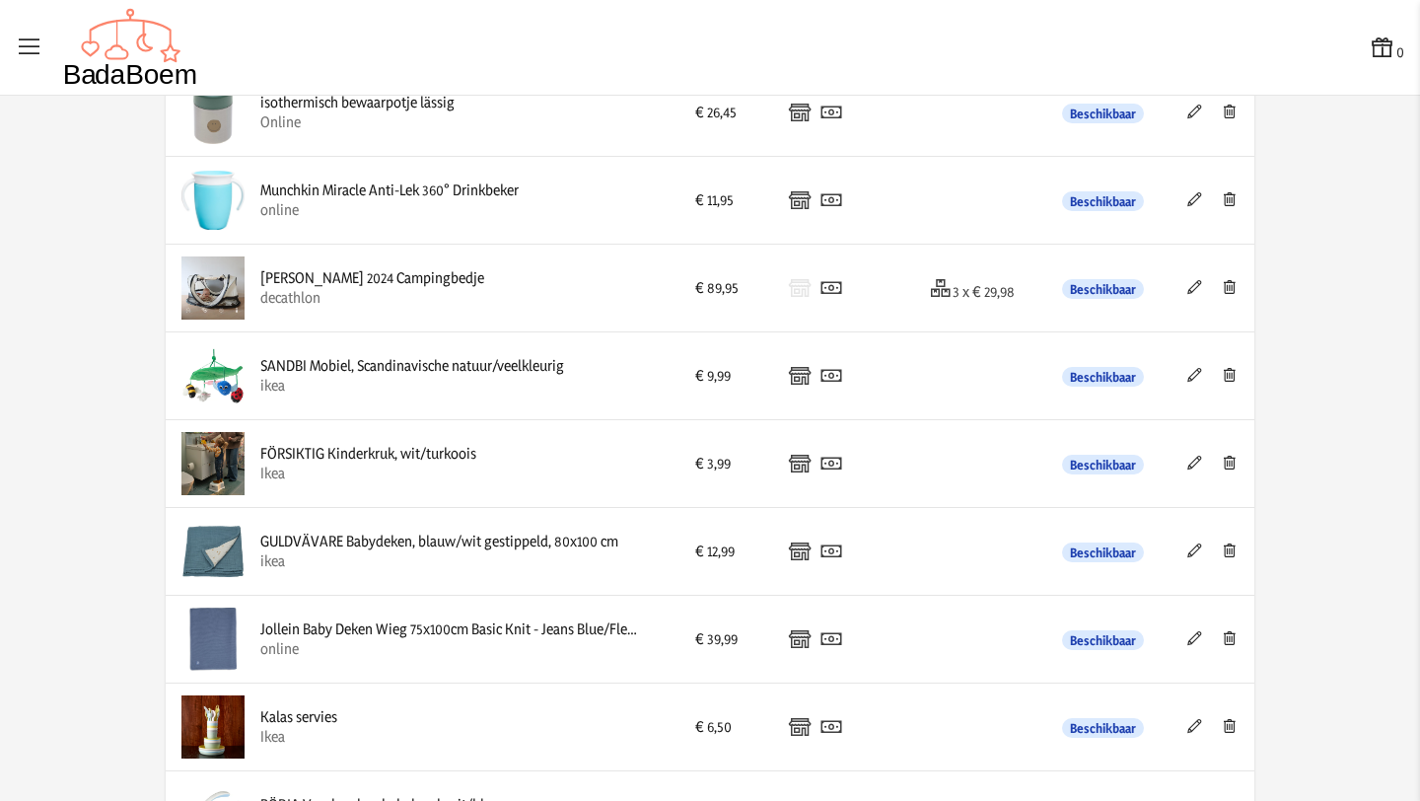
scroll to position [3060, 0]
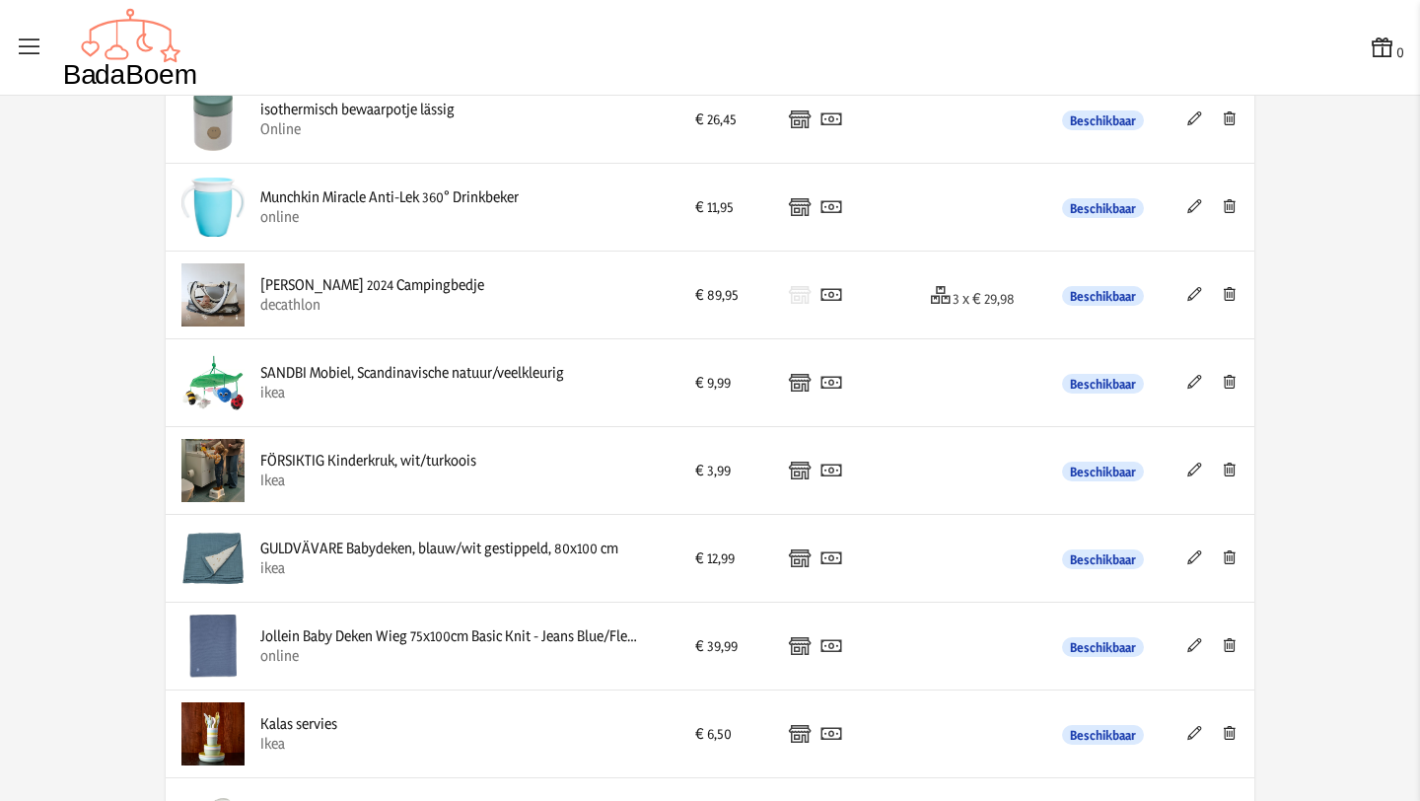
click at [237, 299] on img at bounding box center [212, 294] width 63 height 63
click at [1192, 301] on icon at bounding box center [1195, 294] width 19 height 14
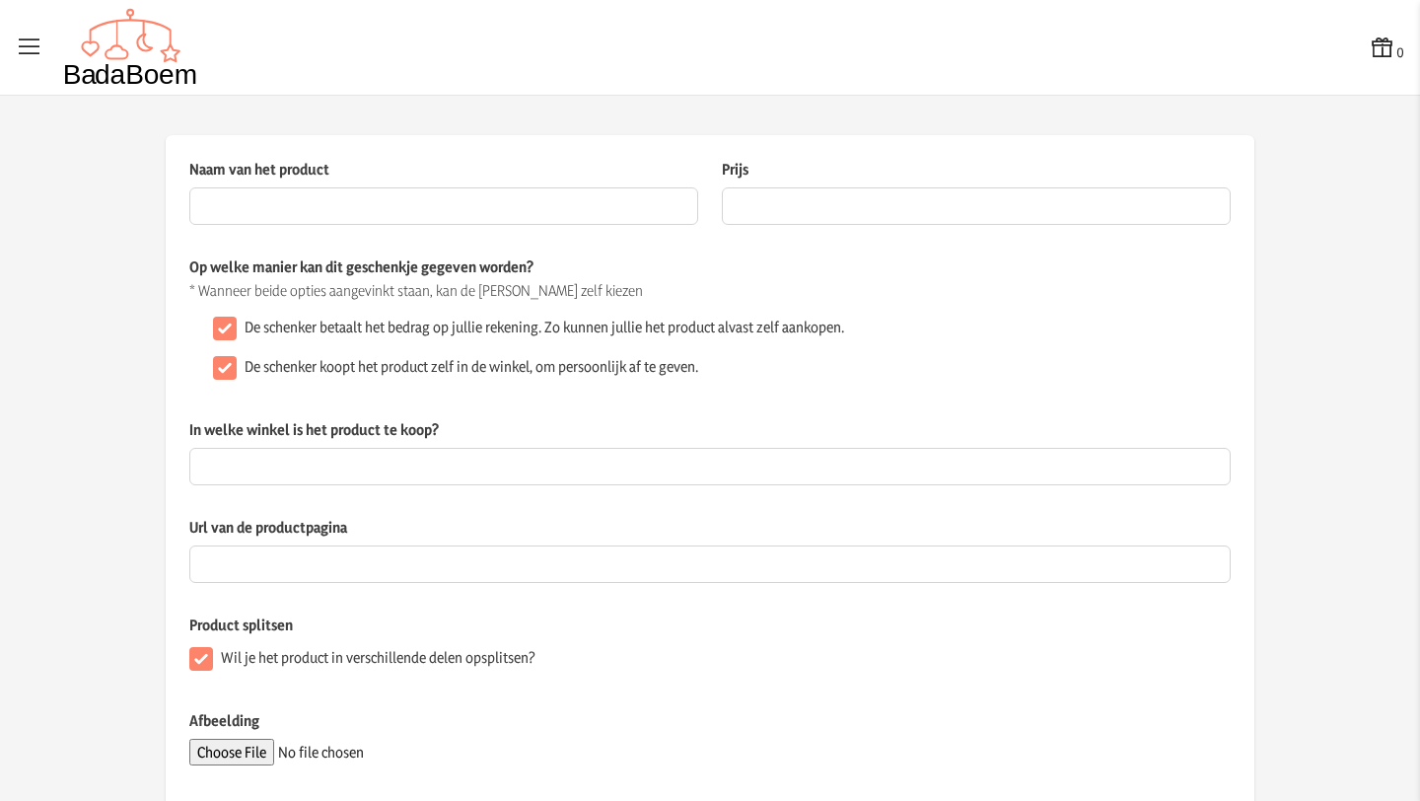
type input "[PERSON_NAME] 2024 Campingbedje"
type input "89.95"
checkbox input "false"
type input "decathlon"
type input "[URL][DOMAIN_NAME]"
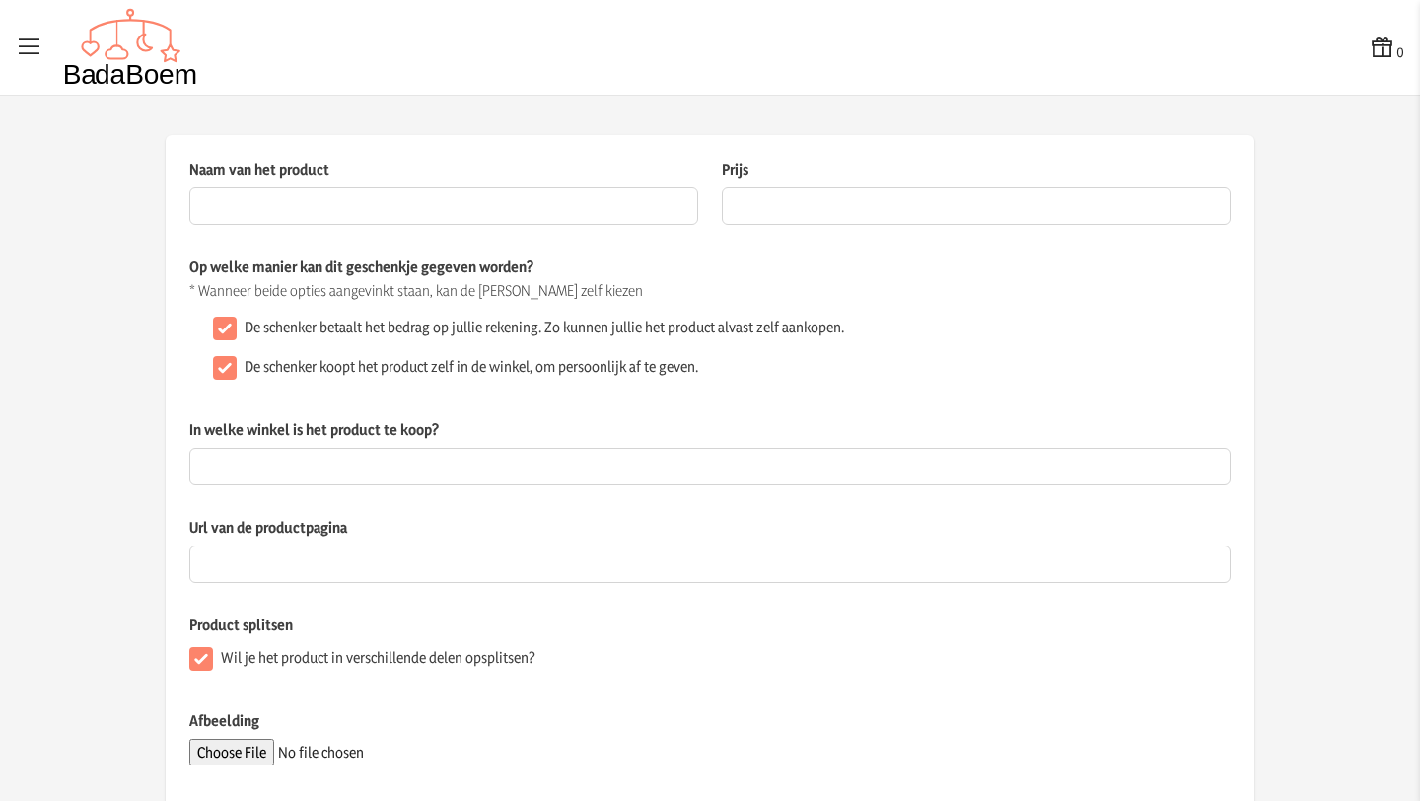
checkbox input "true"
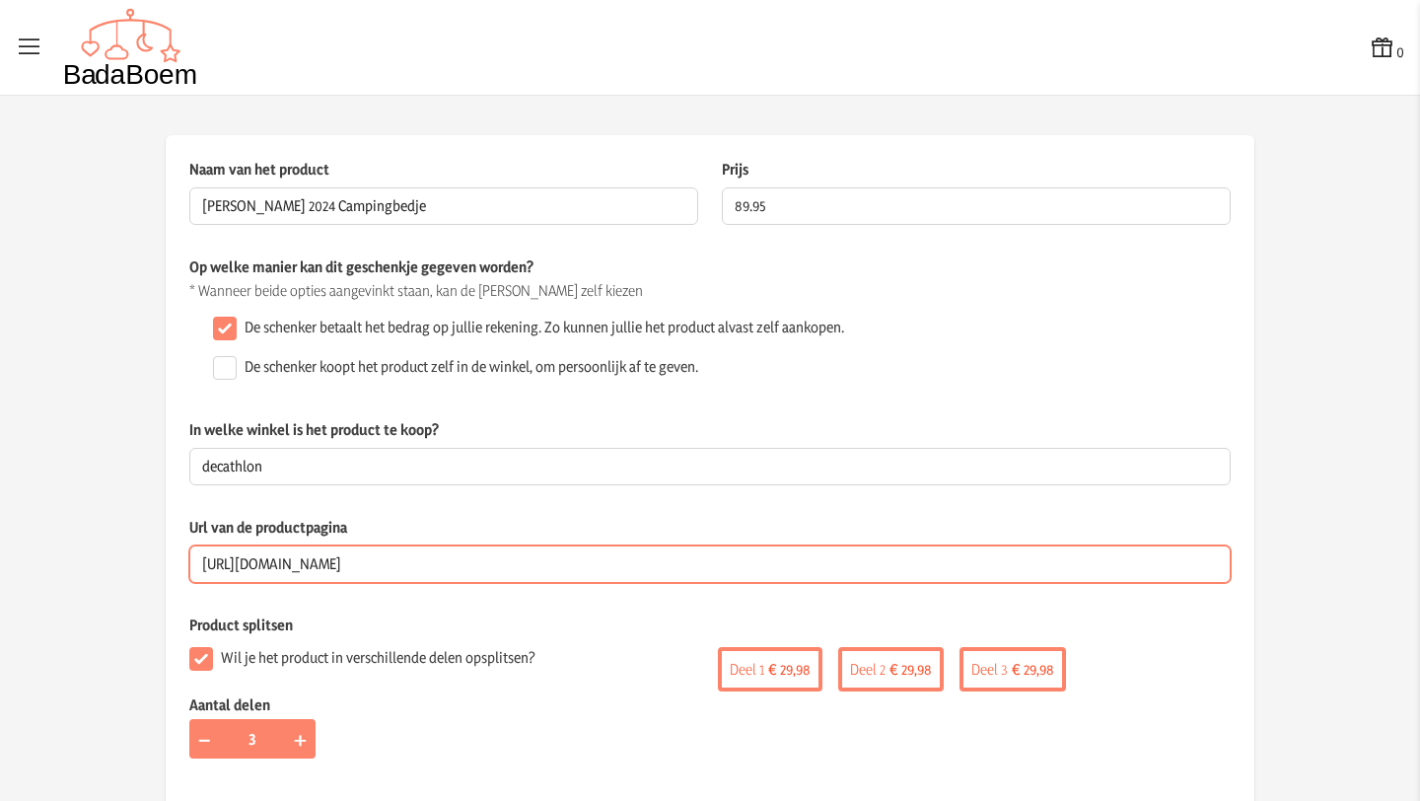
click at [426, 562] on input "[URL][DOMAIN_NAME]" at bounding box center [710, 563] width 1042 height 37
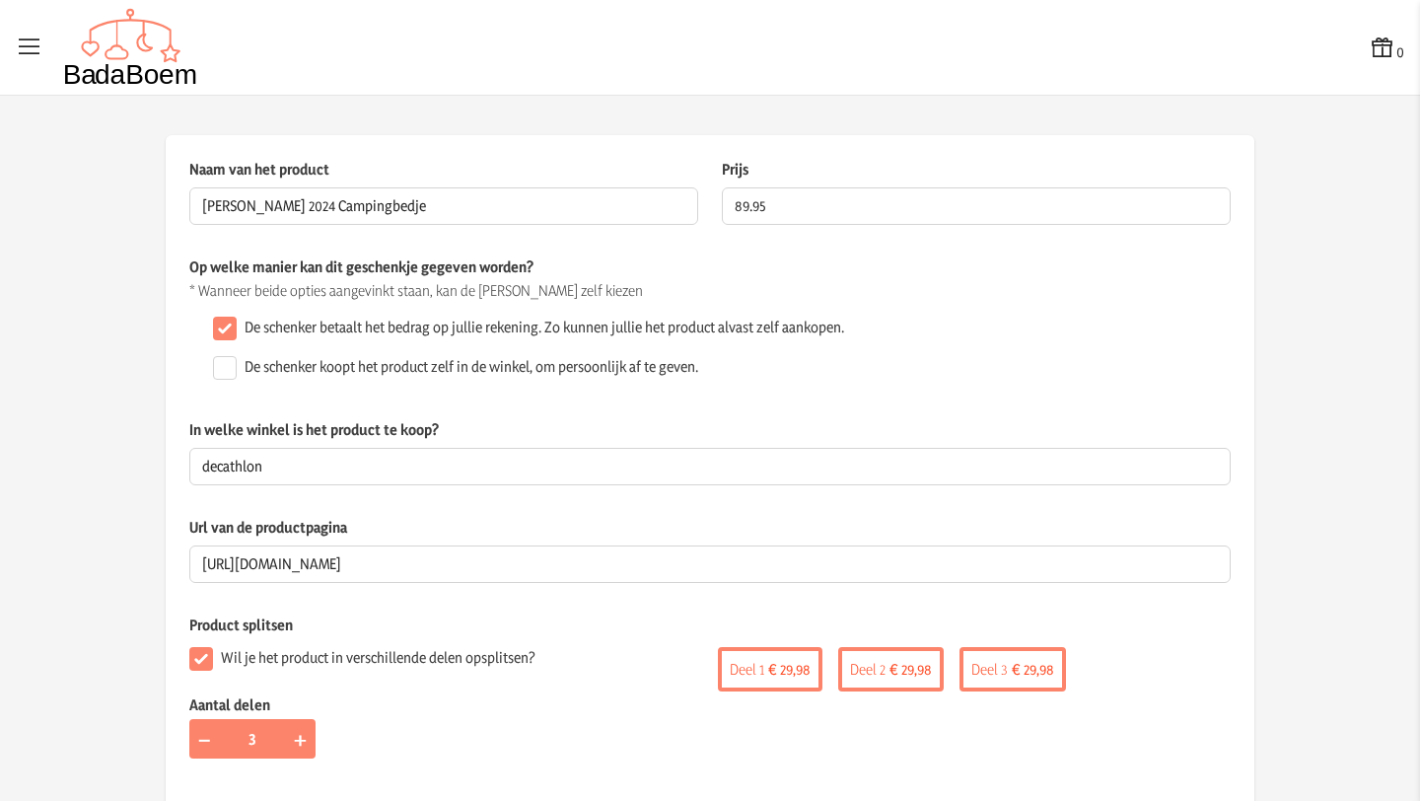
click at [773, 268] on p "Op welke manier kan dit geschenkje gegeven worden?" at bounding box center [710, 266] width 1042 height 21
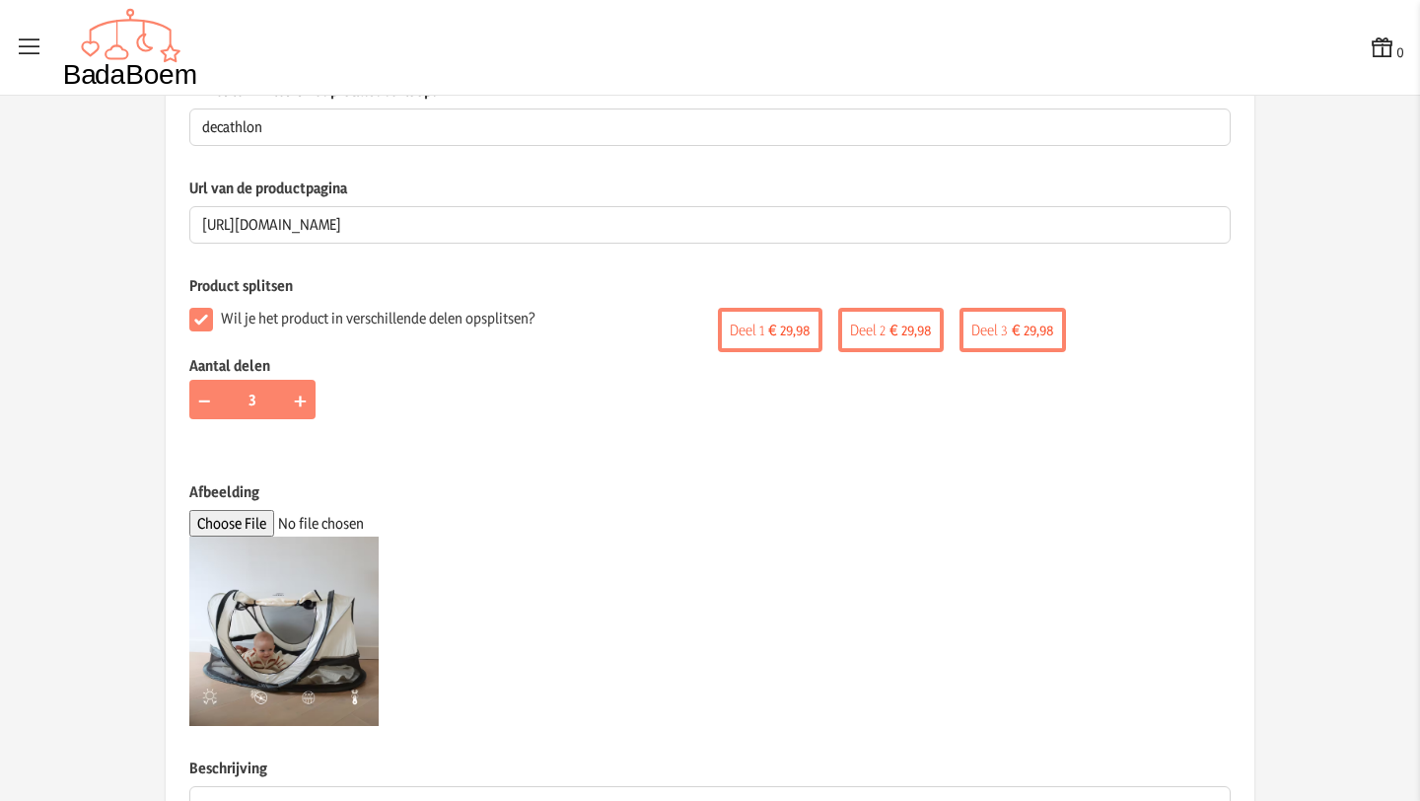
scroll to position [573, 0]
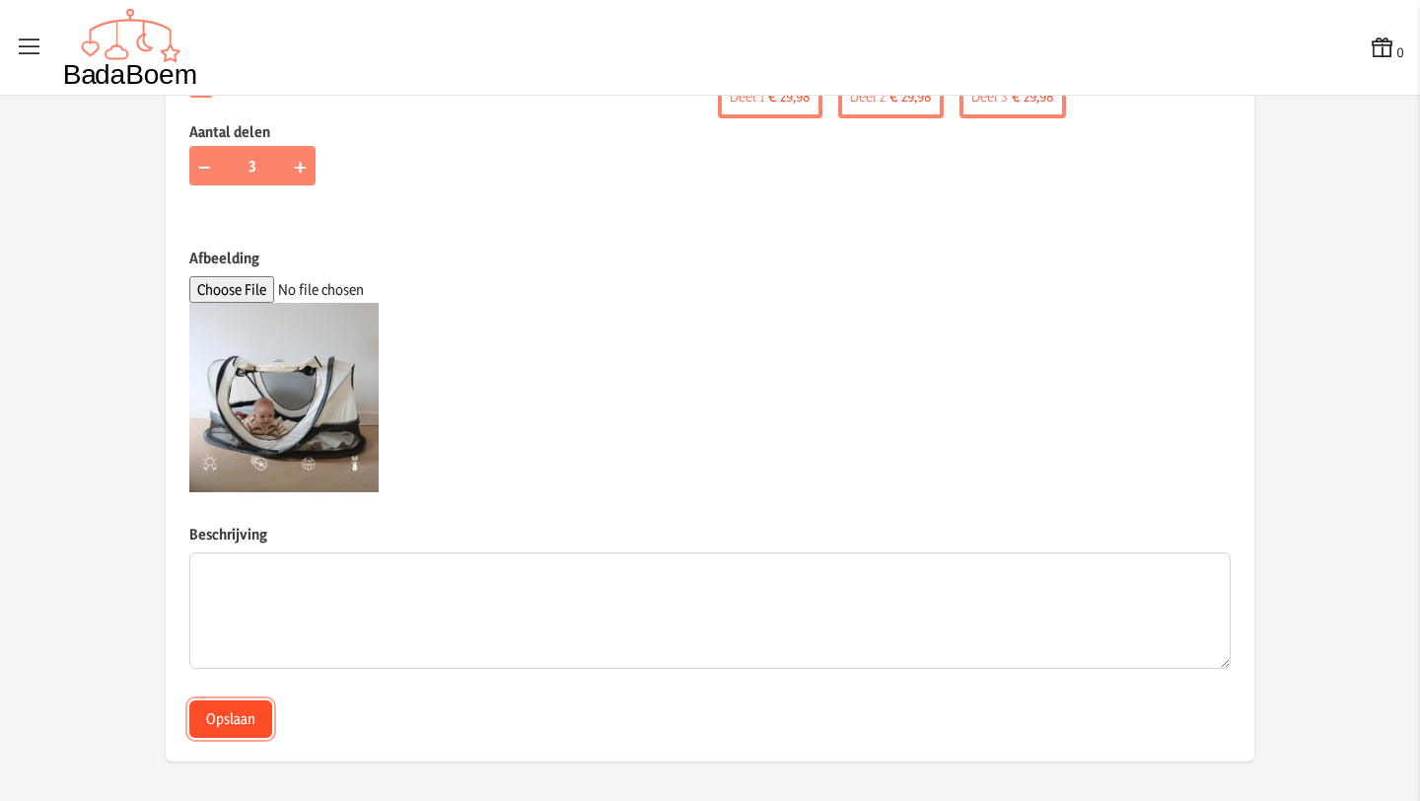
click at [240, 721] on button "Opslaan" at bounding box center [230, 718] width 83 height 37
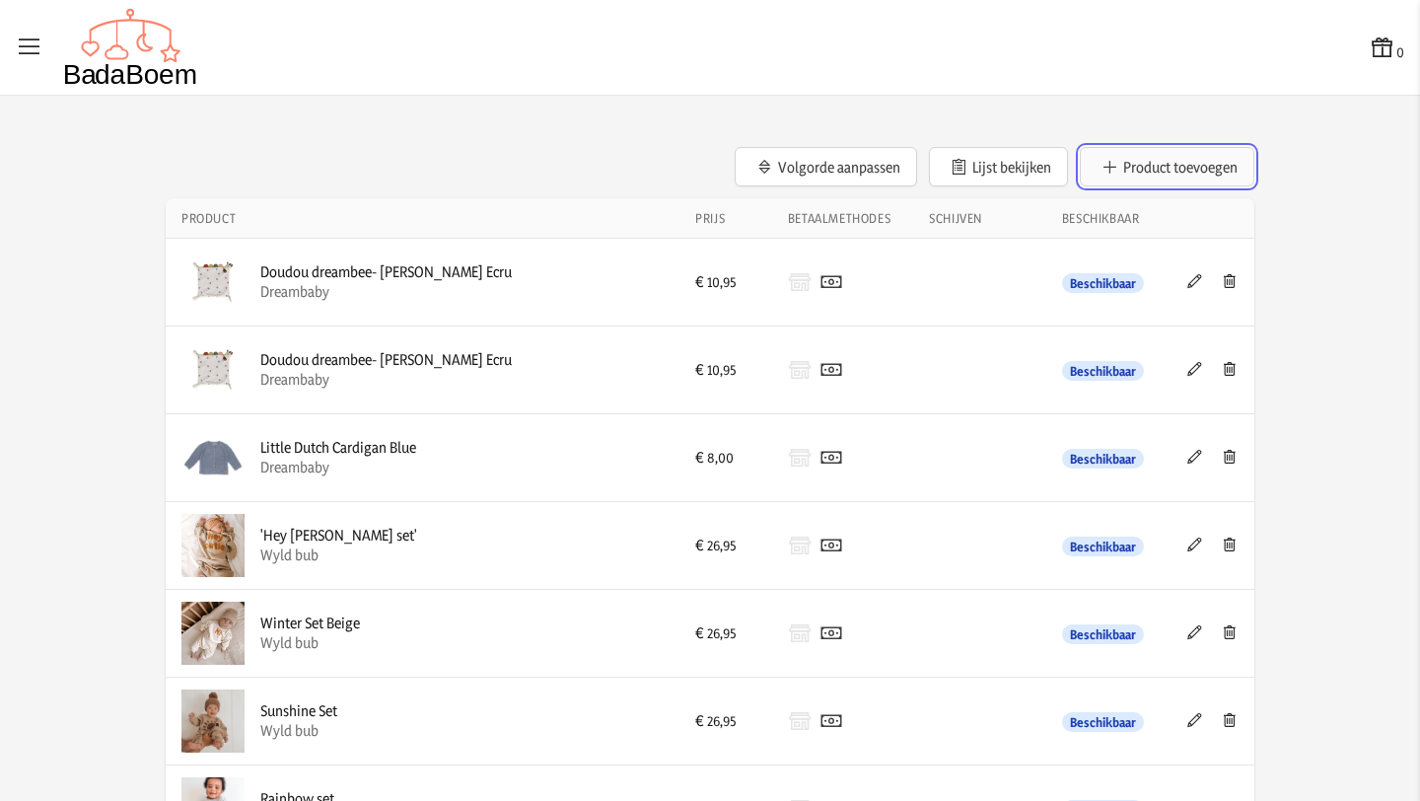
click at [1148, 174] on button "Product toevoegen" at bounding box center [1167, 166] width 175 height 39
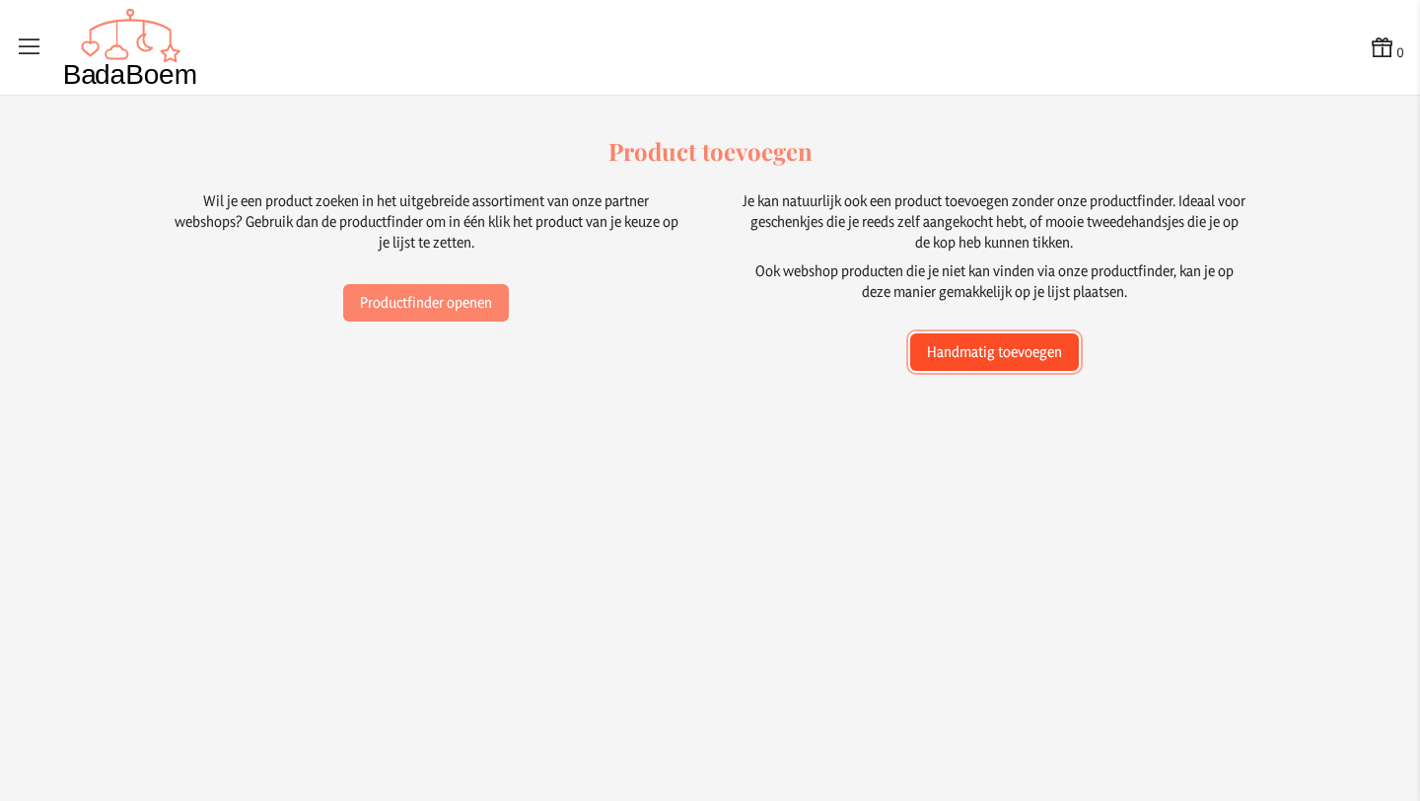
click at [999, 364] on button "Handmatig toevoegen" at bounding box center [994, 351] width 169 height 37
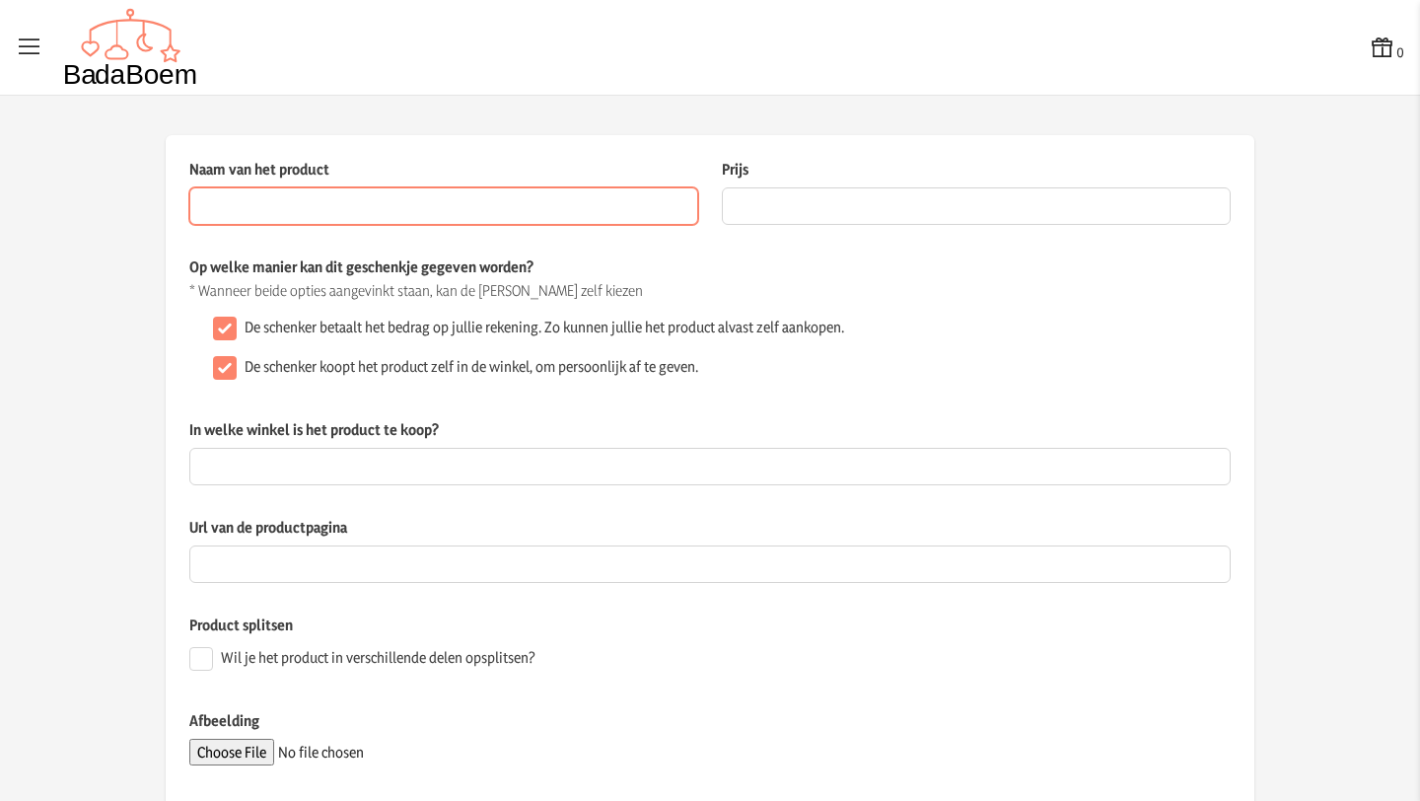
click at [506, 204] on input "Naam van het product" at bounding box center [443, 205] width 509 height 37
paste input "Medela Zuigfles Calma 150ml"
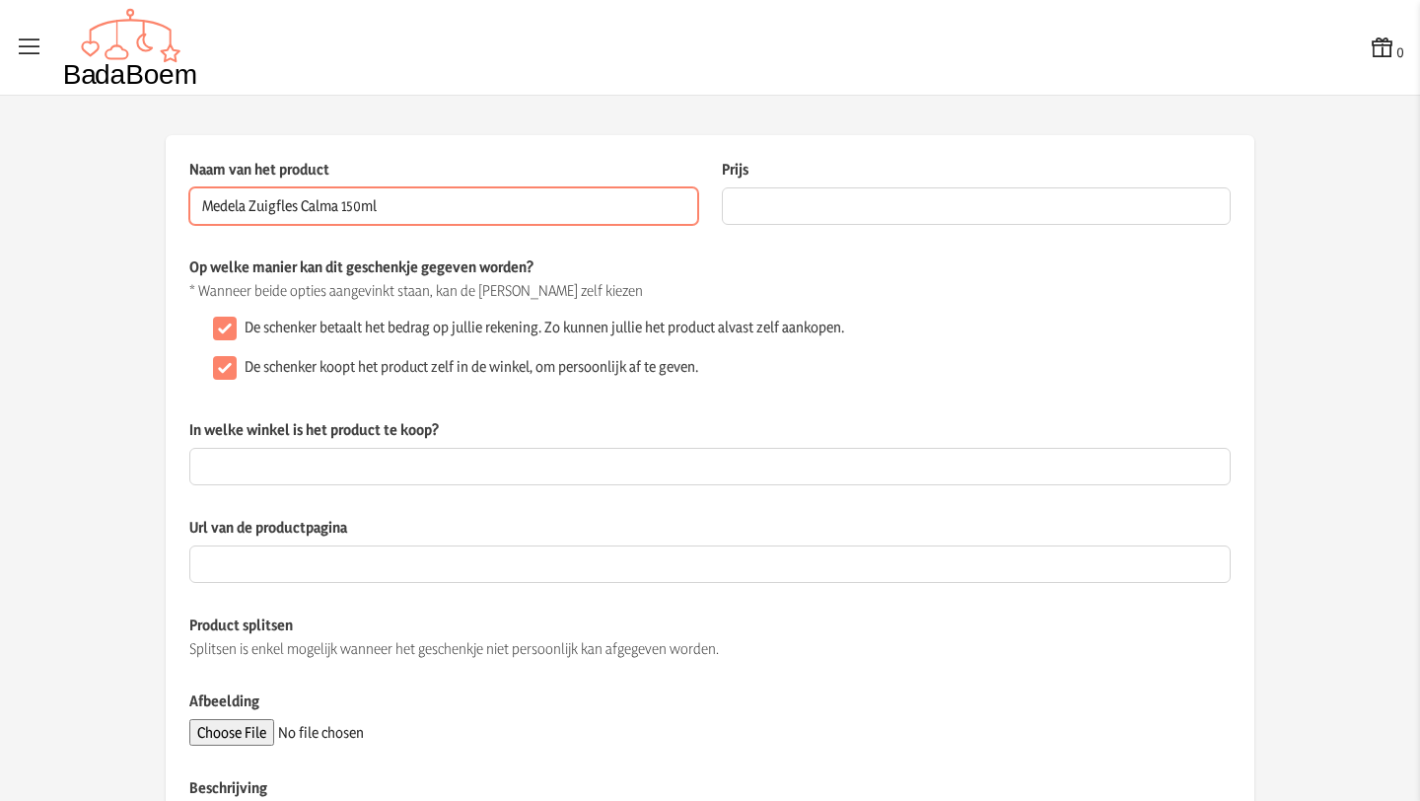
type input "Medela Zuigfles Calma 150ml"
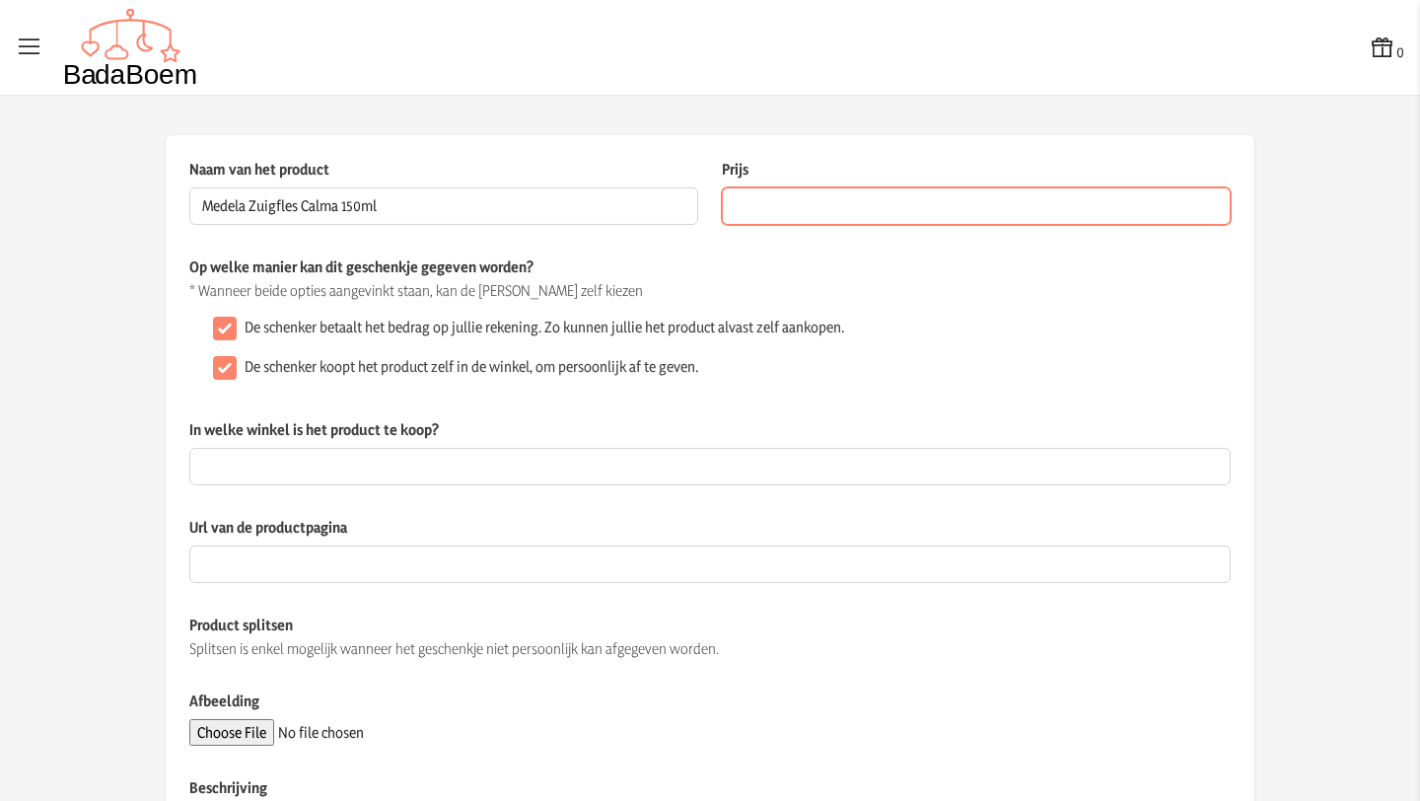
click at [769, 194] on input "Prijs" at bounding box center [976, 205] width 509 height 37
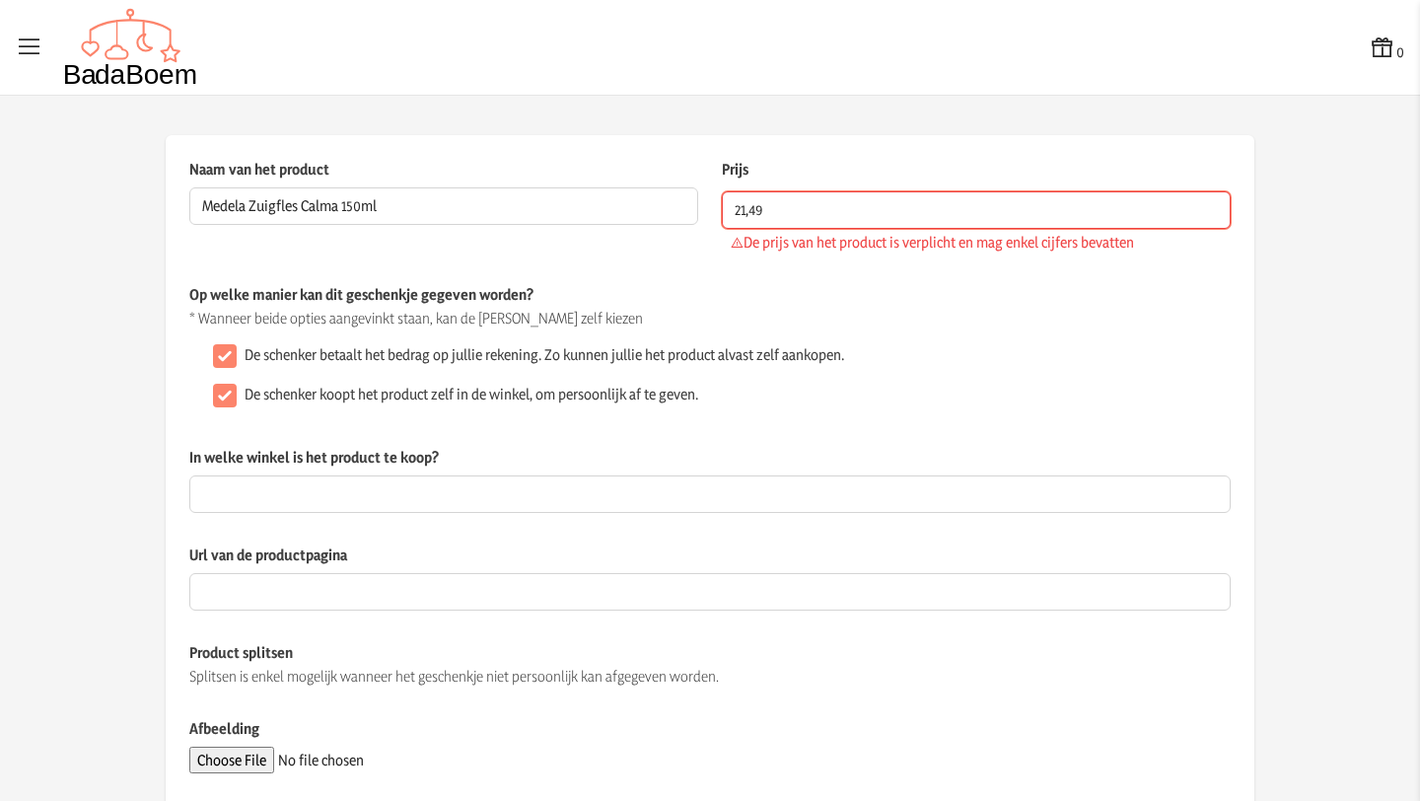
type input "21,49"
click at [234, 389] on input "De schenker koopt het product zelf in de winkel, om persoonlijk af te geven." at bounding box center [225, 396] width 24 height 24
checkbox input "false"
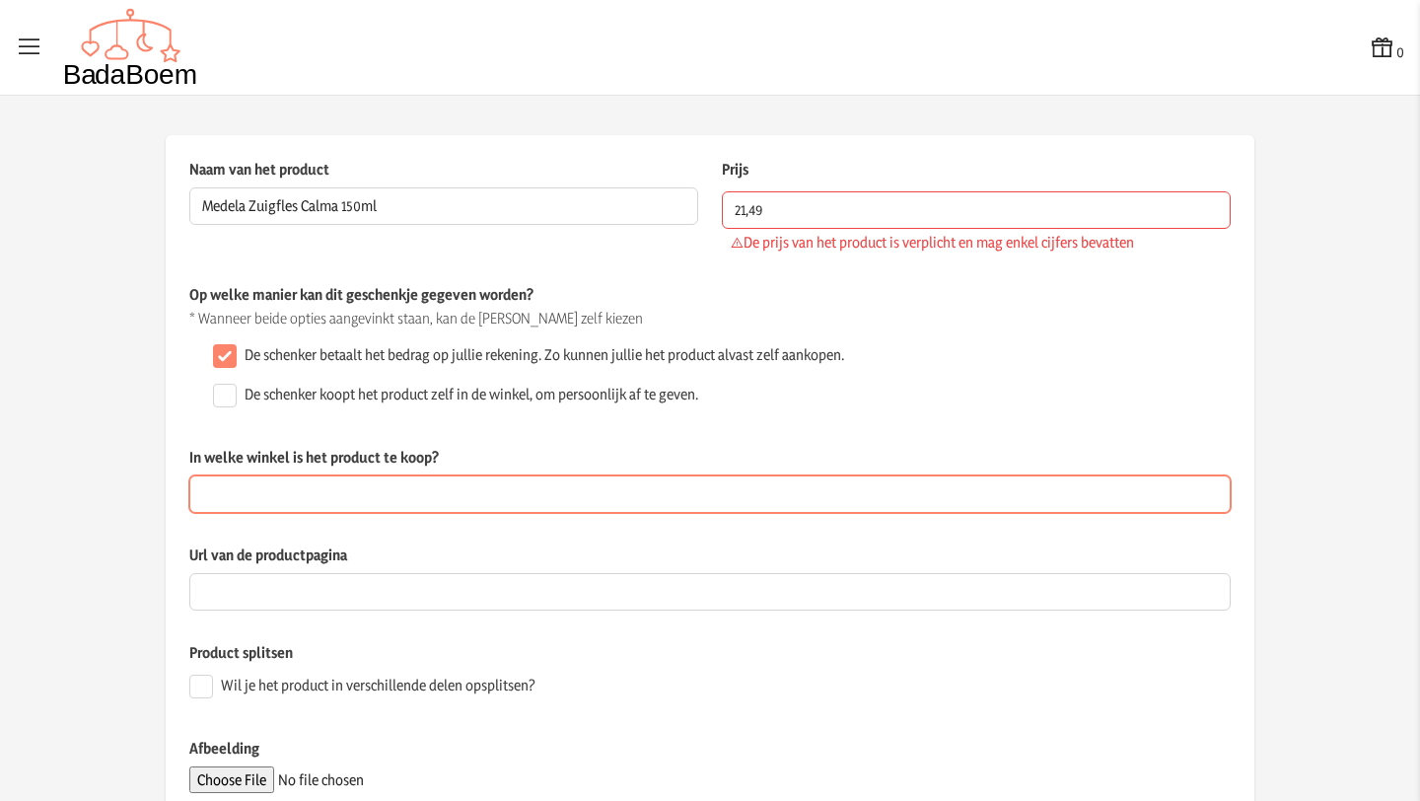
click at [385, 488] on input "In welke winkel is het product te koop?" at bounding box center [710, 493] width 1042 height 37
click at [441, 489] on input "In welke winkel is het product te koop?" at bounding box center [710, 493] width 1042 height 37
type input "derambaby"
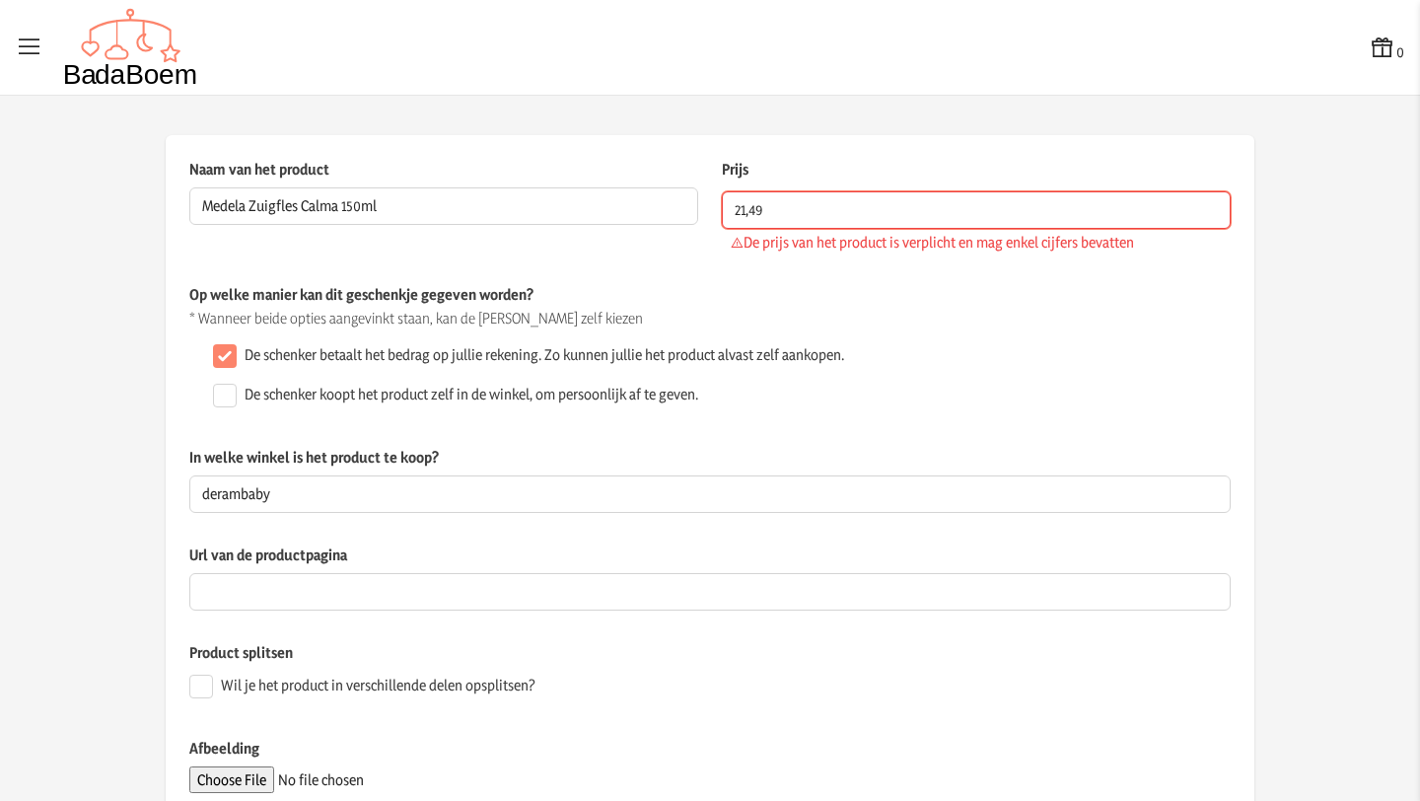
click at [771, 203] on input "21,49" at bounding box center [976, 209] width 509 height 37
type input "22,5"
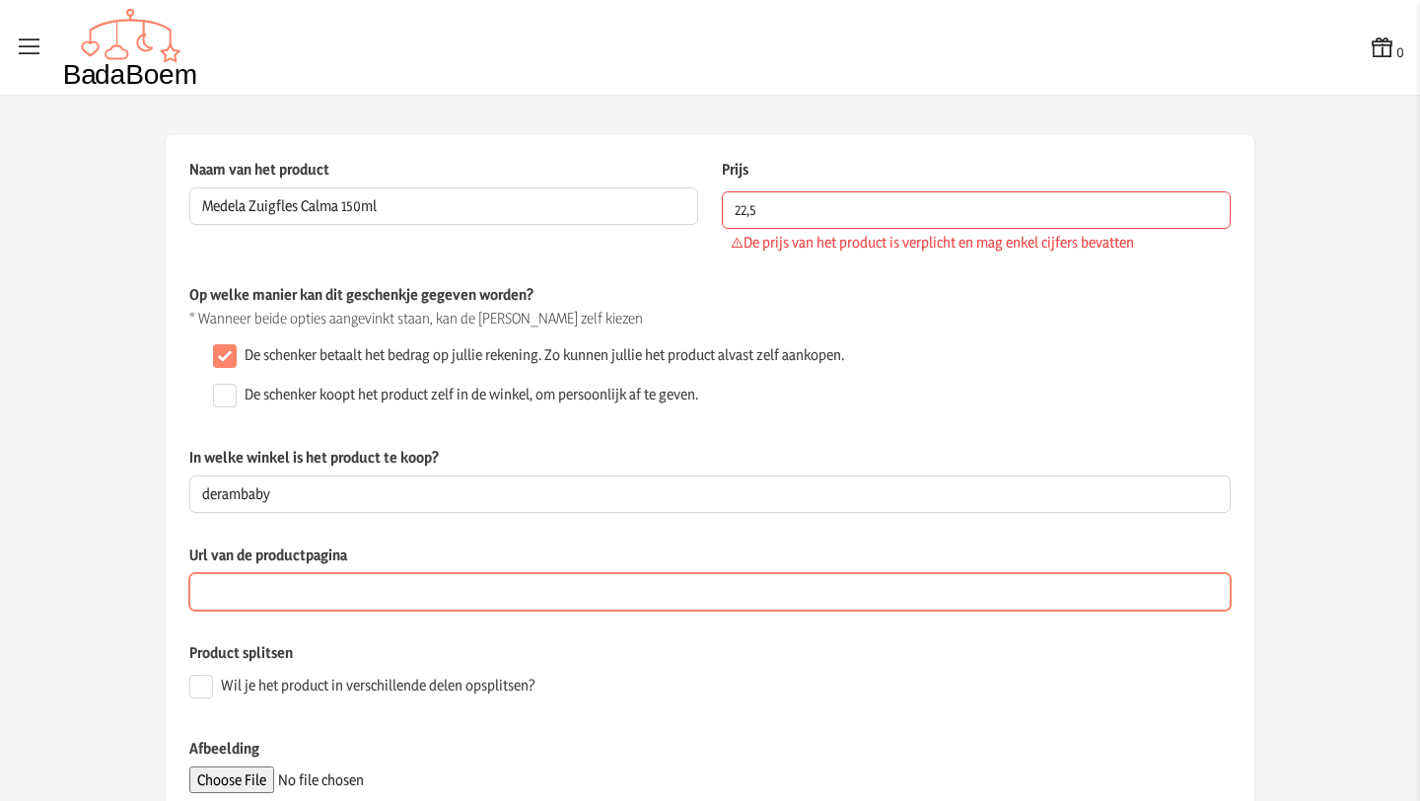
click at [332, 595] on input "Url van de productpagina" at bounding box center [710, 591] width 1042 height 37
paste input "[URL][DOMAIN_NAME]"
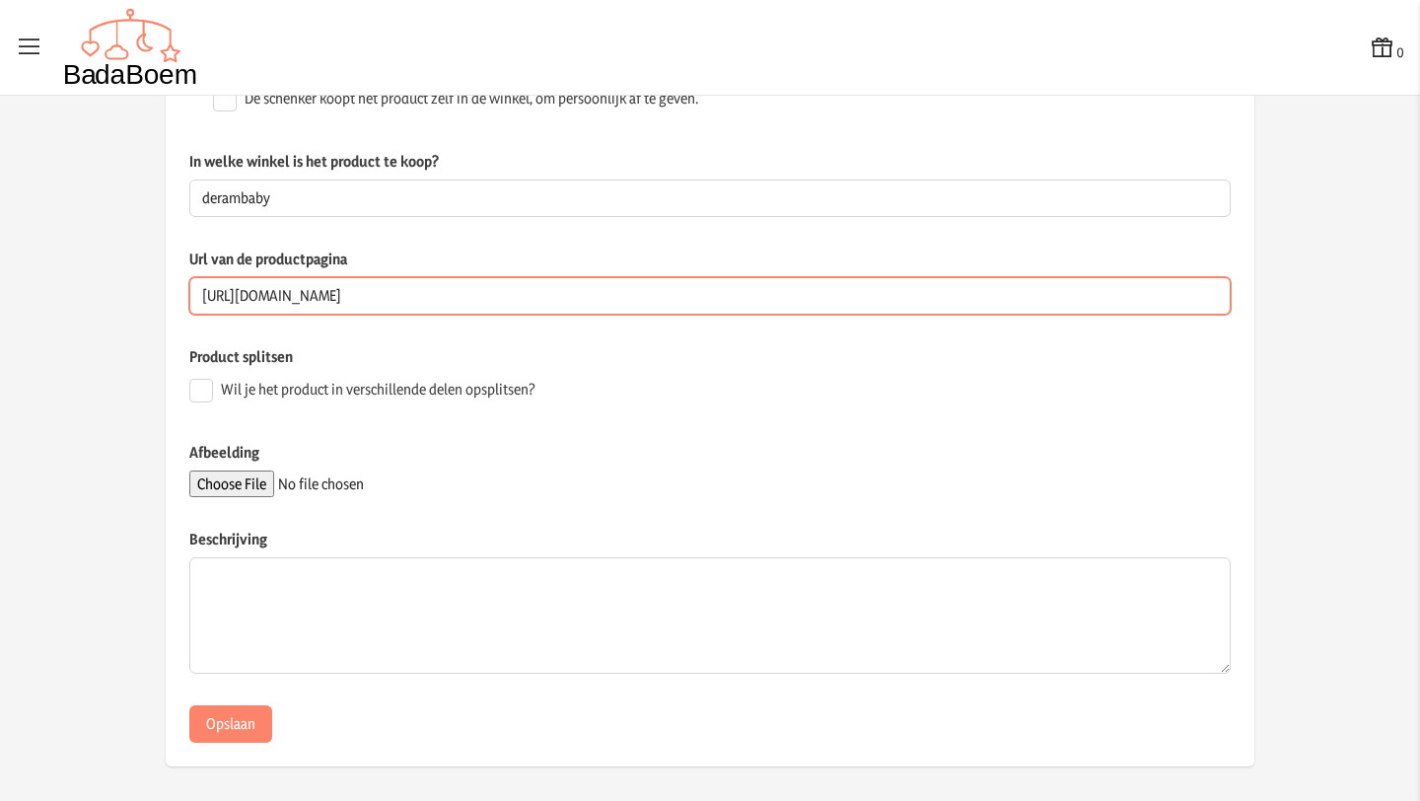
scroll to position [301, 0]
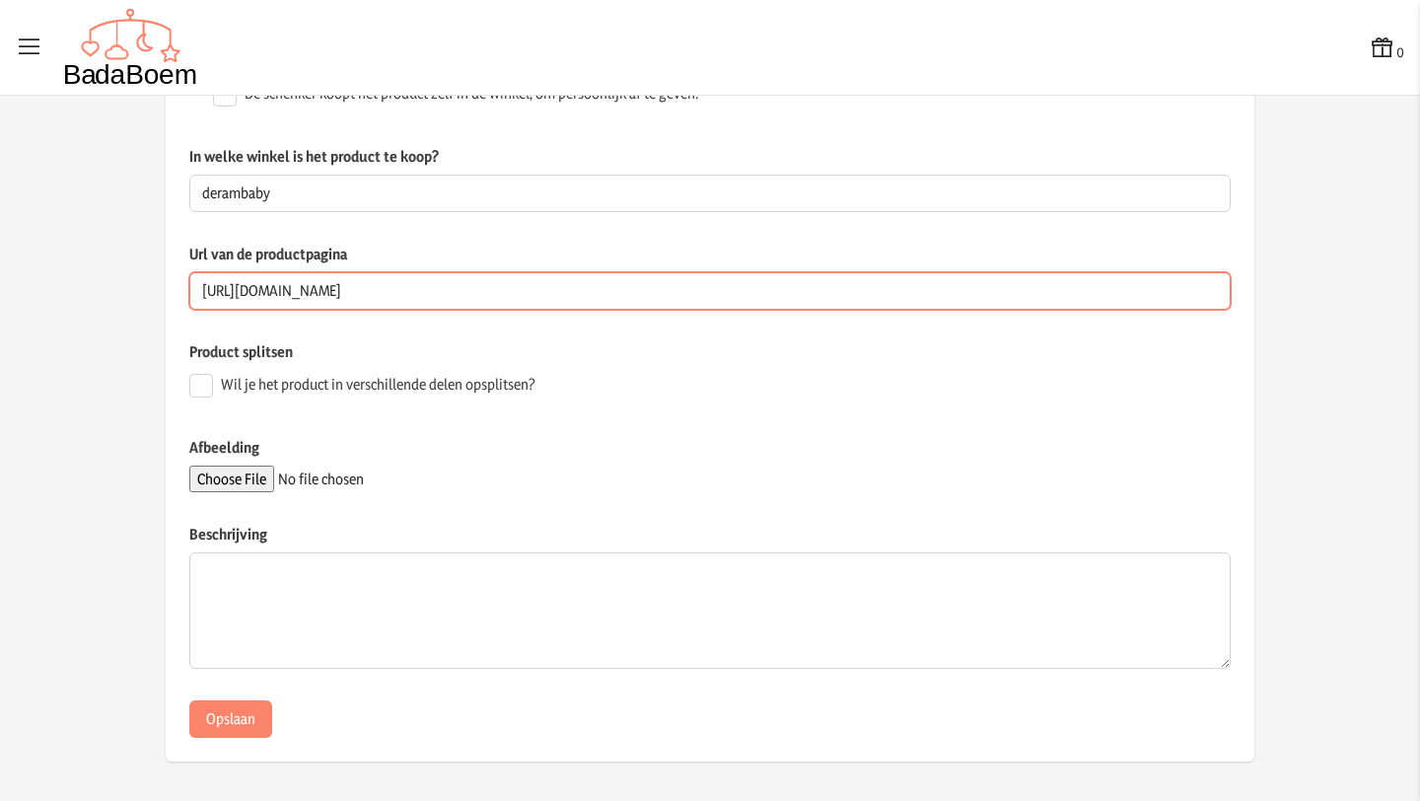
type input "[URL][DOMAIN_NAME]"
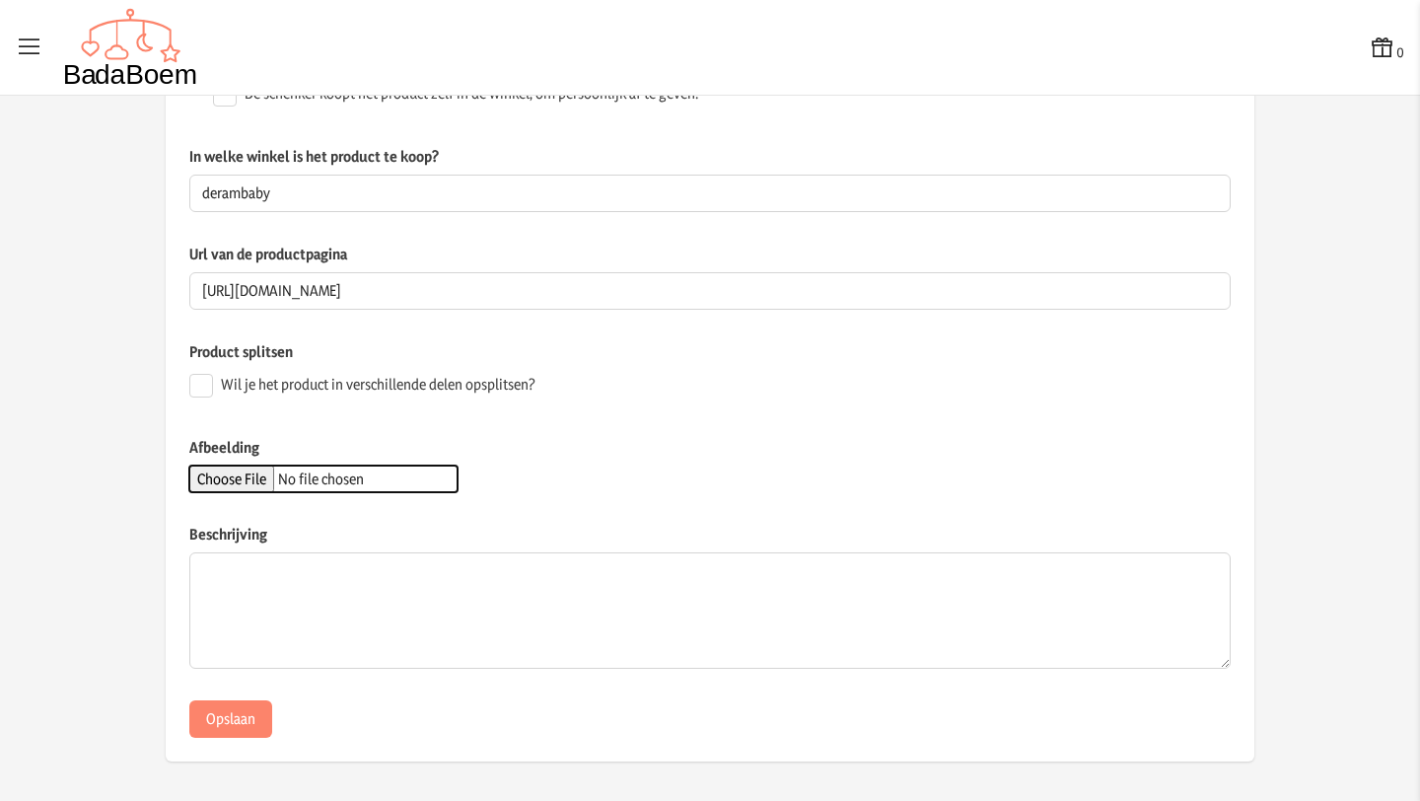
click at [260, 479] on input "Afbeelding" at bounding box center [323, 479] width 268 height 27
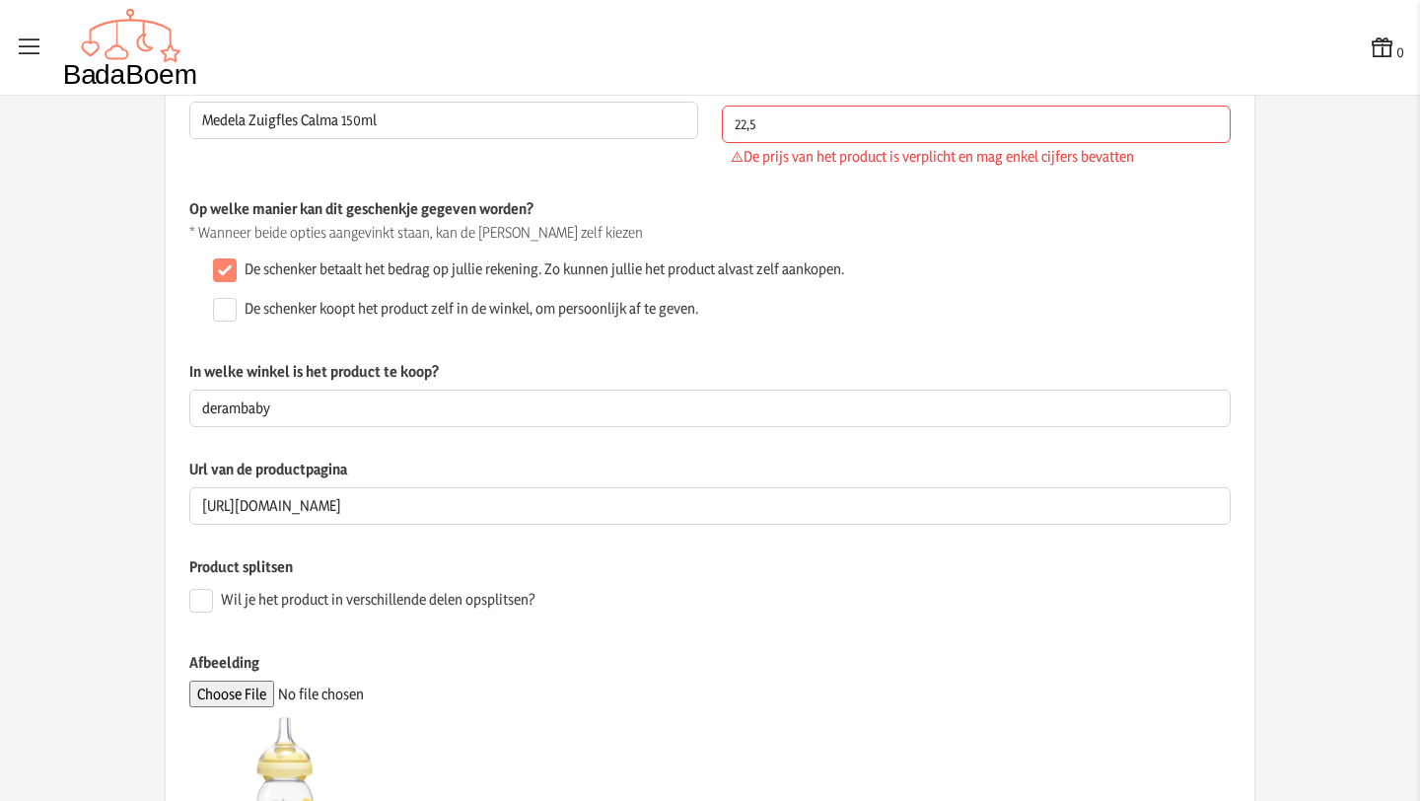
scroll to position [0, 0]
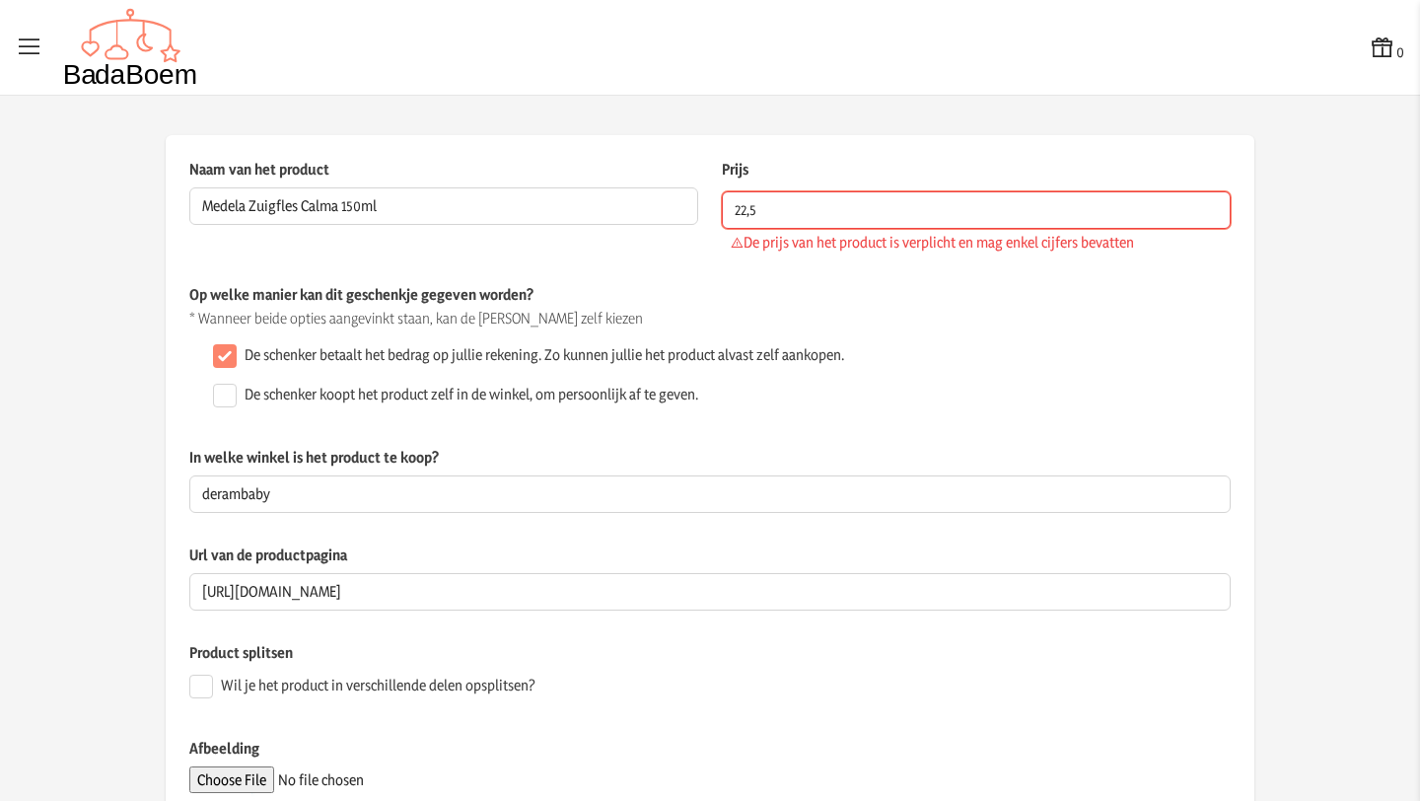
click at [752, 214] on input "22,5" at bounding box center [976, 209] width 509 height 37
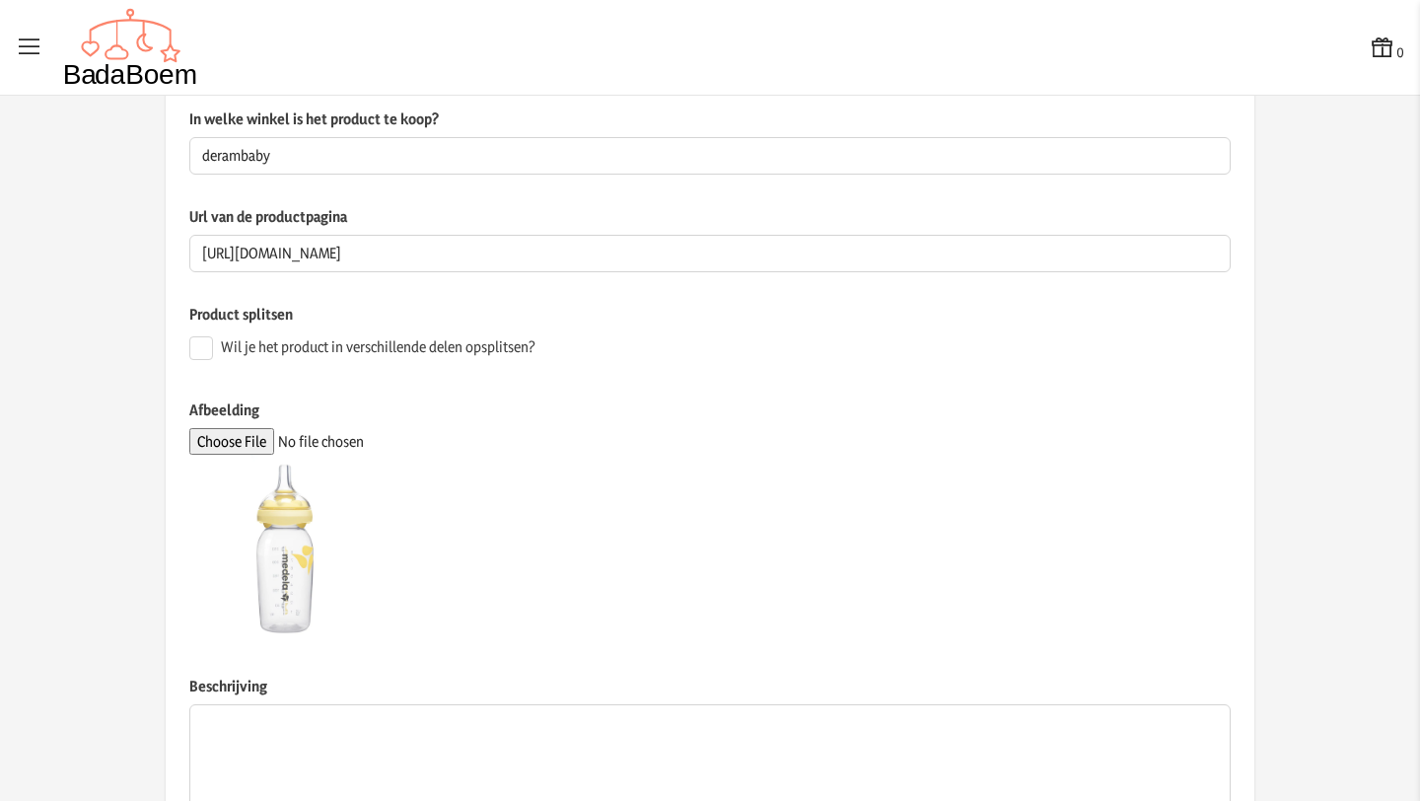
scroll to position [463, 0]
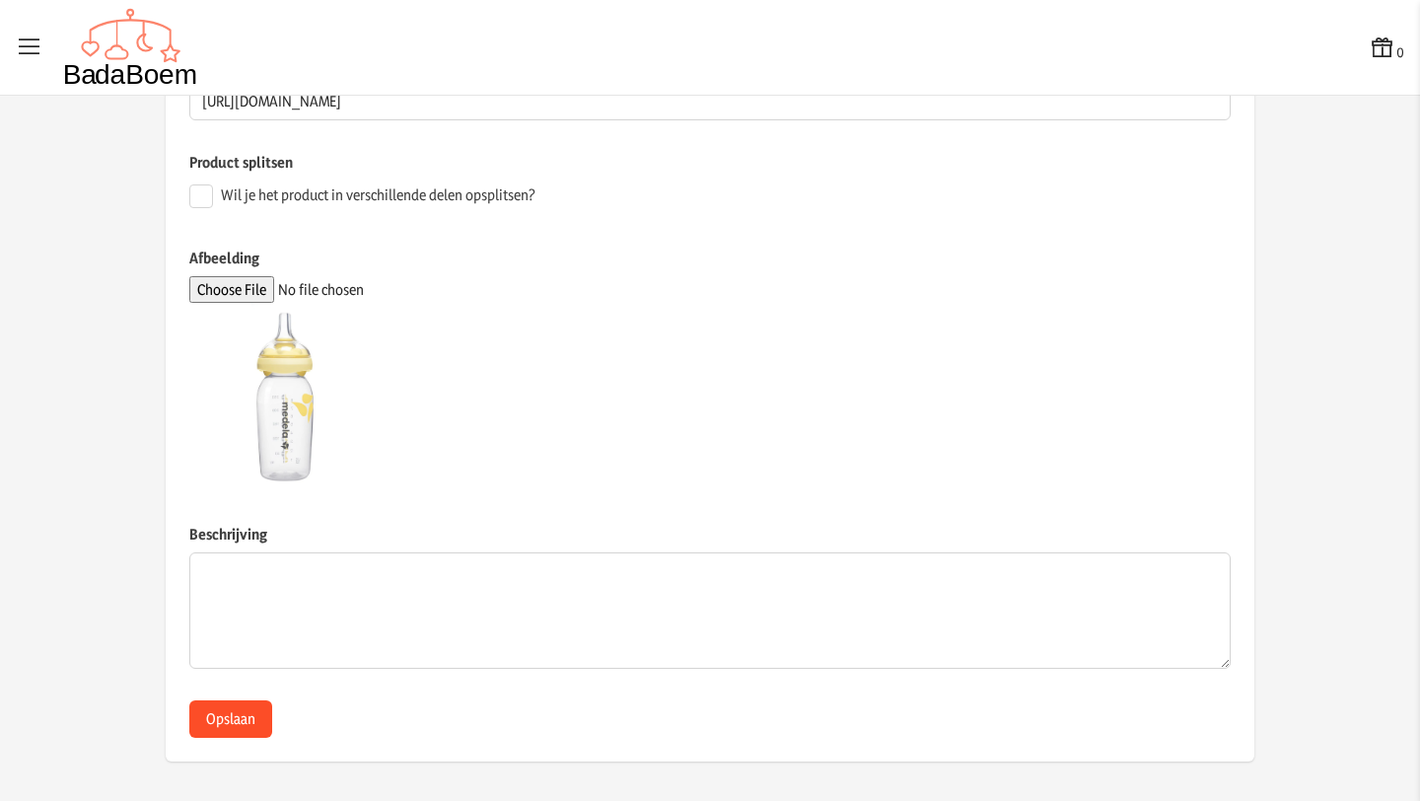
type input "22.5"
click at [216, 727] on button "Opslaan" at bounding box center [230, 718] width 83 height 37
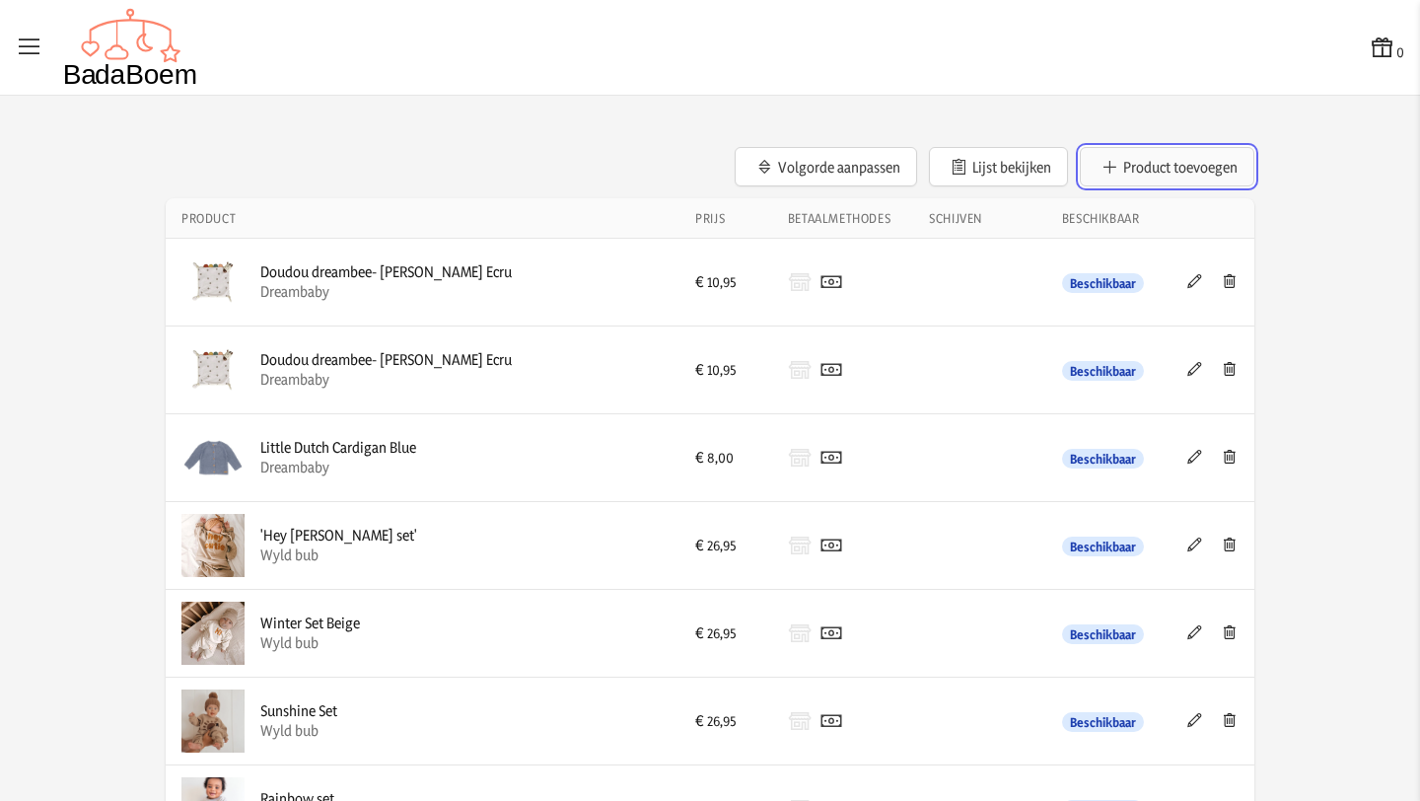
click at [1172, 170] on button "Product toevoegen" at bounding box center [1167, 166] width 175 height 39
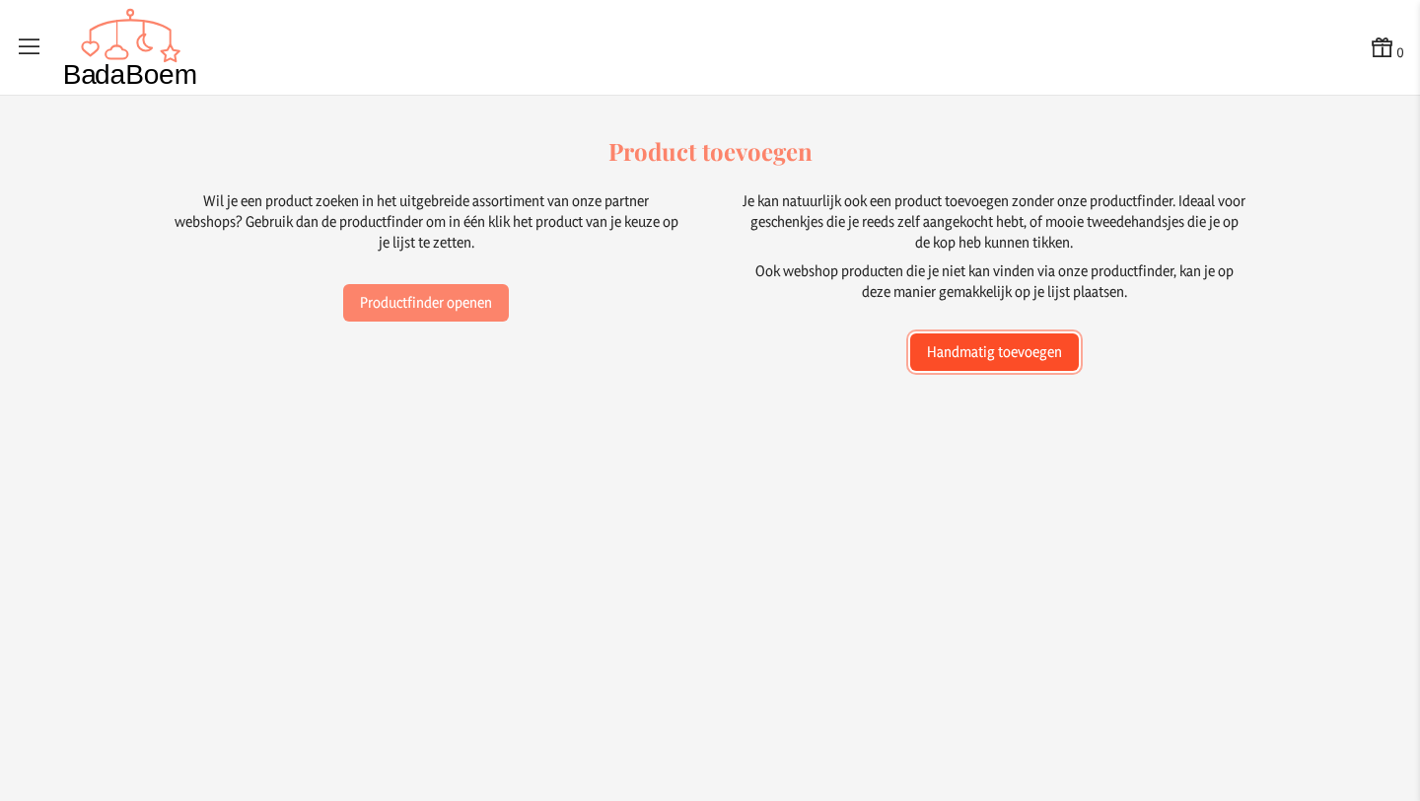
click at [1052, 348] on button "Handmatig toevoegen" at bounding box center [994, 351] width 169 height 37
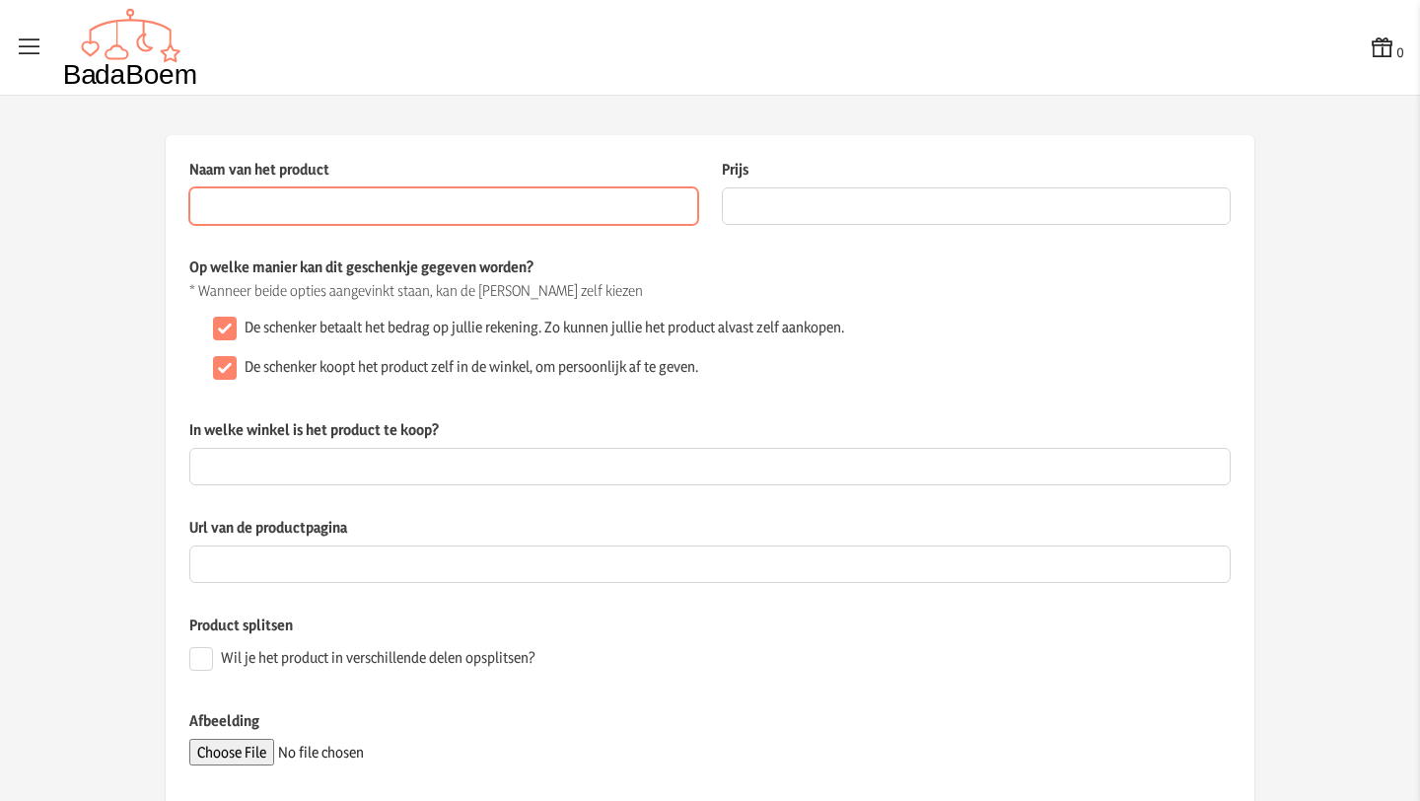
click at [470, 207] on input "Naam van het product" at bounding box center [443, 205] width 509 height 37
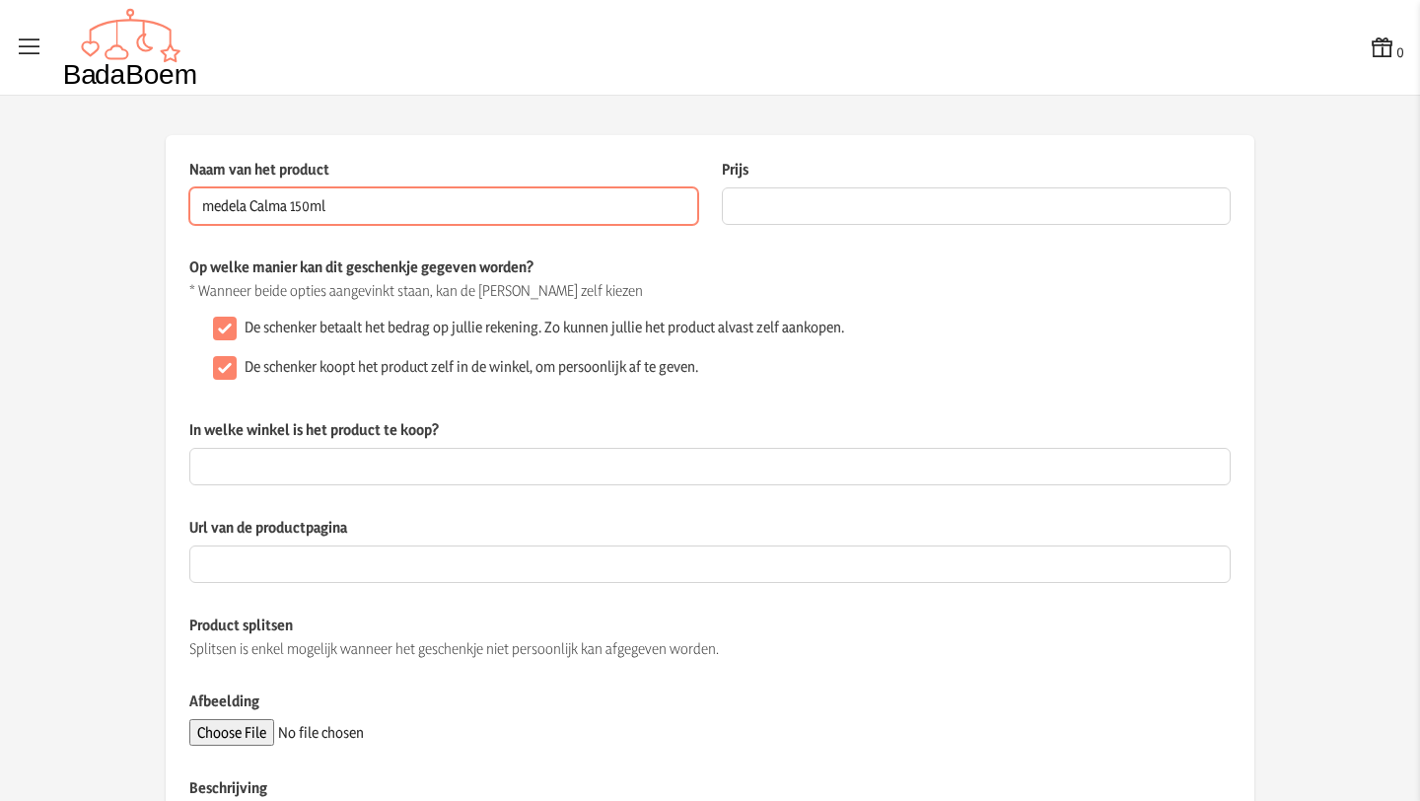
click at [253, 207] on input "medela Calma 150ml" at bounding box center [443, 205] width 509 height 37
type input "medela zuigfles Calma 150ml"
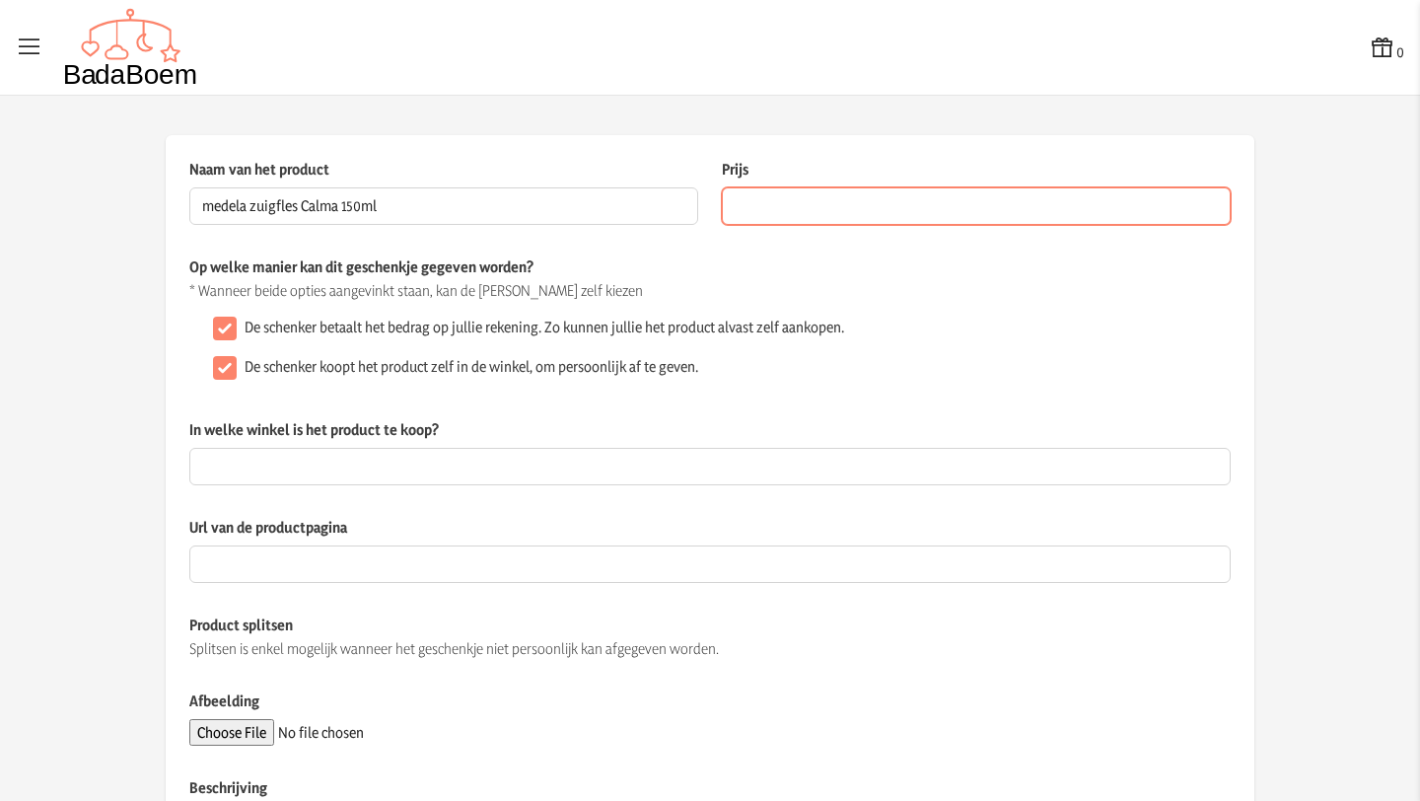
click at [739, 215] on input "Prijs" at bounding box center [976, 205] width 509 height 37
type input "22.5"
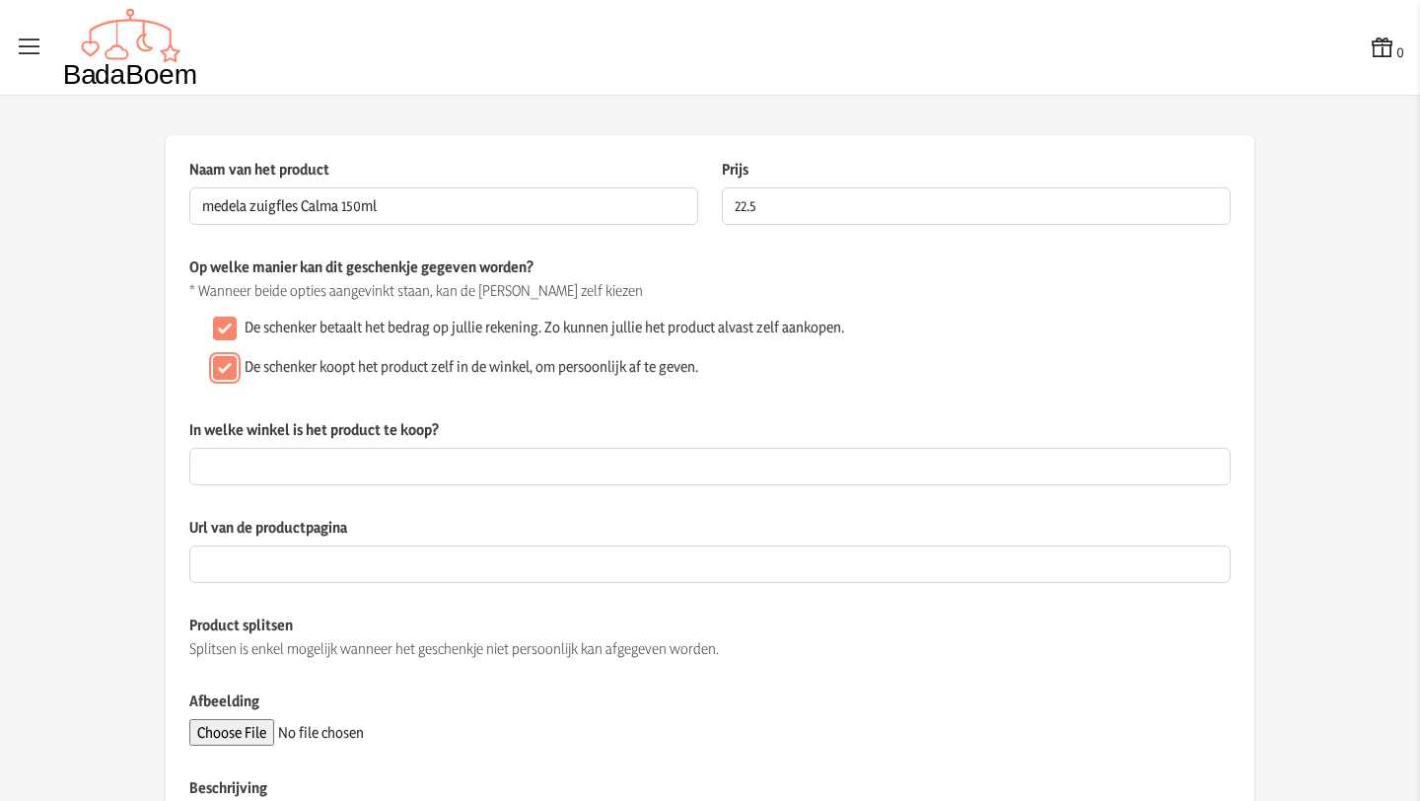
click at [231, 371] on input "De schenker koopt het product zelf in de winkel, om persoonlijk af te geven." at bounding box center [225, 368] width 24 height 24
checkbox input "false"
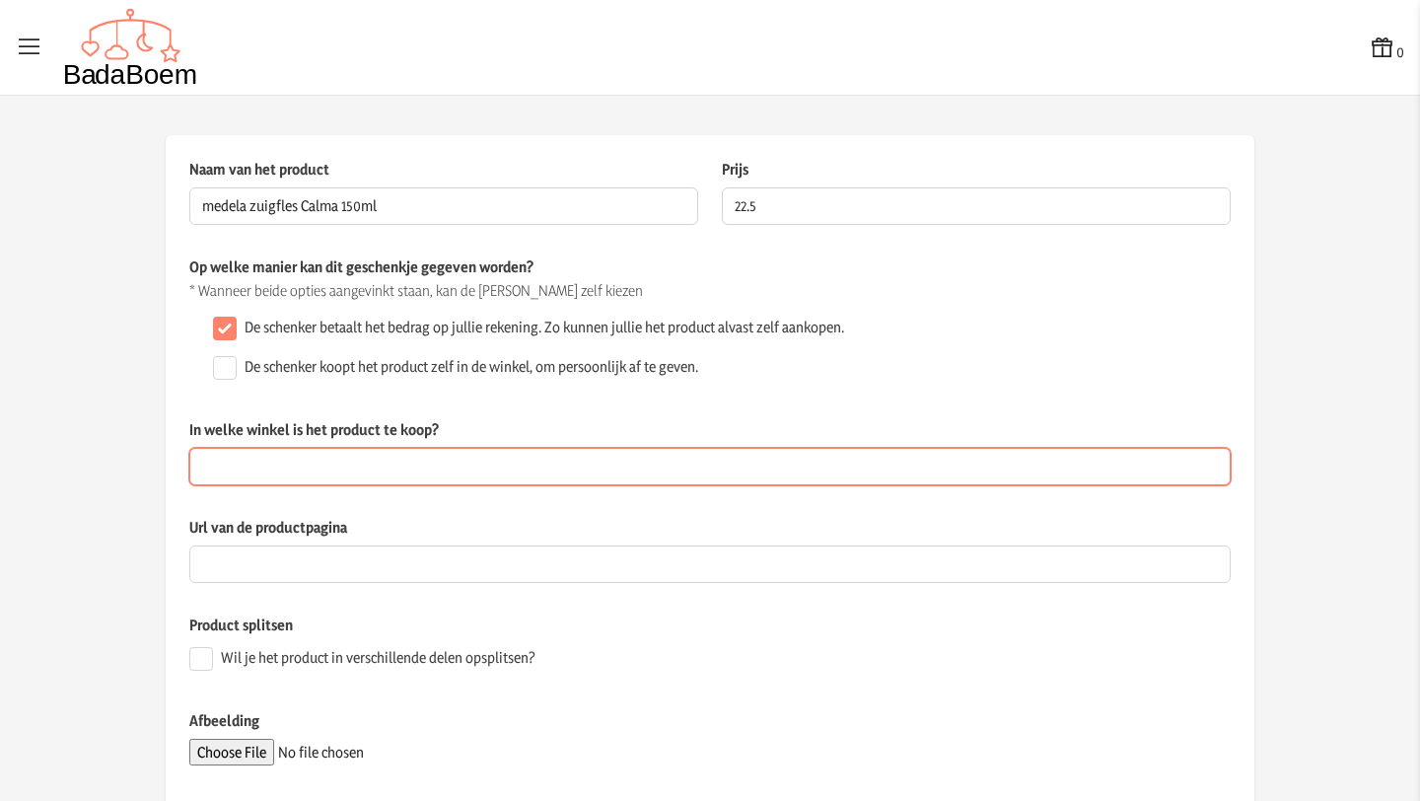
click at [323, 462] on input "In welke winkel is het product te koop?" at bounding box center [710, 466] width 1042 height 37
type input "Dreambaby"
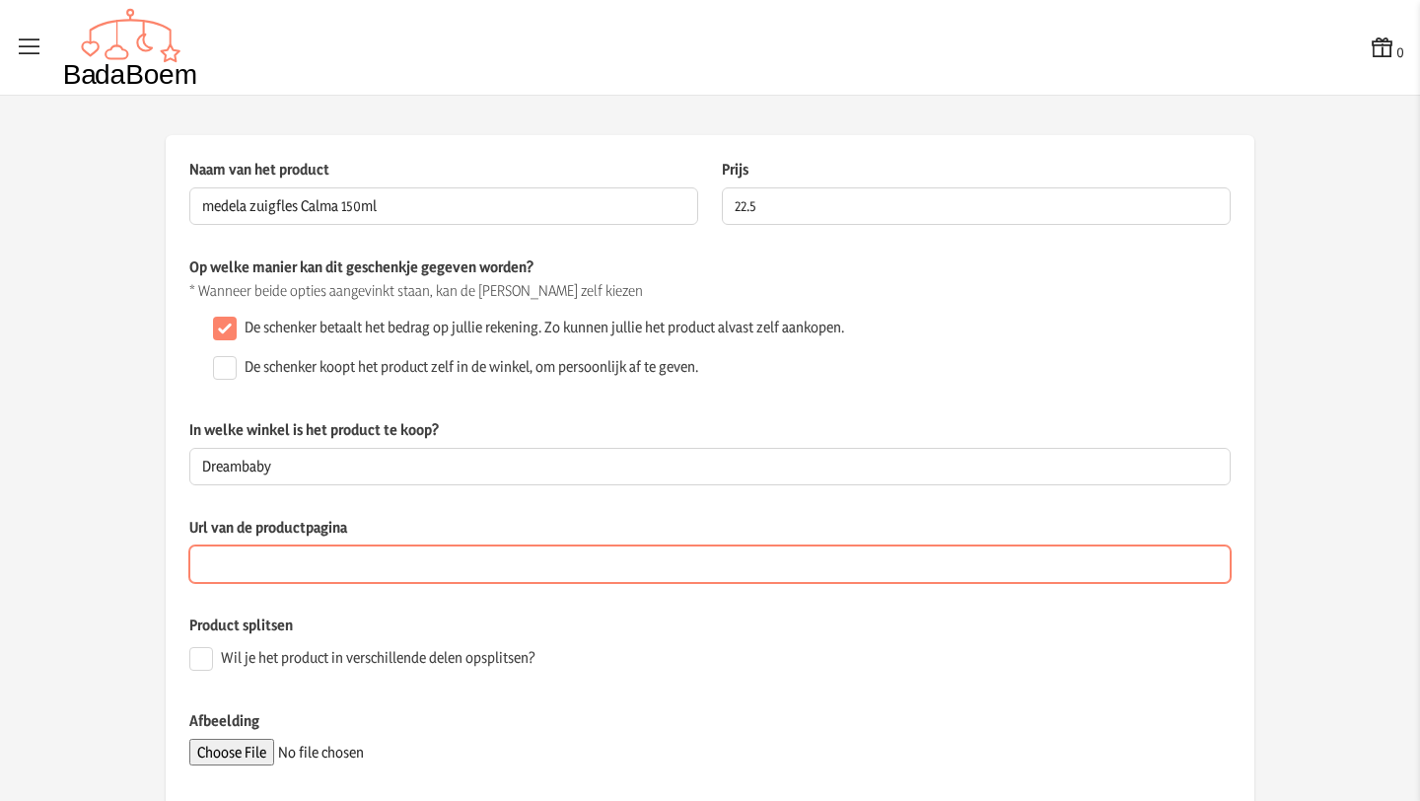
click at [298, 553] on input "Url van de productpagina" at bounding box center [710, 563] width 1042 height 37
paste input "[URL][DOMAIN_NAME]"
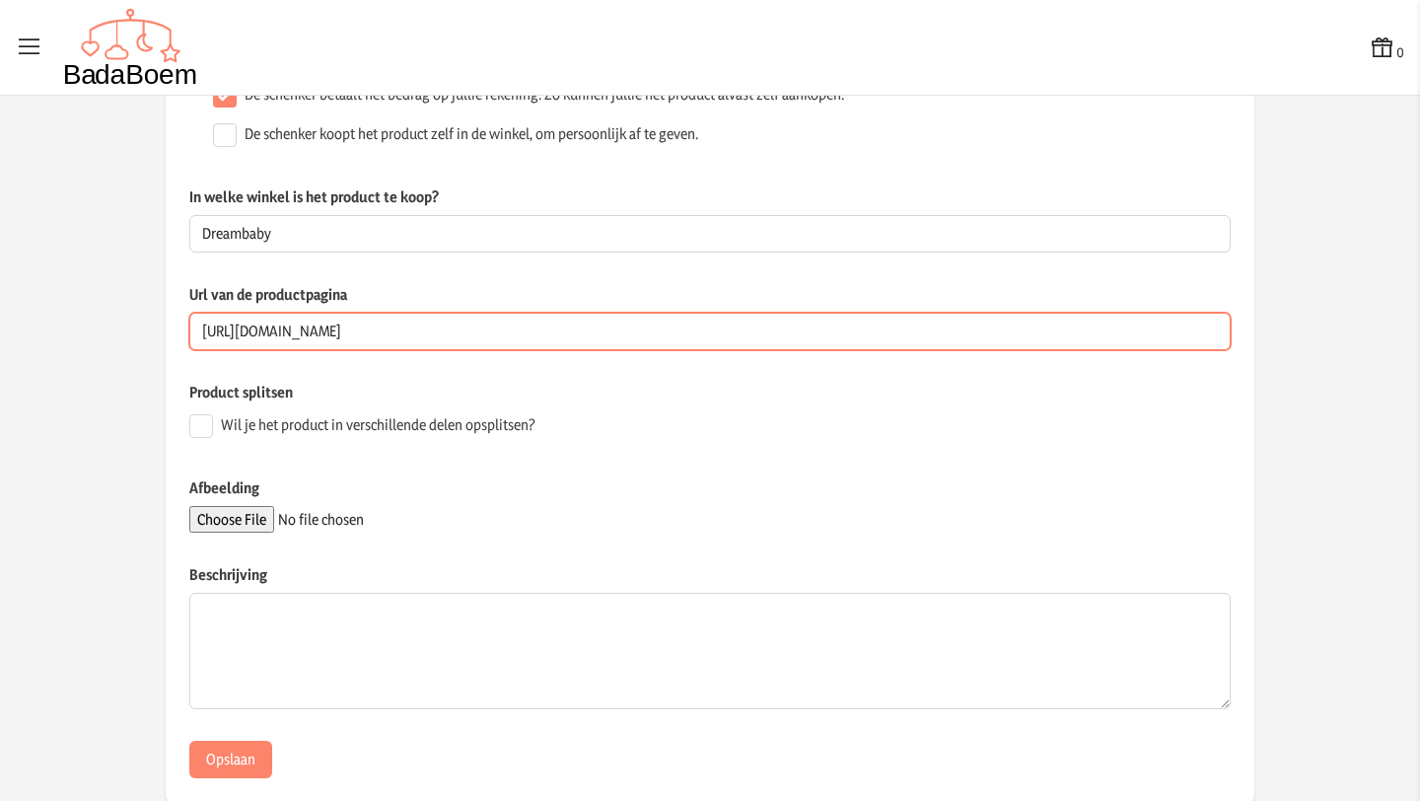
scroll to position [273, 0]
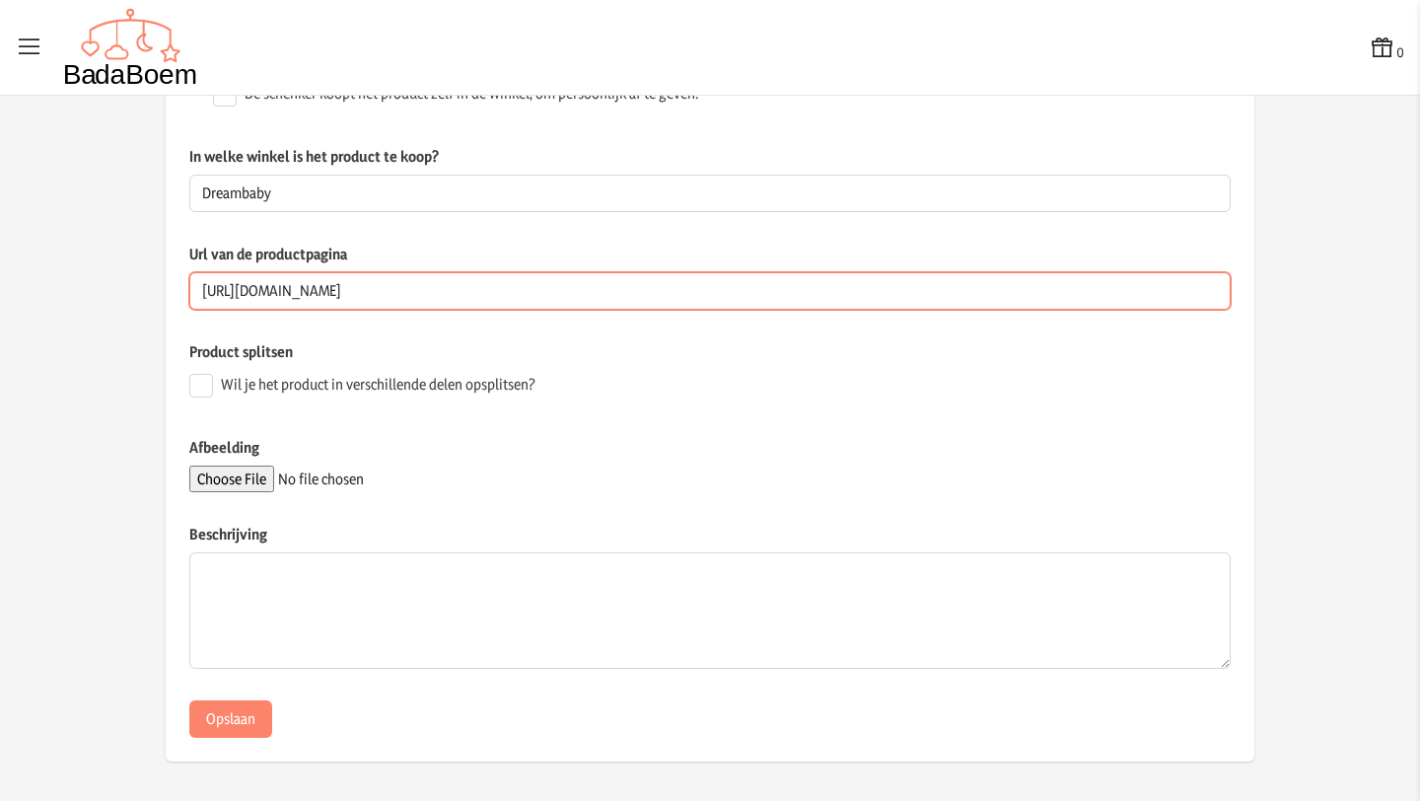
type input "[URL][DOMAIN_NAME]"
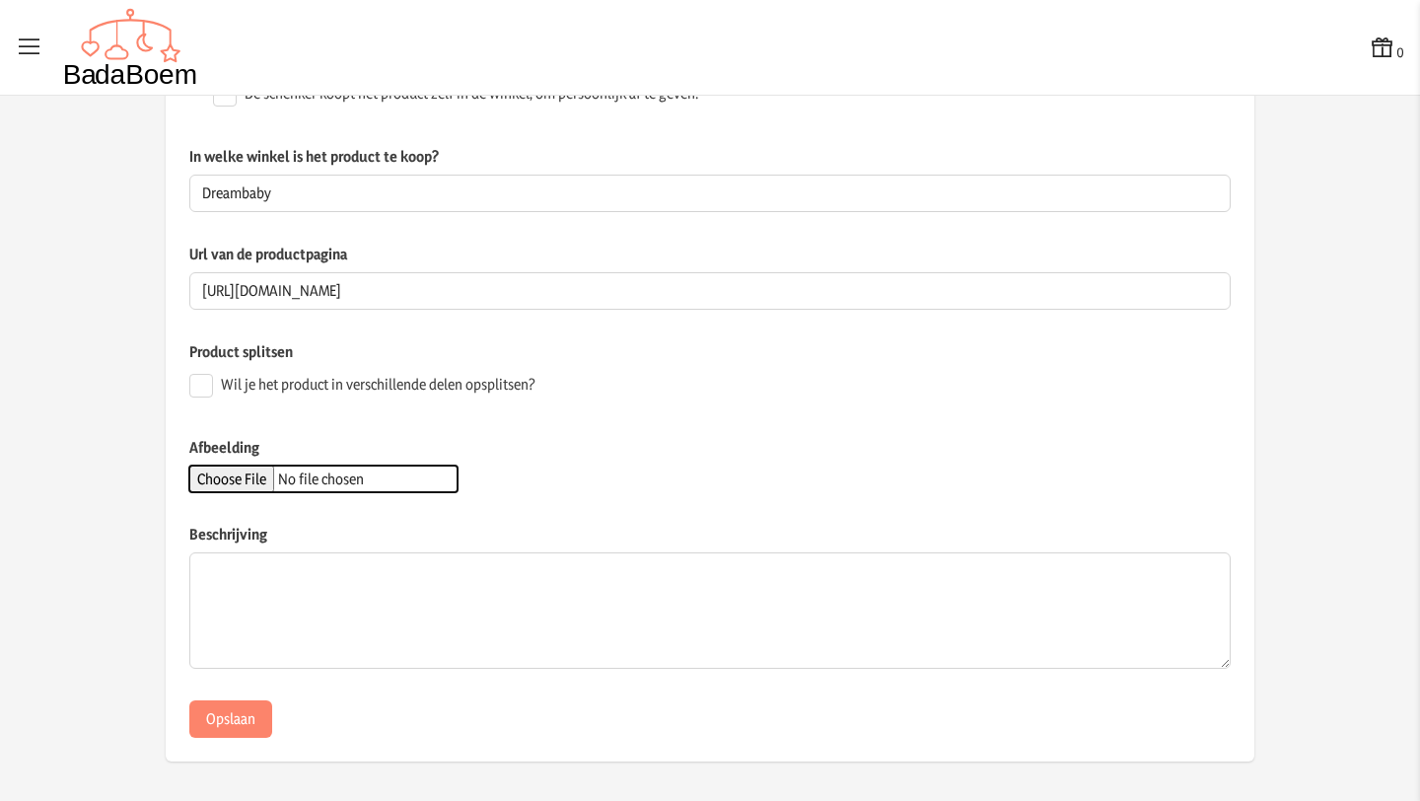
click at [266, 486] on input "Afbeelding" at bounding box center [323, 479] width 268 height 27
type input "C:\fakepath\medela calma.webp"
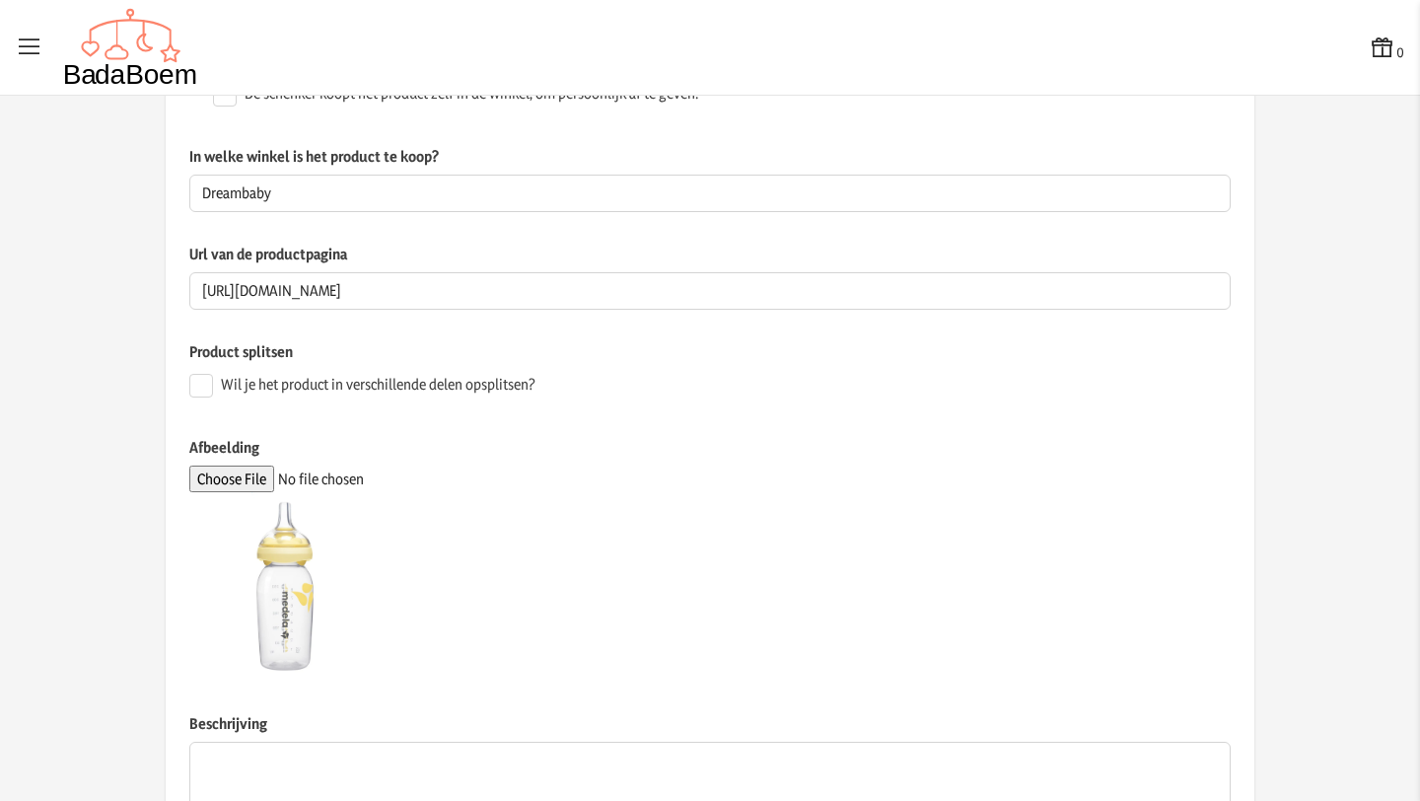
scroll to position [463, 0]
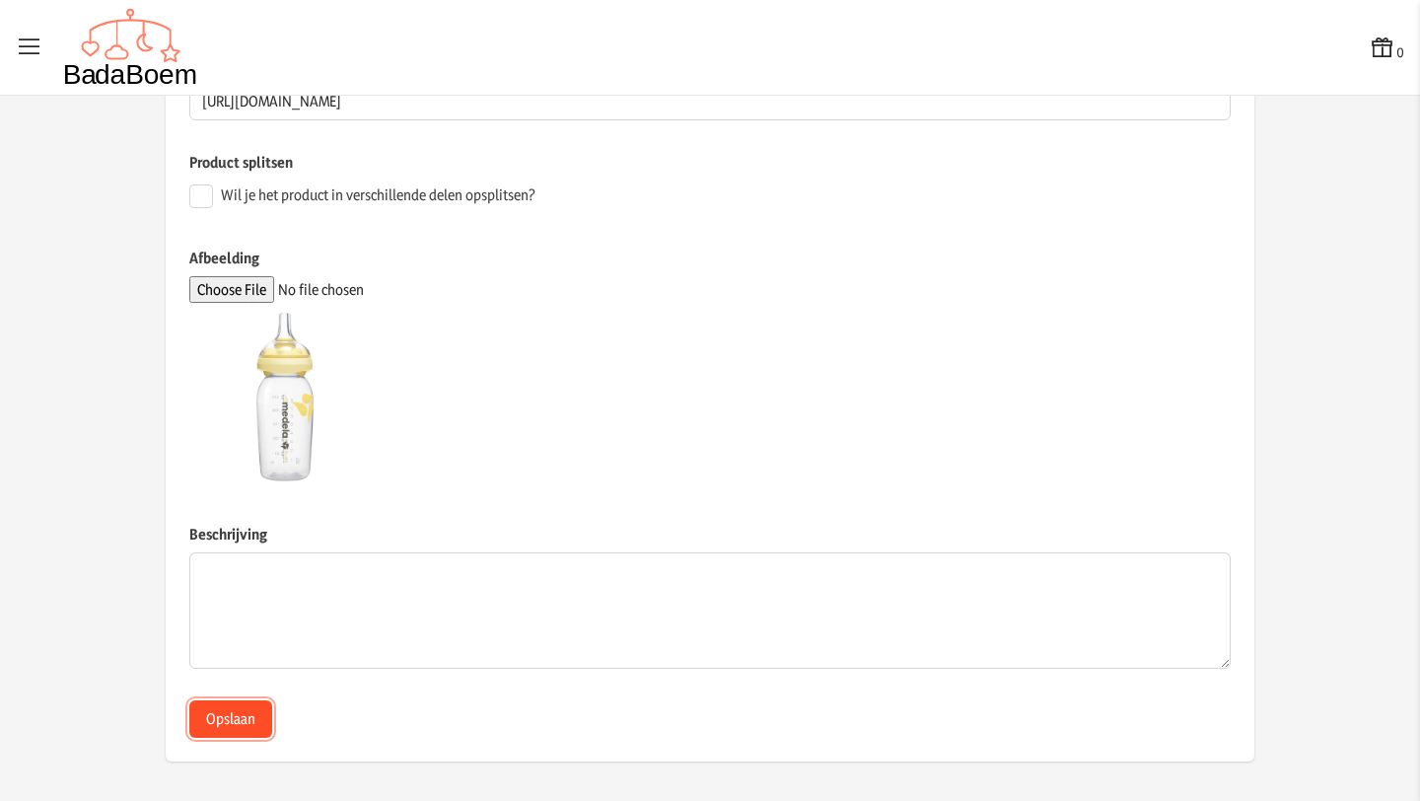
click at [231, 724] on button "Opslaan" at bounding box center [230, 718] width 83 height 37
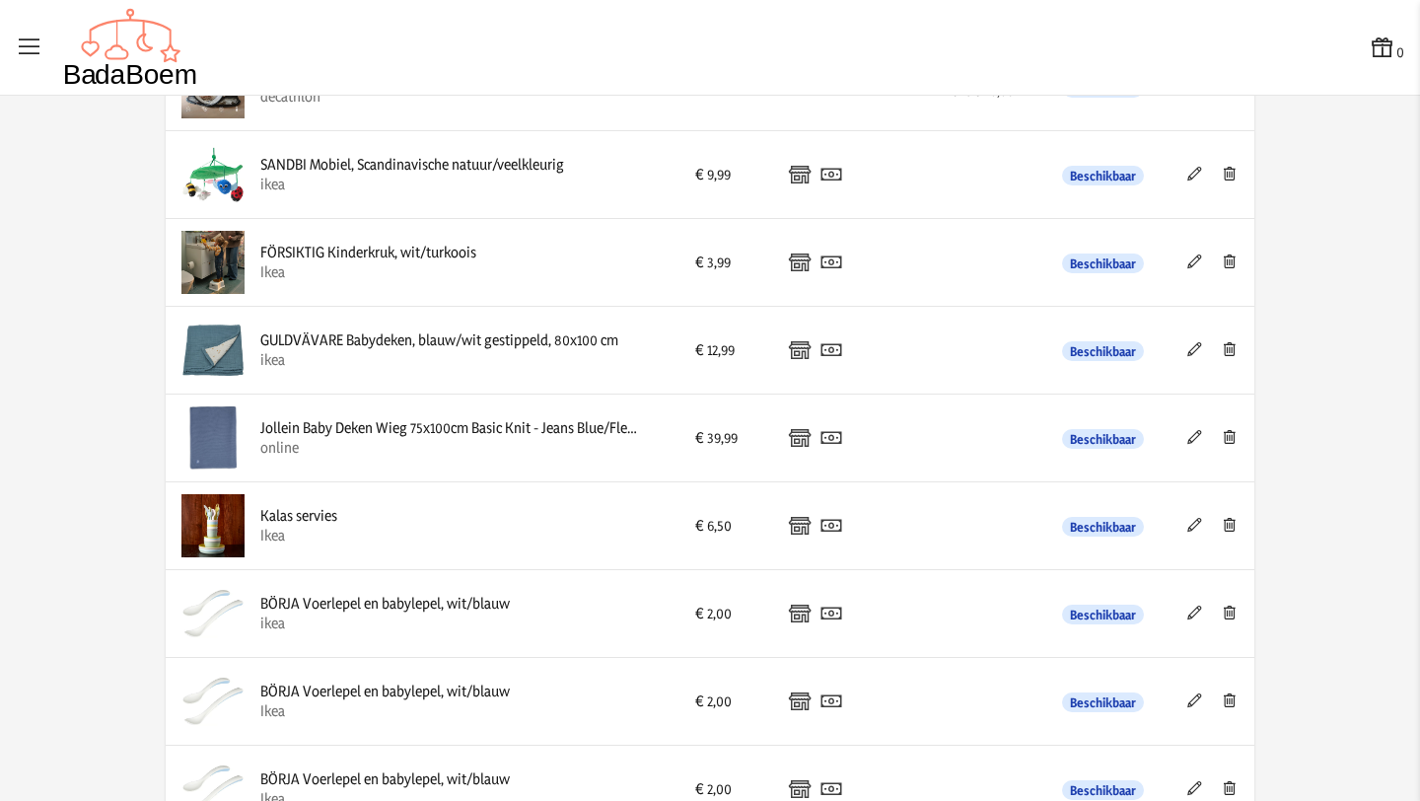
scroll to position [3272, 0]
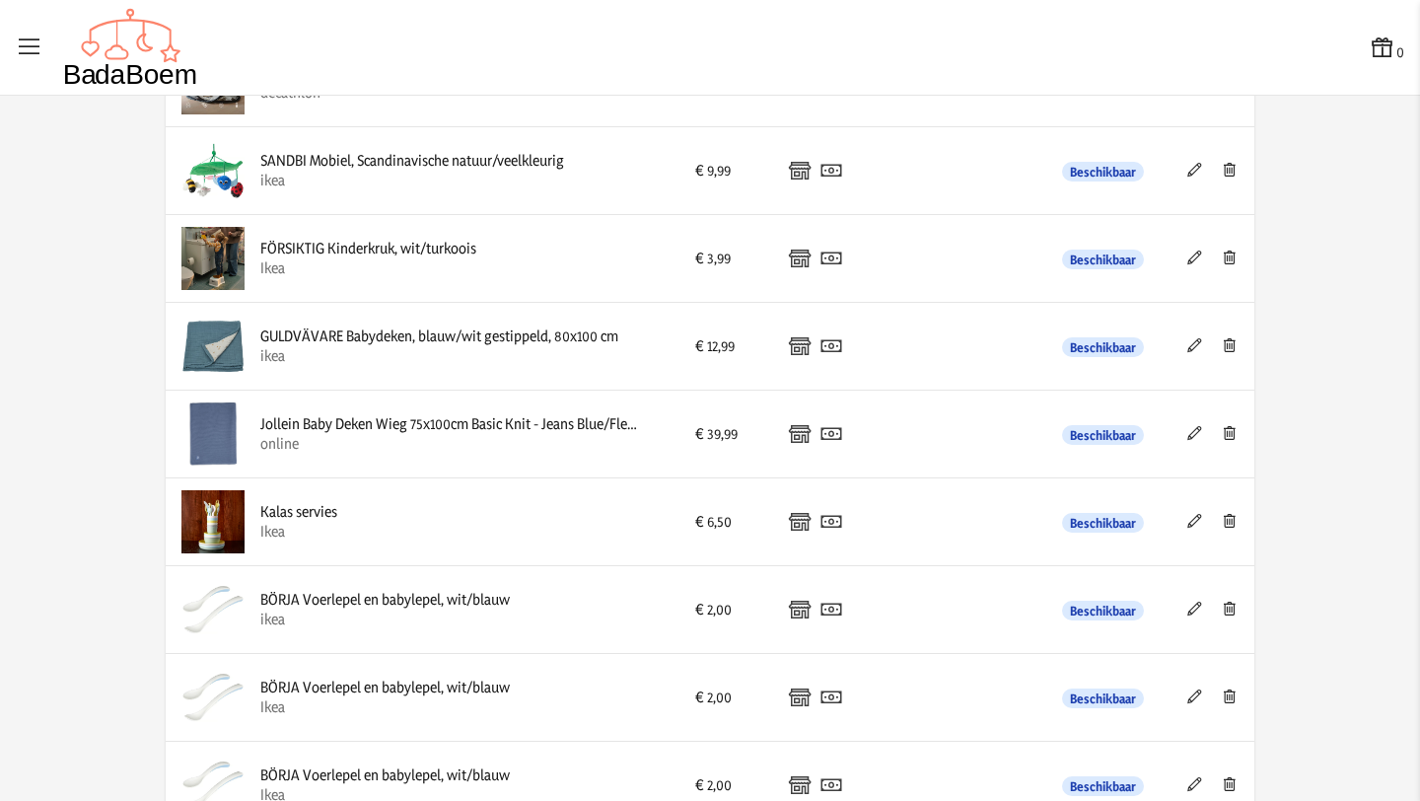
click at [1193, 433] on icon at bounding box center [1195, 433] width 19 height 14
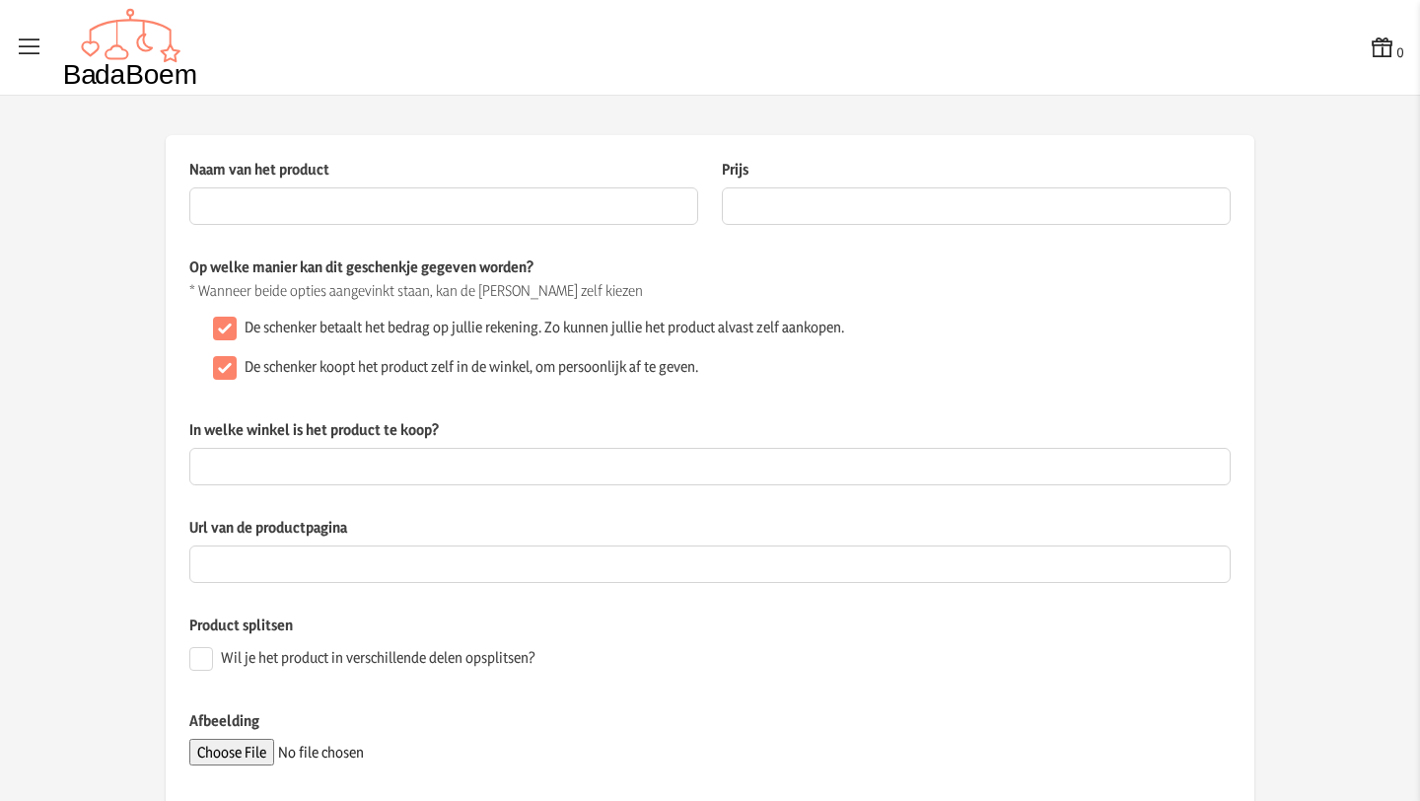
type input "Jollein Baby Deken Wieg 75x100cm Basic Knit - Jeans Blue/Fleece"
type input "39.99"
type input "online"
type input "[URL][DOMAIN_NAME]"
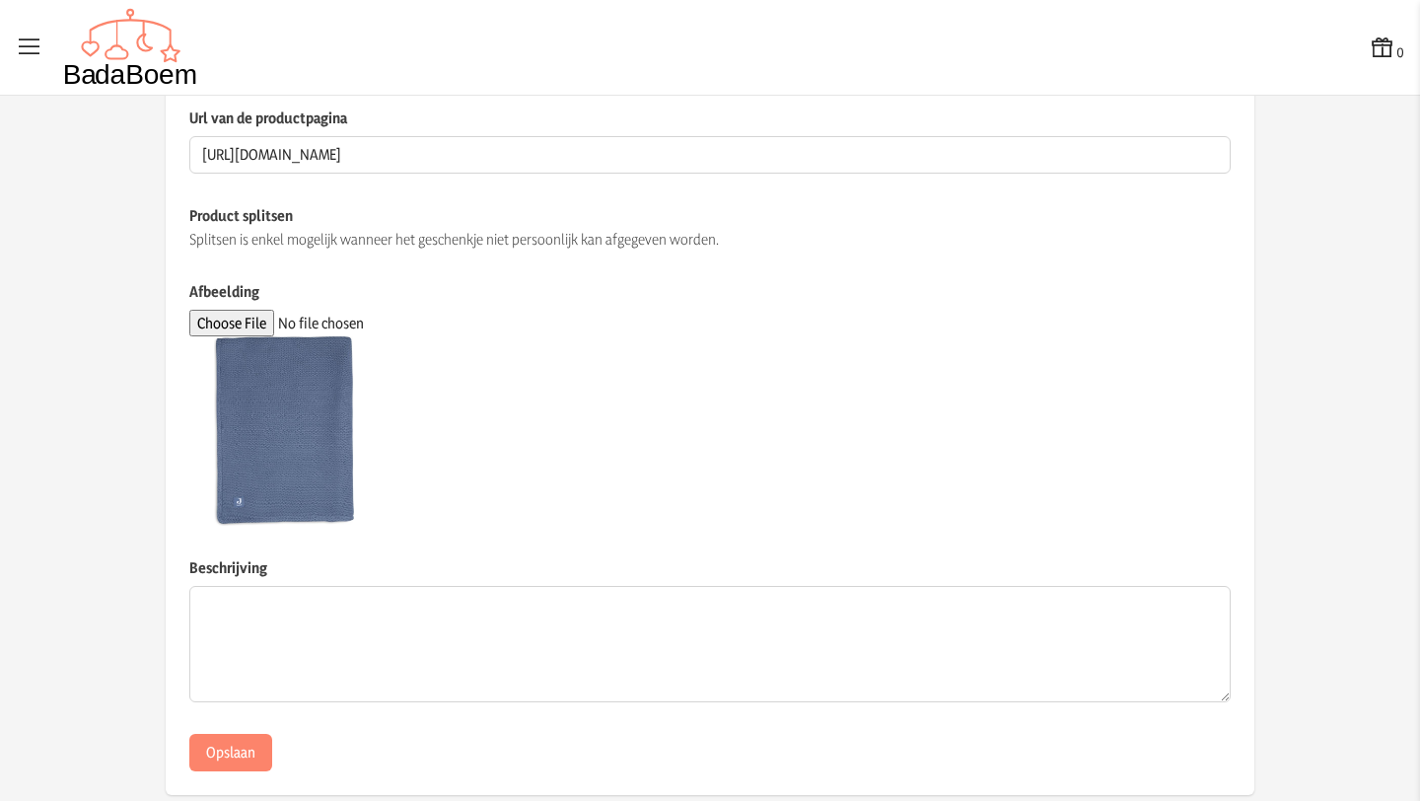
scroll to position [443, 0]
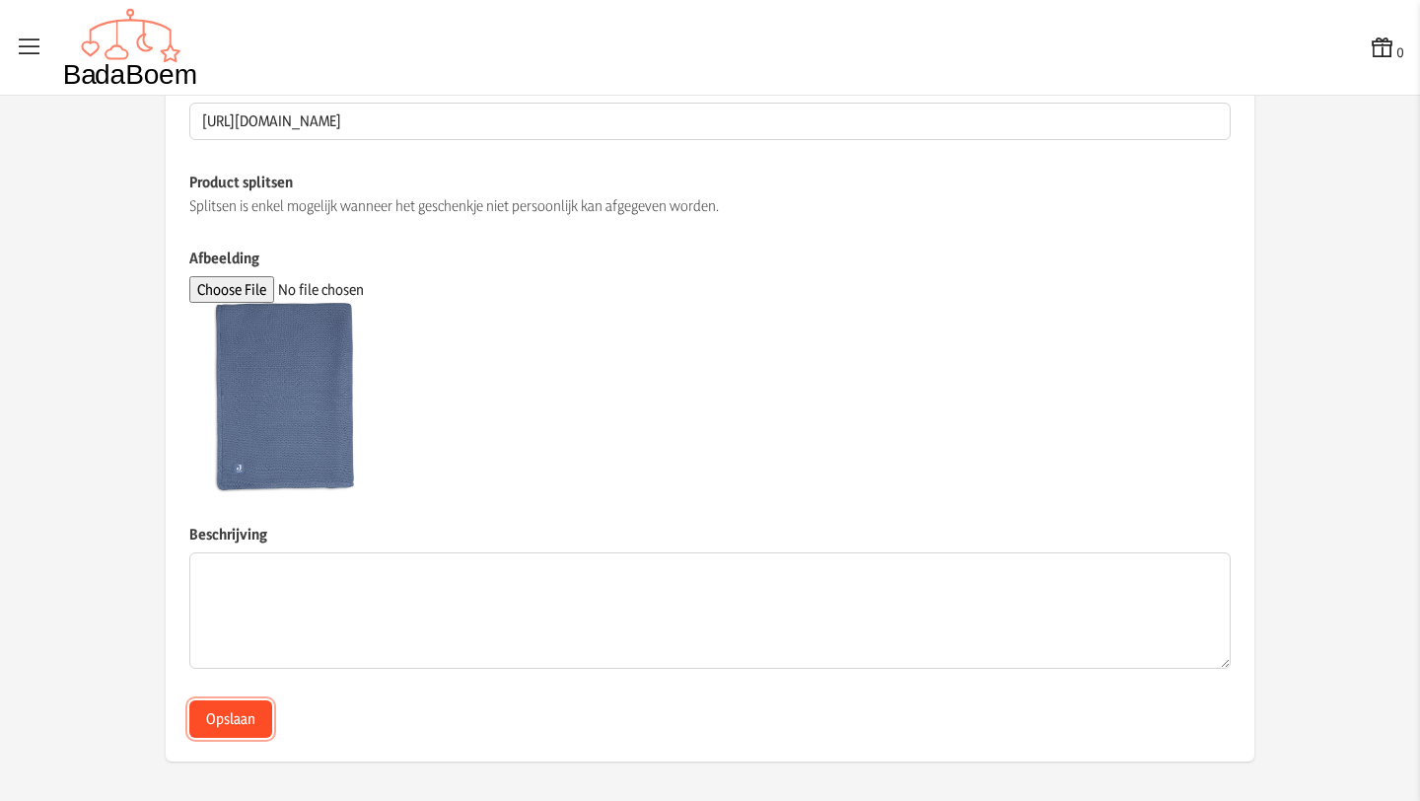
click at [218, 728] on button "Opslaan" at bounding box center [230, 718] width 83 height 37
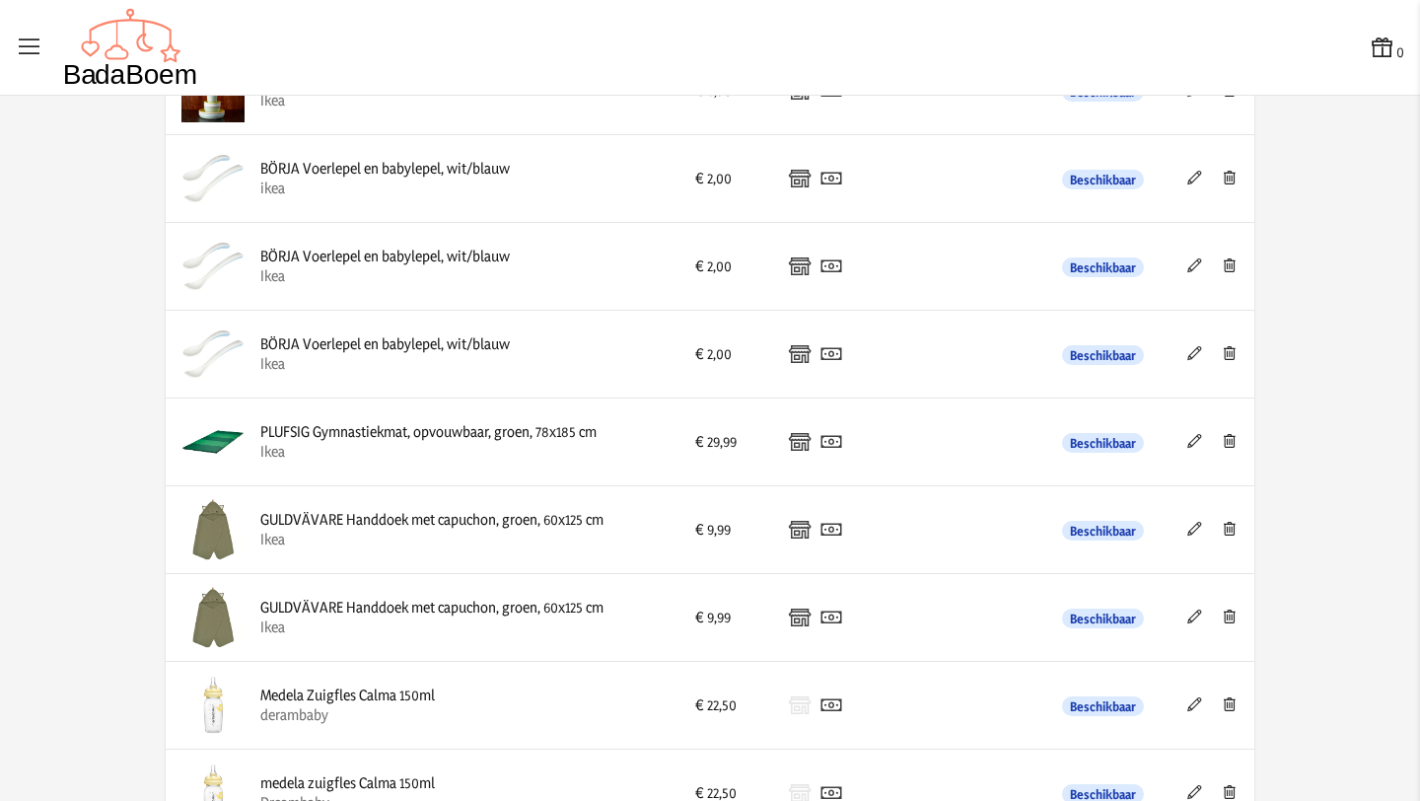
scroll to position [3704, 0]
click at [1192, 526] on icon at bounding box center [1195, 528] width 19 height 14
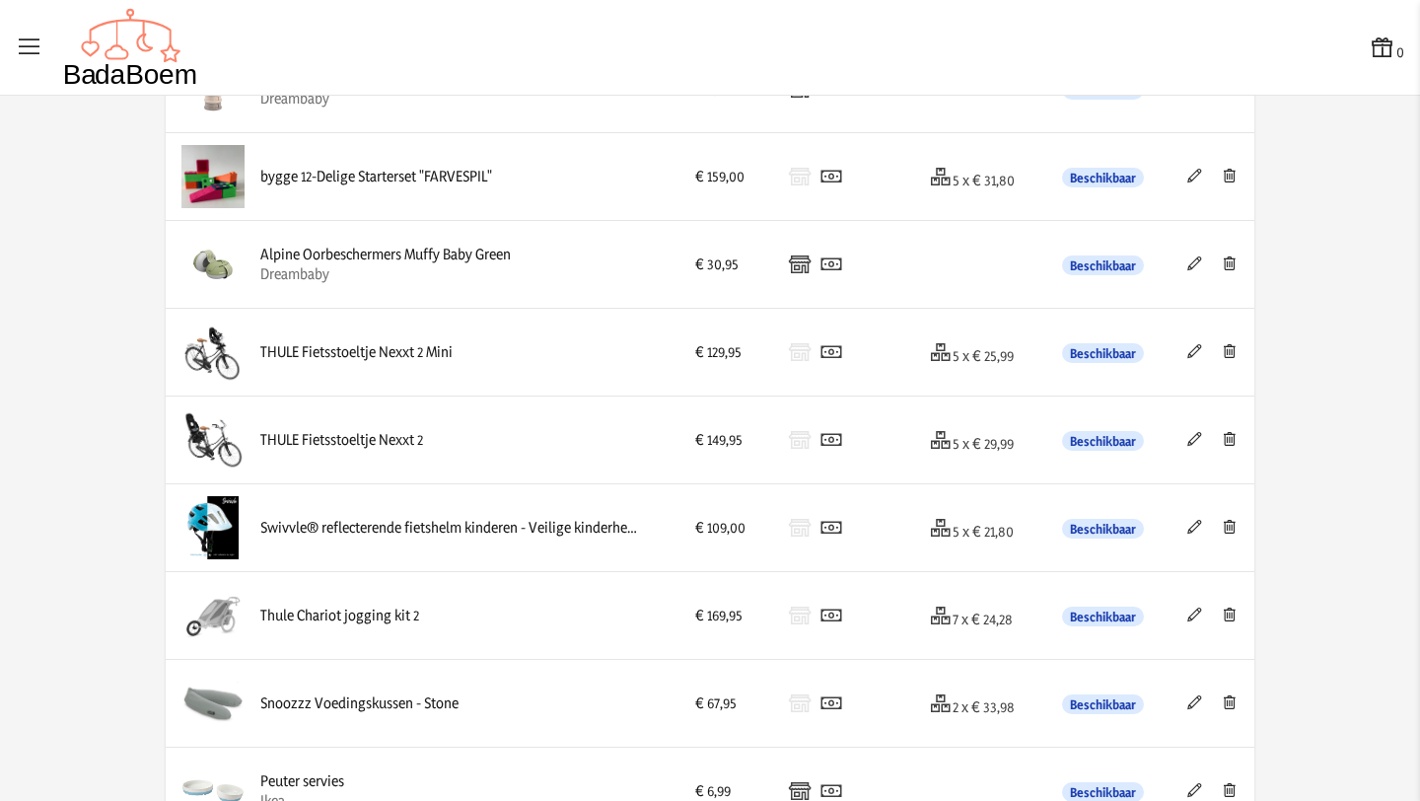
scroll to position [1951, 0]
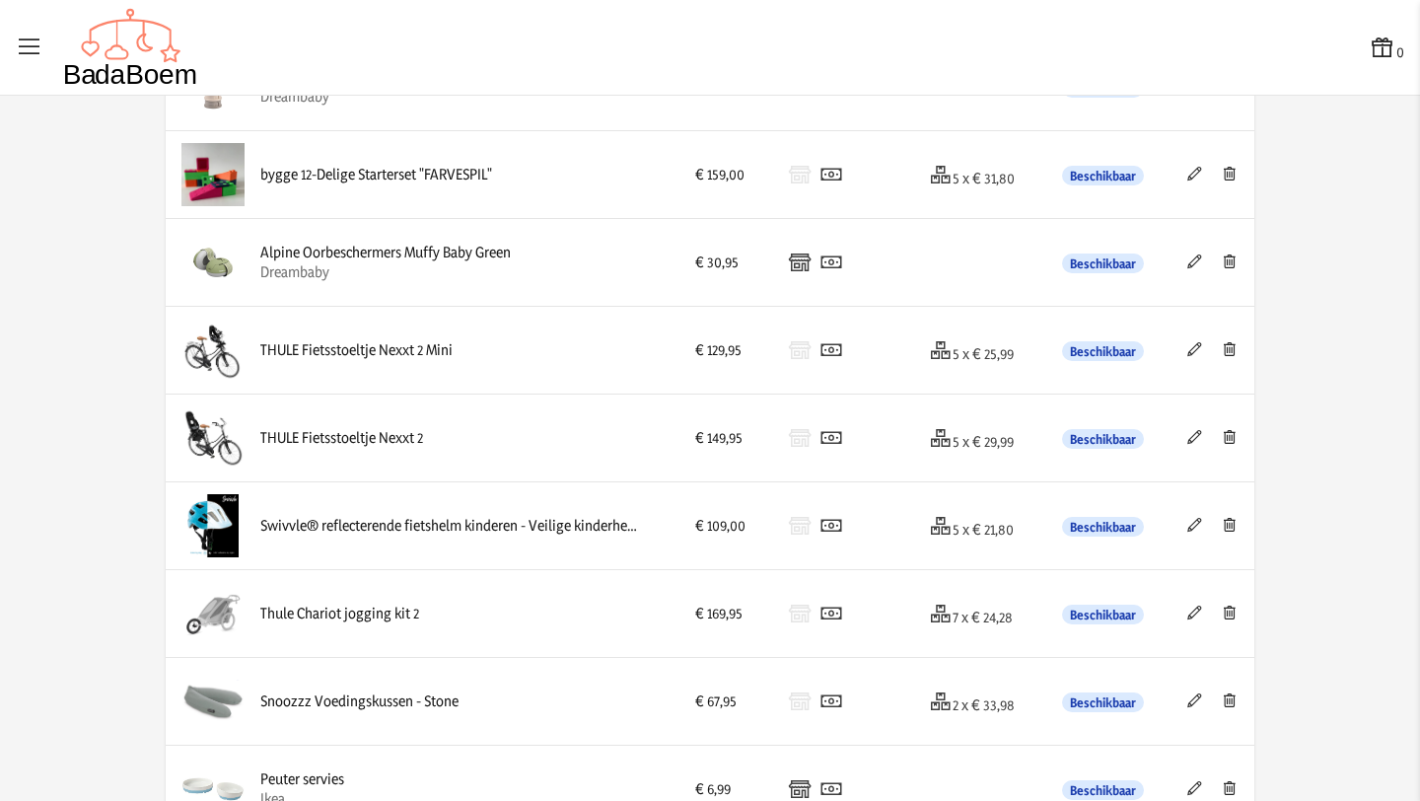
click at [1231, 264] on icon at bounding box center [1229, 261] width 19 height 14
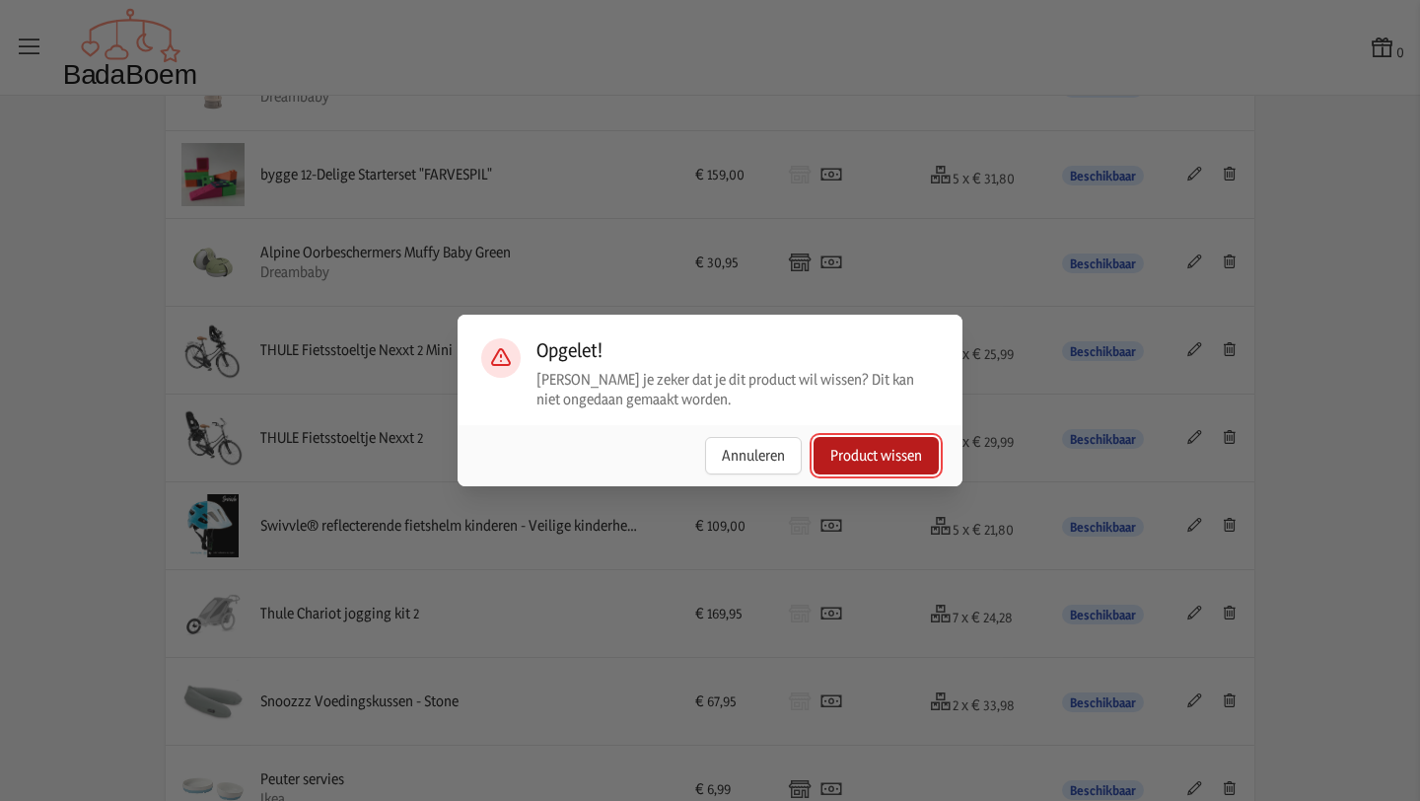
click at [897, 464] on button "Product wissen" at bounding box center [876, 455] width 125 height 37
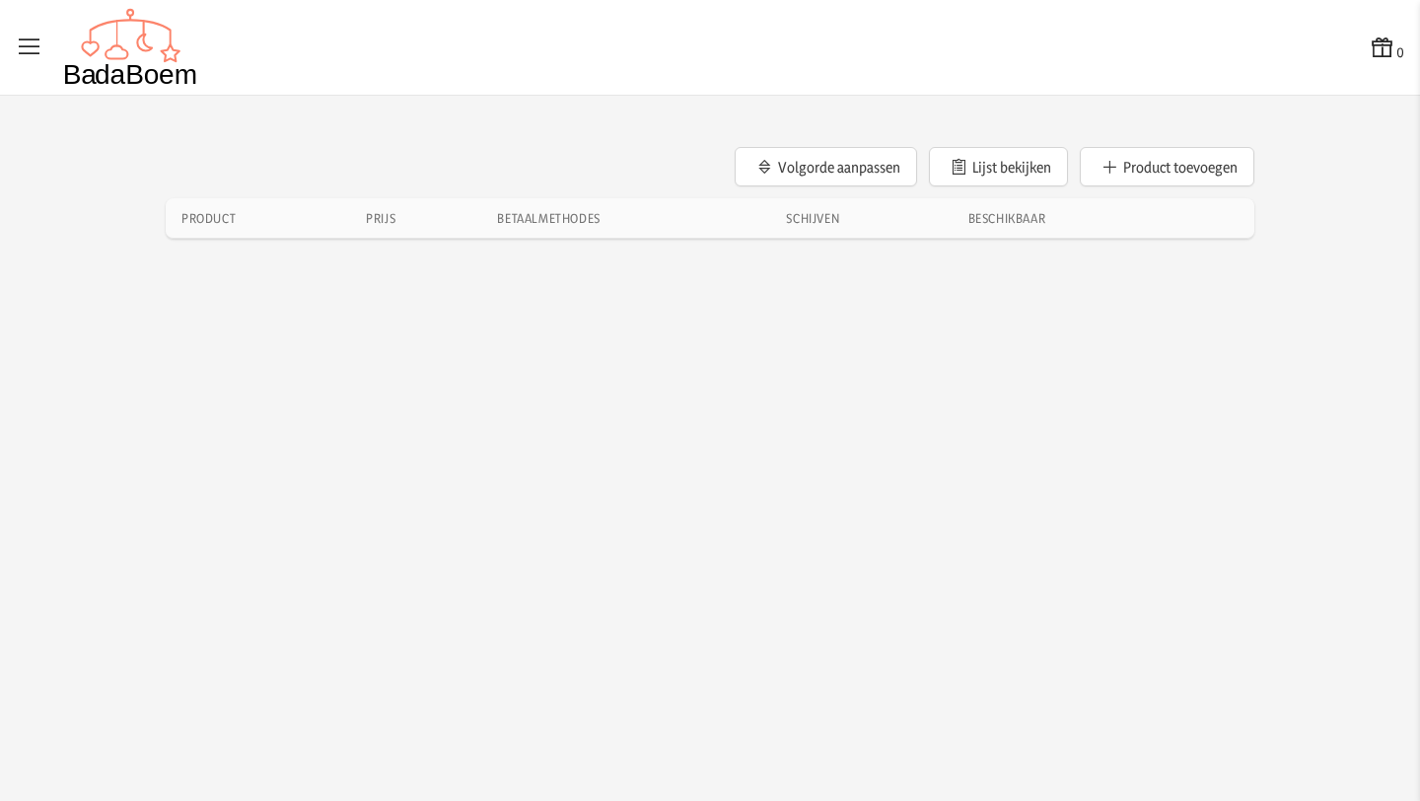
scroll to position [0, 0]
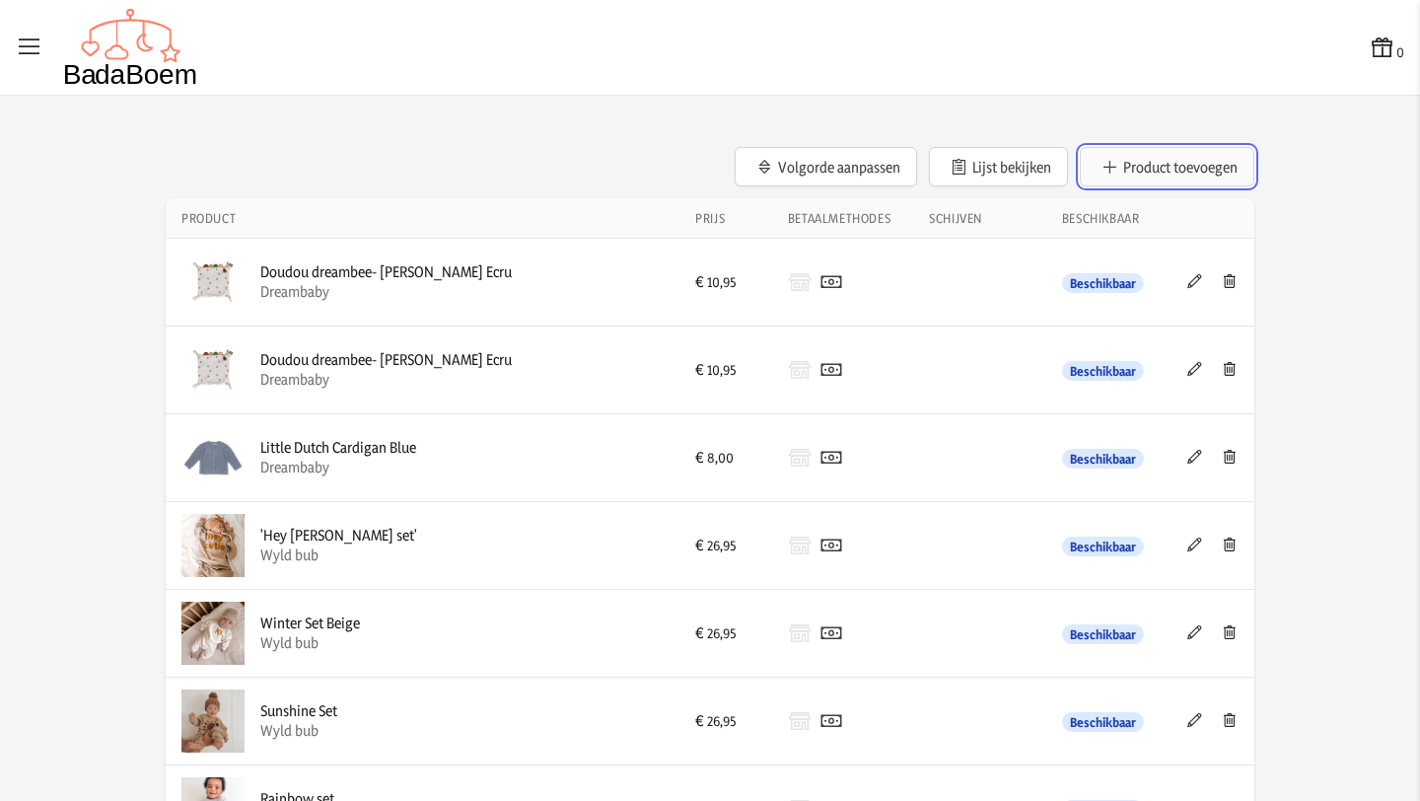
click at [1168, 159] on button "Product toevoegen" at bounding box center [1167, 166] width 175 height 39
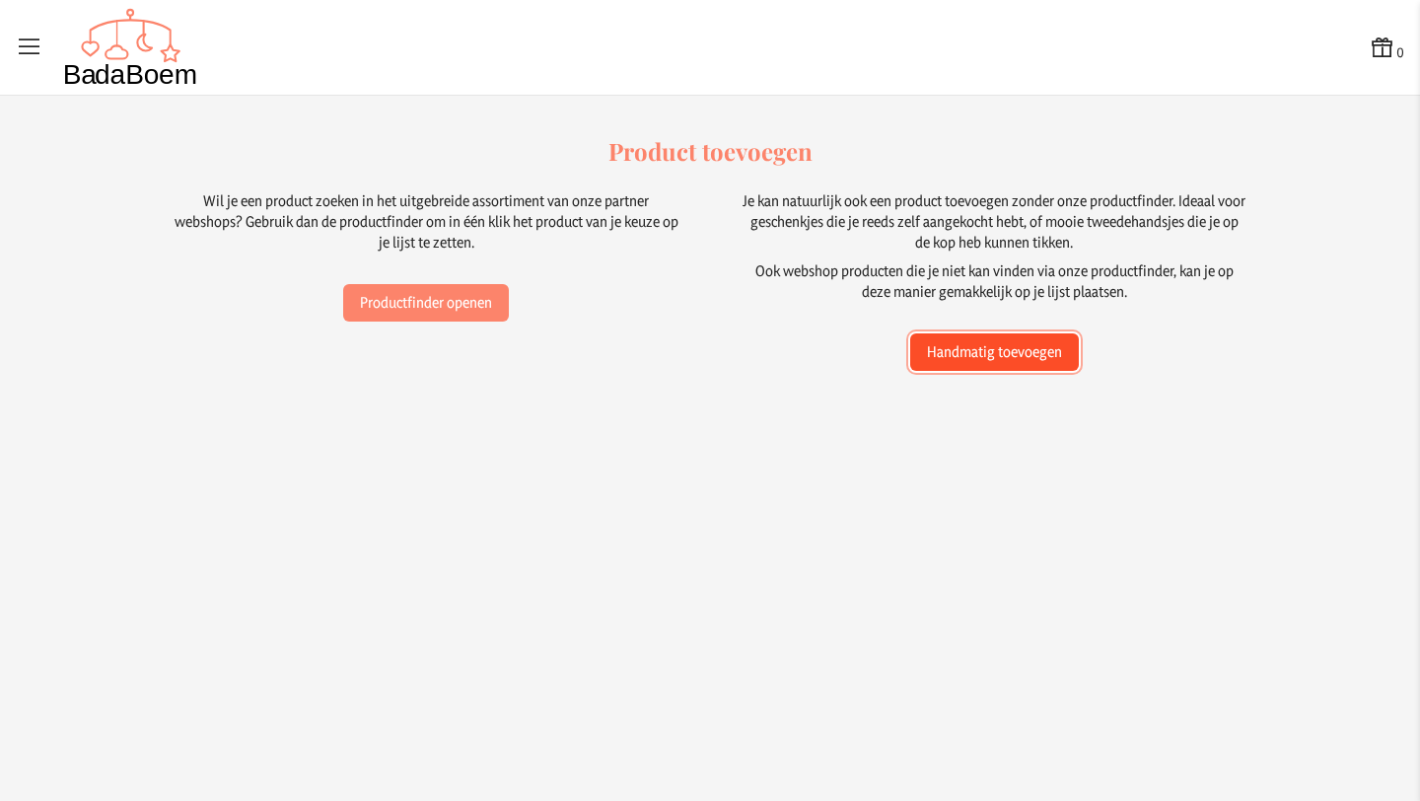
click at [960, 349] on button "Handmatig toevoegen" at bounding box center [994, 351] width 169 height 37
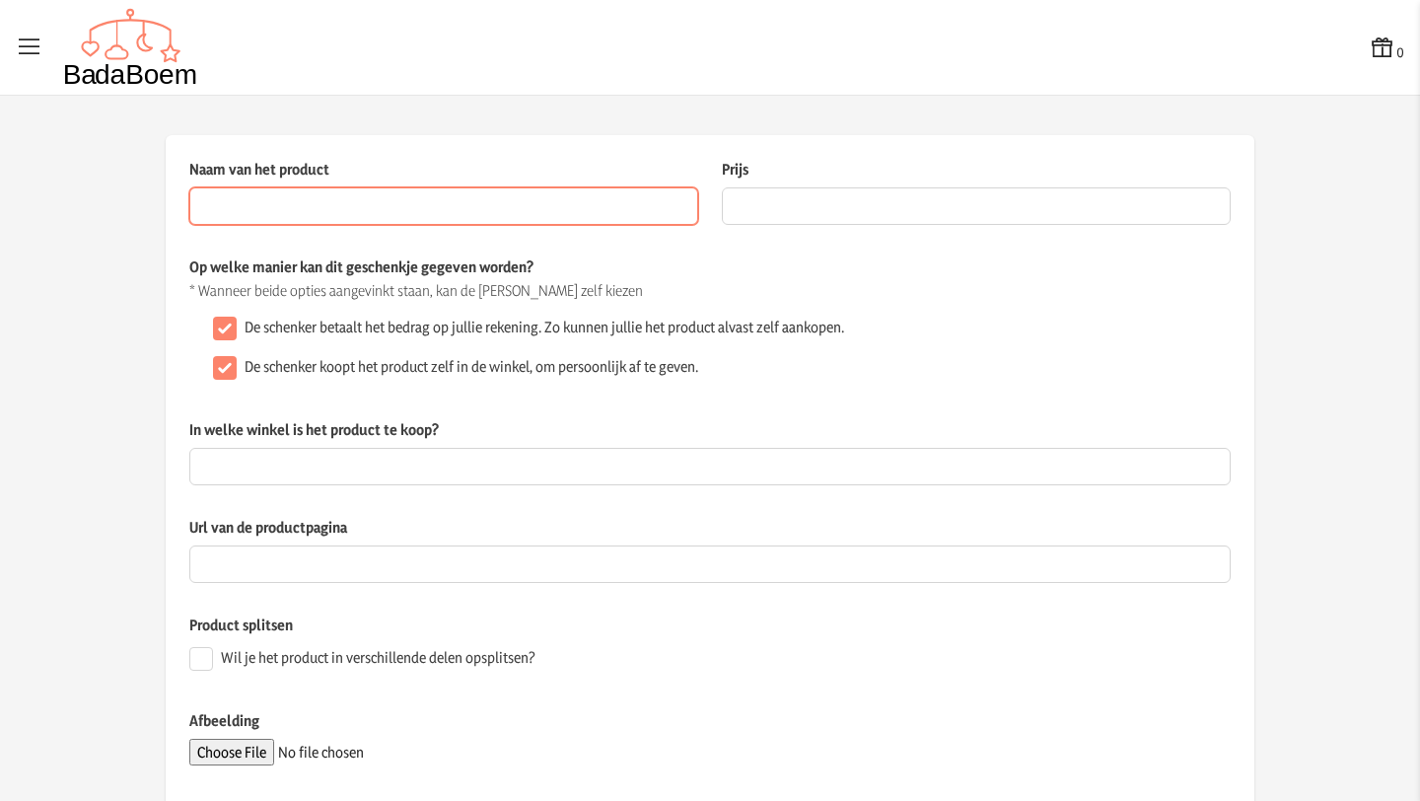
click at [551, 205] on input "Naam van het product" at bounding box center [443, 205] width 509 height 37
paste input "[PERSON_NAME]"
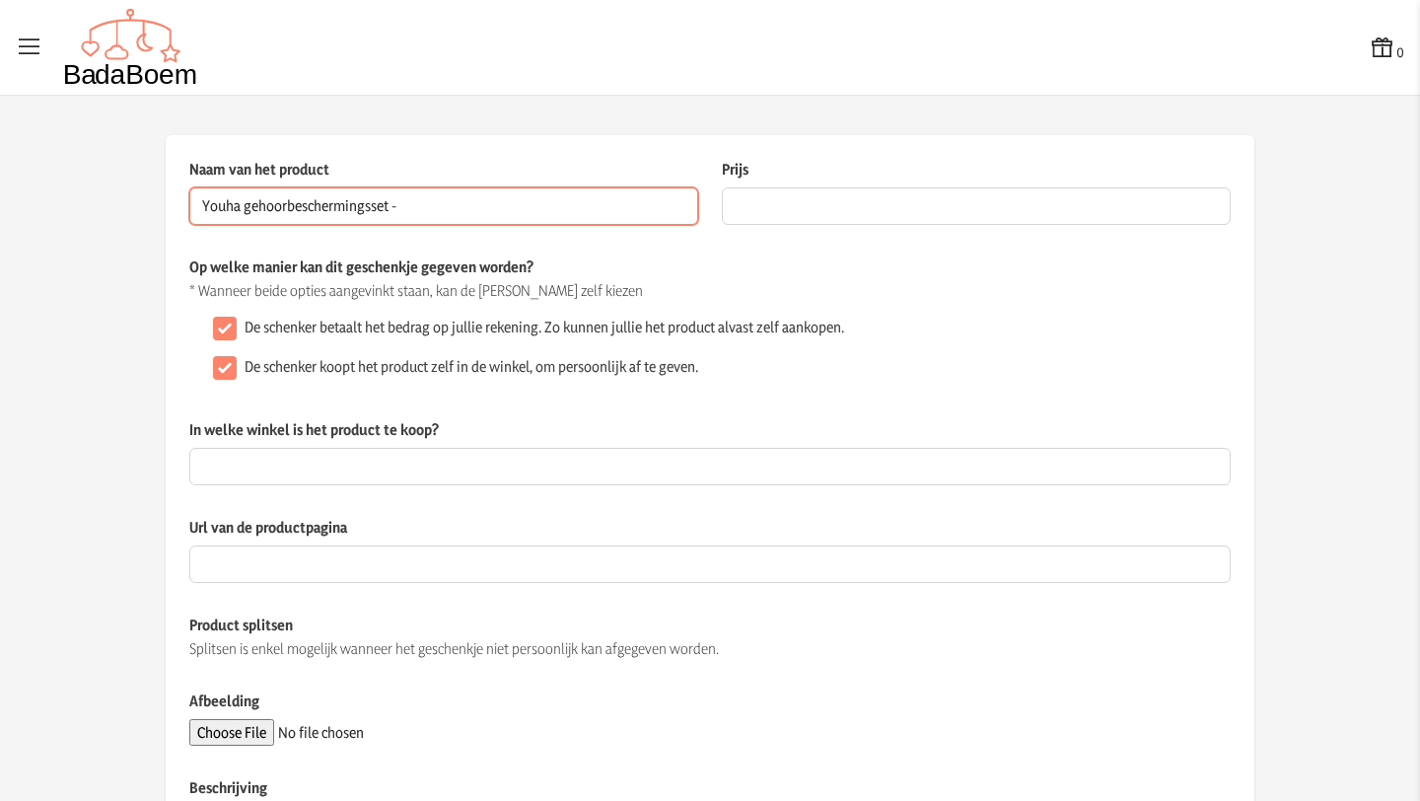
paste input "gehoorbescherming geschikt voor Baby’s en Peuters (0-4 jaar) - 2-in-1 set - Ant…"
type input "Youha gehoorbeschermingsset - gehoorbescherming geschikt voor Baby’s en Peuters…"
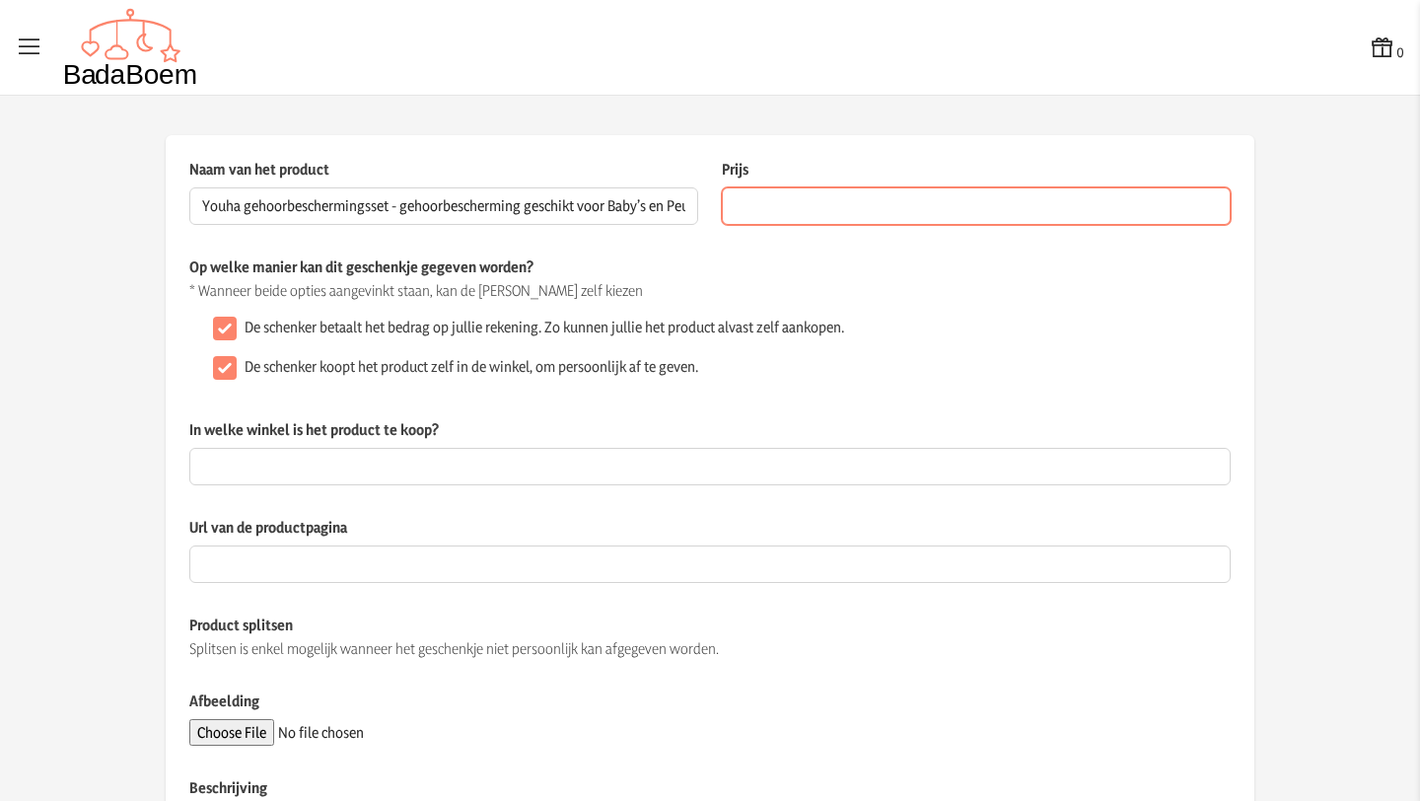
click at [823, 201] on input "Prijs" at bounding box center [976, 205] width 509 height 37
type input "24.95"
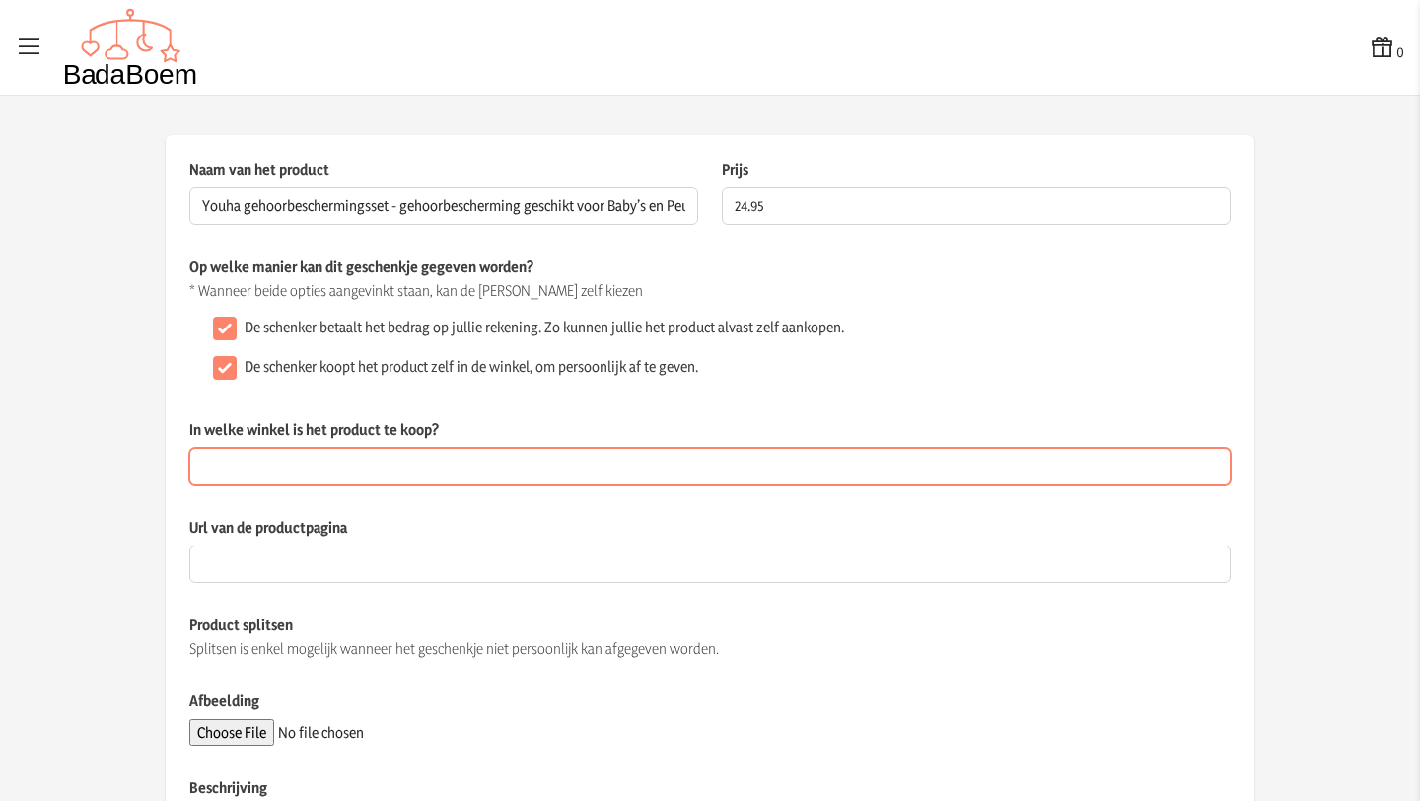
click at [385, 480] on input "In welke winkel is het product te koop?" at bounding box center [710, 466] width 1042 height 37
type input "online"
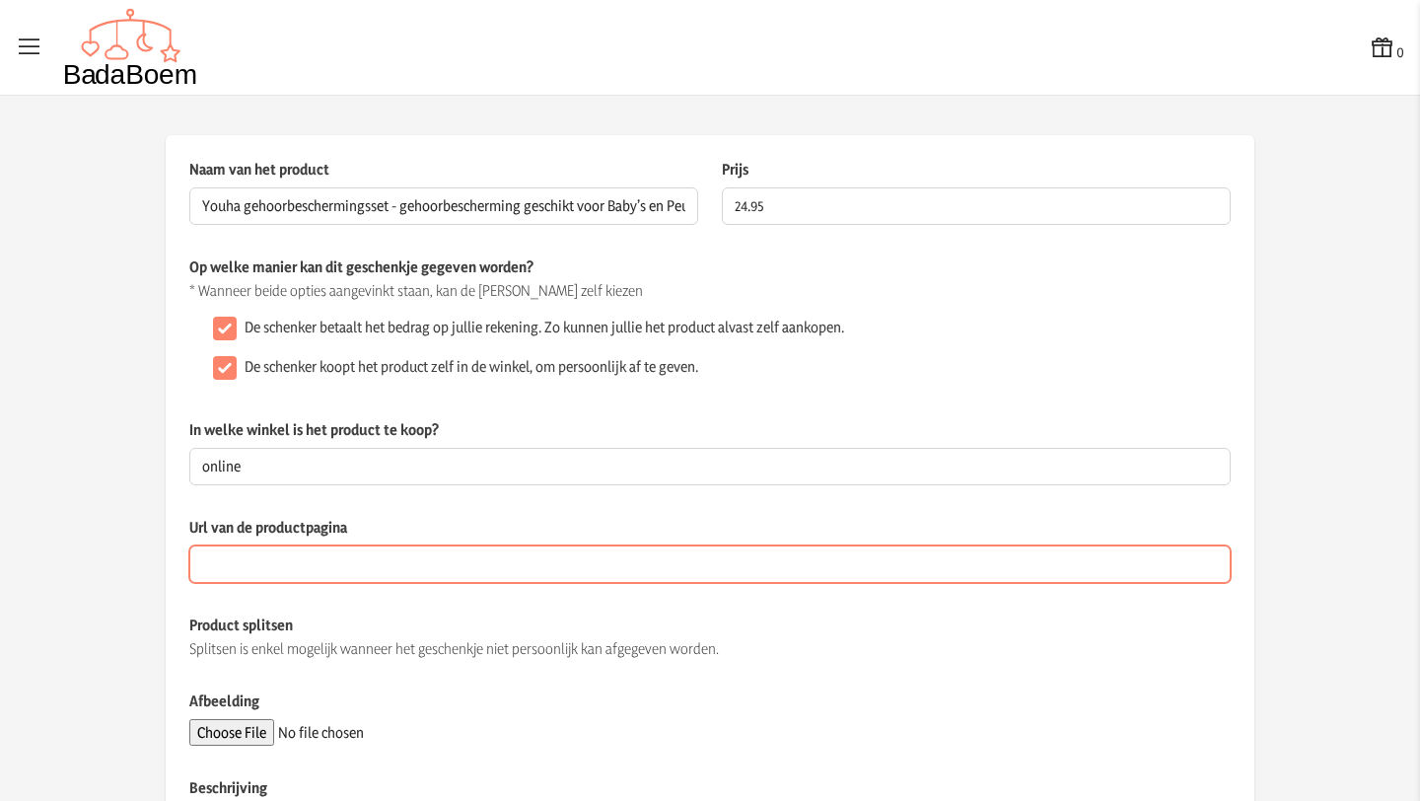
click at [382, 566] on input "Url van de productpagina" at bounding box center [710, 563] width 1042 height 37
paste input "[URL][DOMAIN_NAME]"
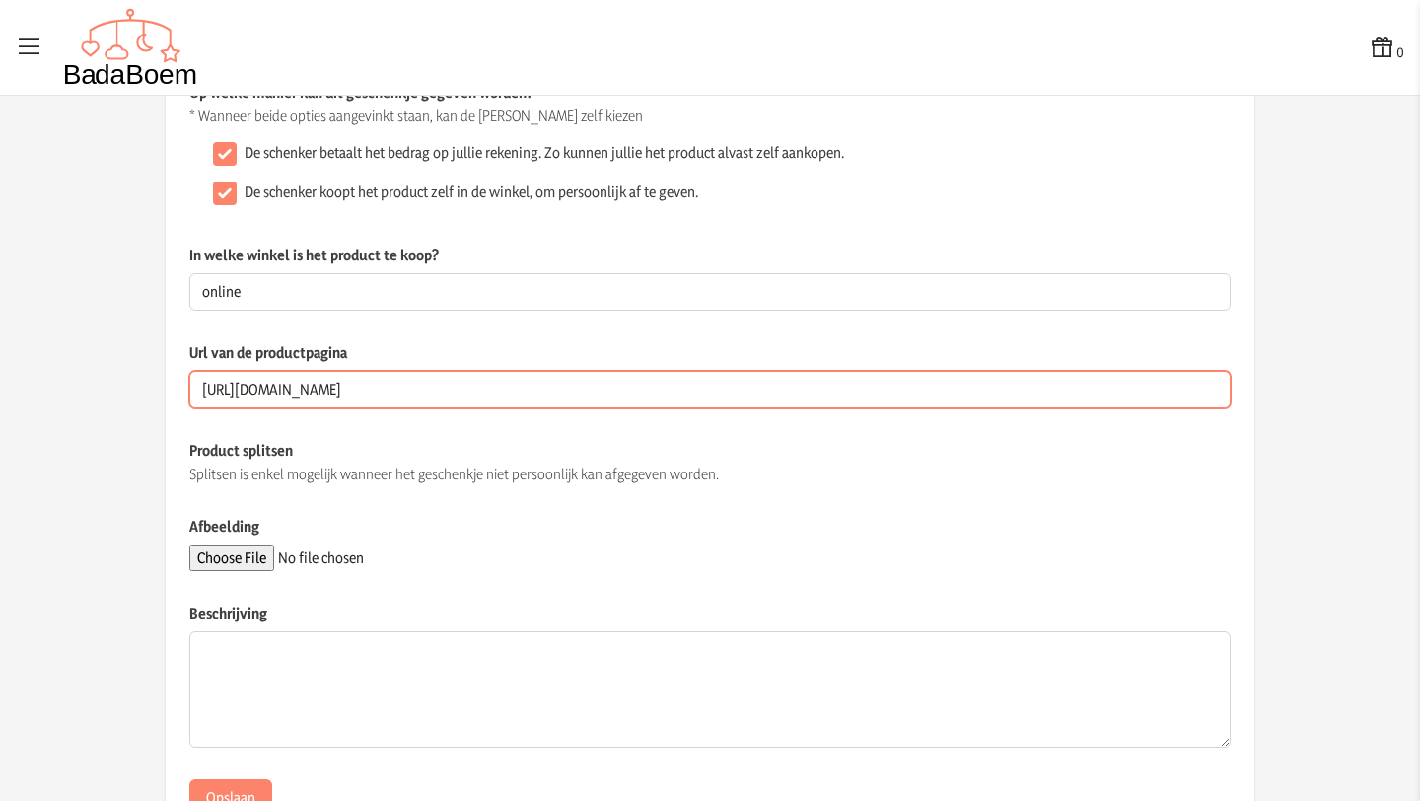
scroll to position [253, 0]
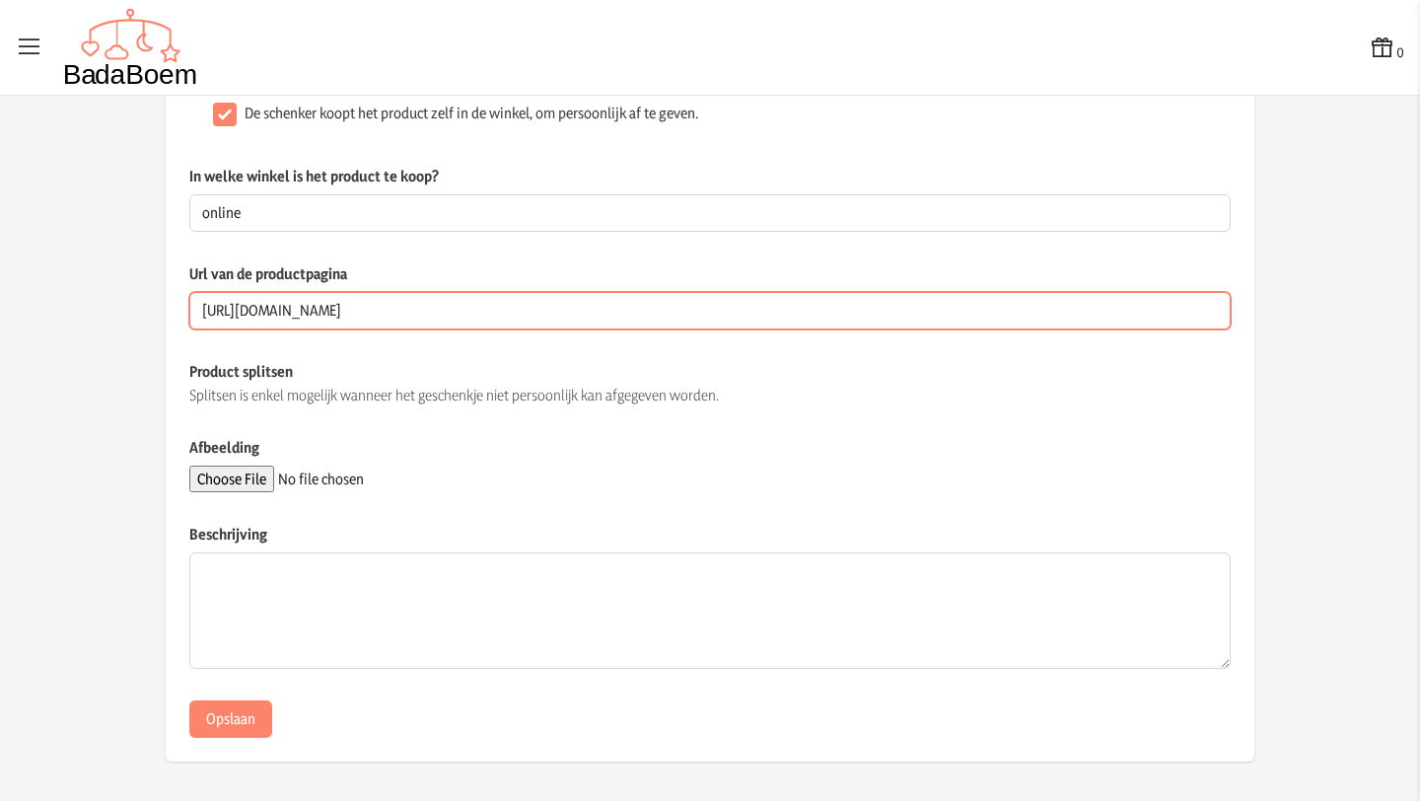
type input "[URL][DOMAIN_NAME]"
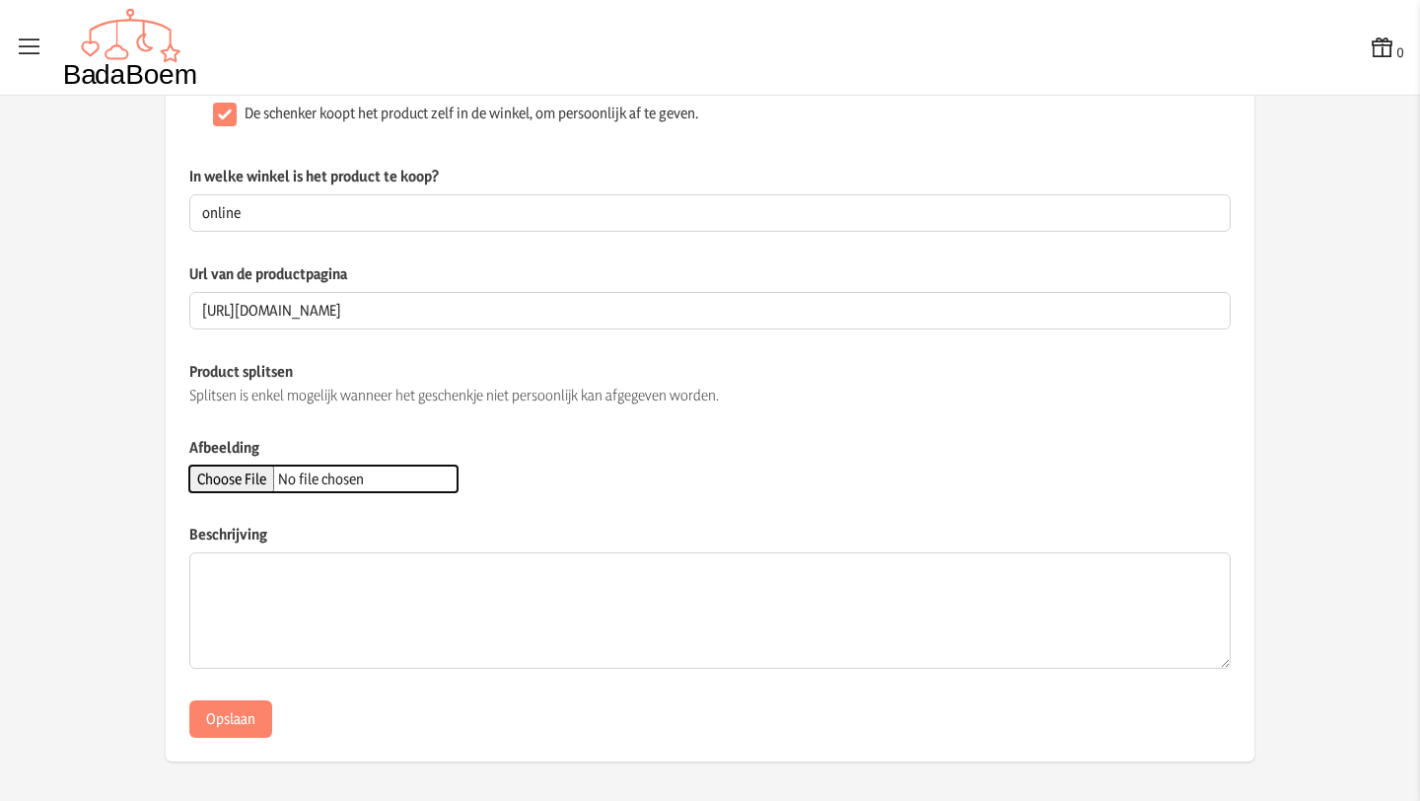
click at [276, 486] on input "Afbeelding" at bounding box center [323, 479] width 268 height 27
type input "C:\fakepath\gehoor.jpg"
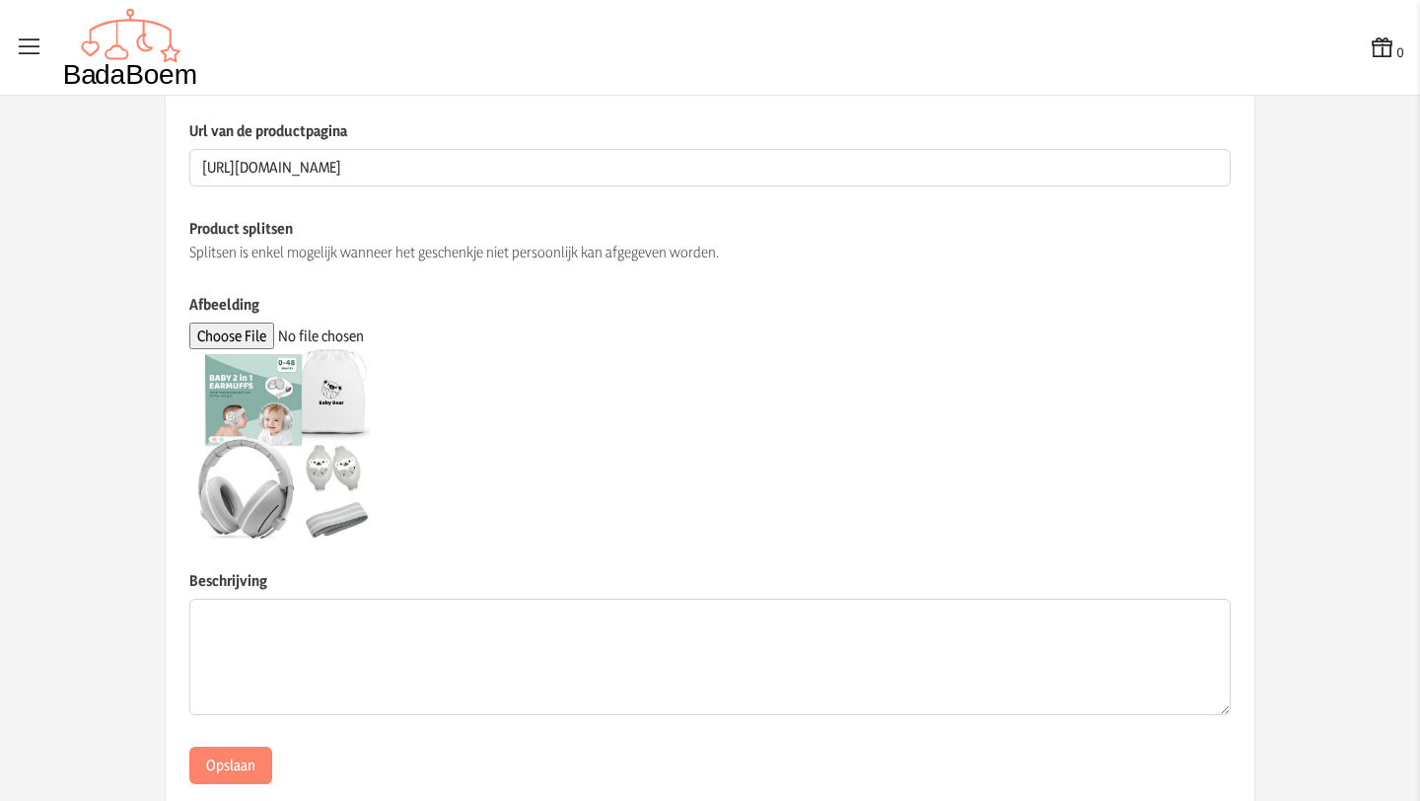
scroll to position [443, 0]
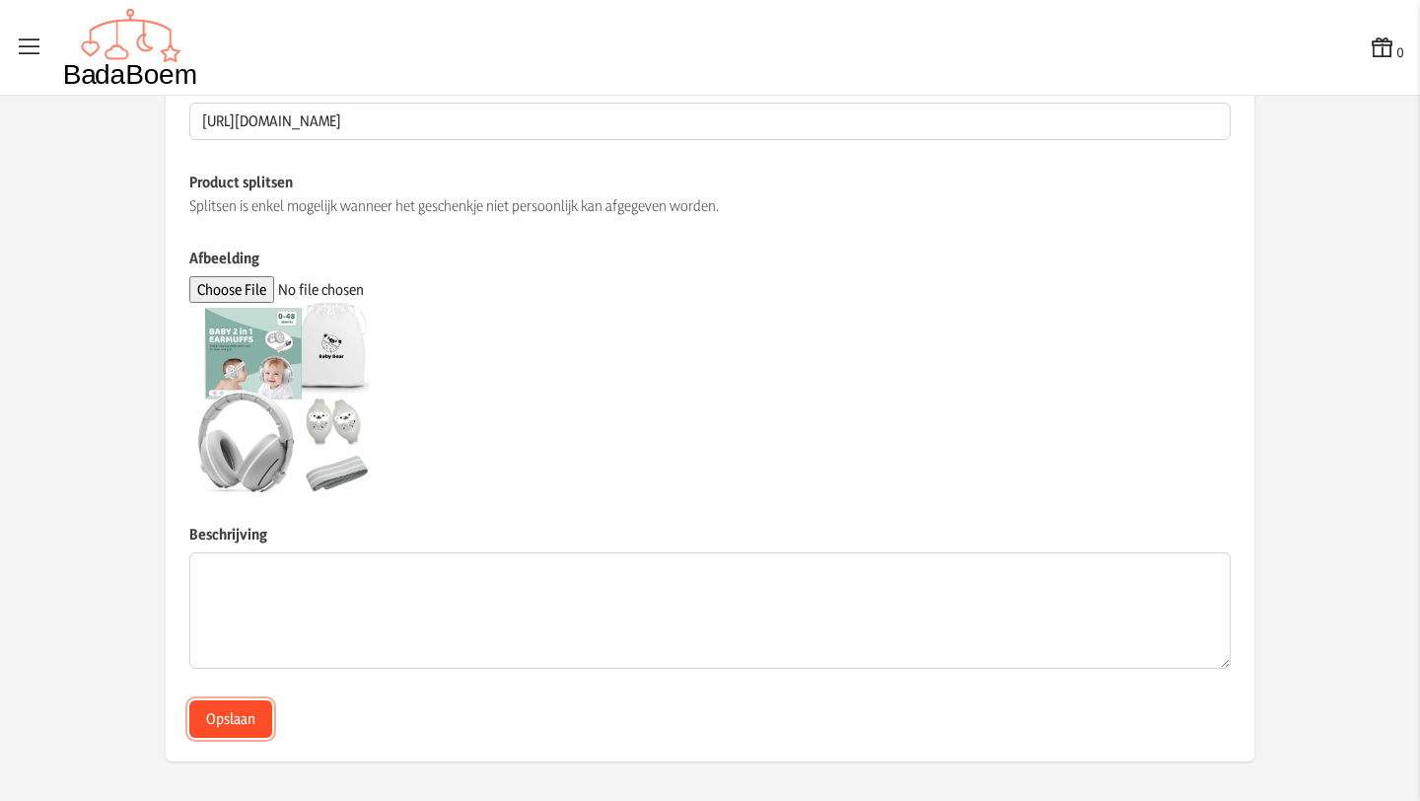
click at [231, 723] on button "Opslaan" at bounding box center [230, 718] width 83 height 37
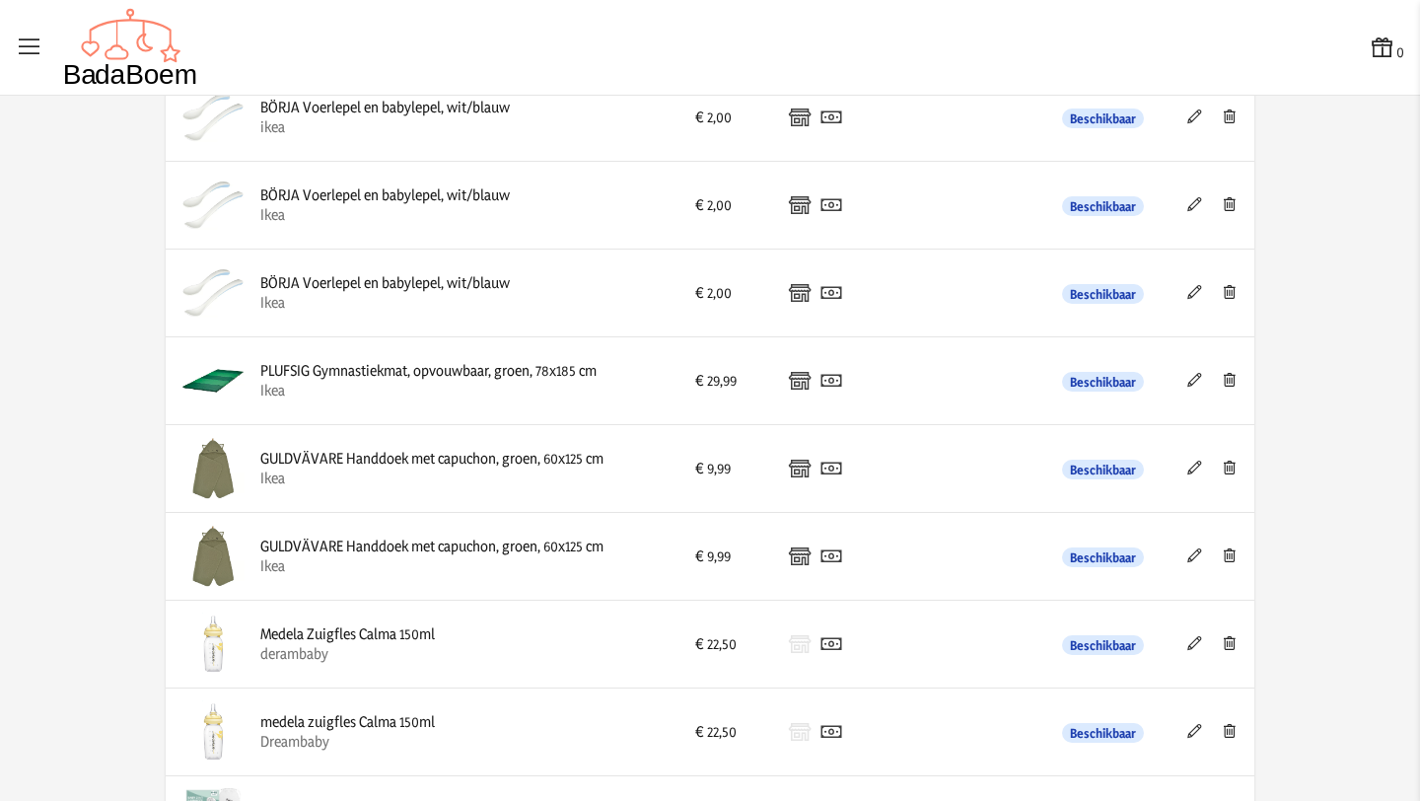
scroll to position [3747, 0]
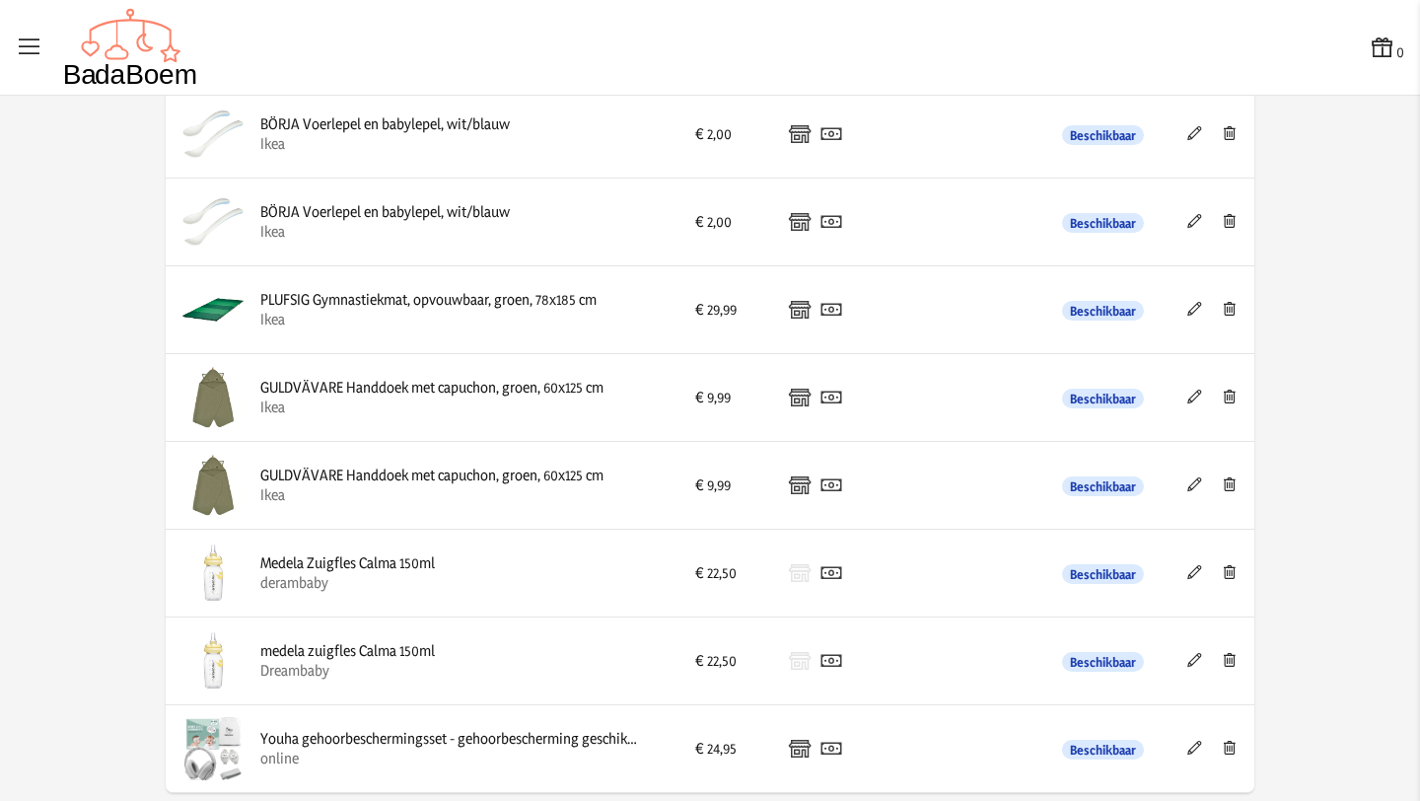
click at [214, 397] on img at bounding box center [212, 397] width 63 height 63
click at [1195, 399] on icon at bounding box center [1195, 397] width 19 height 14
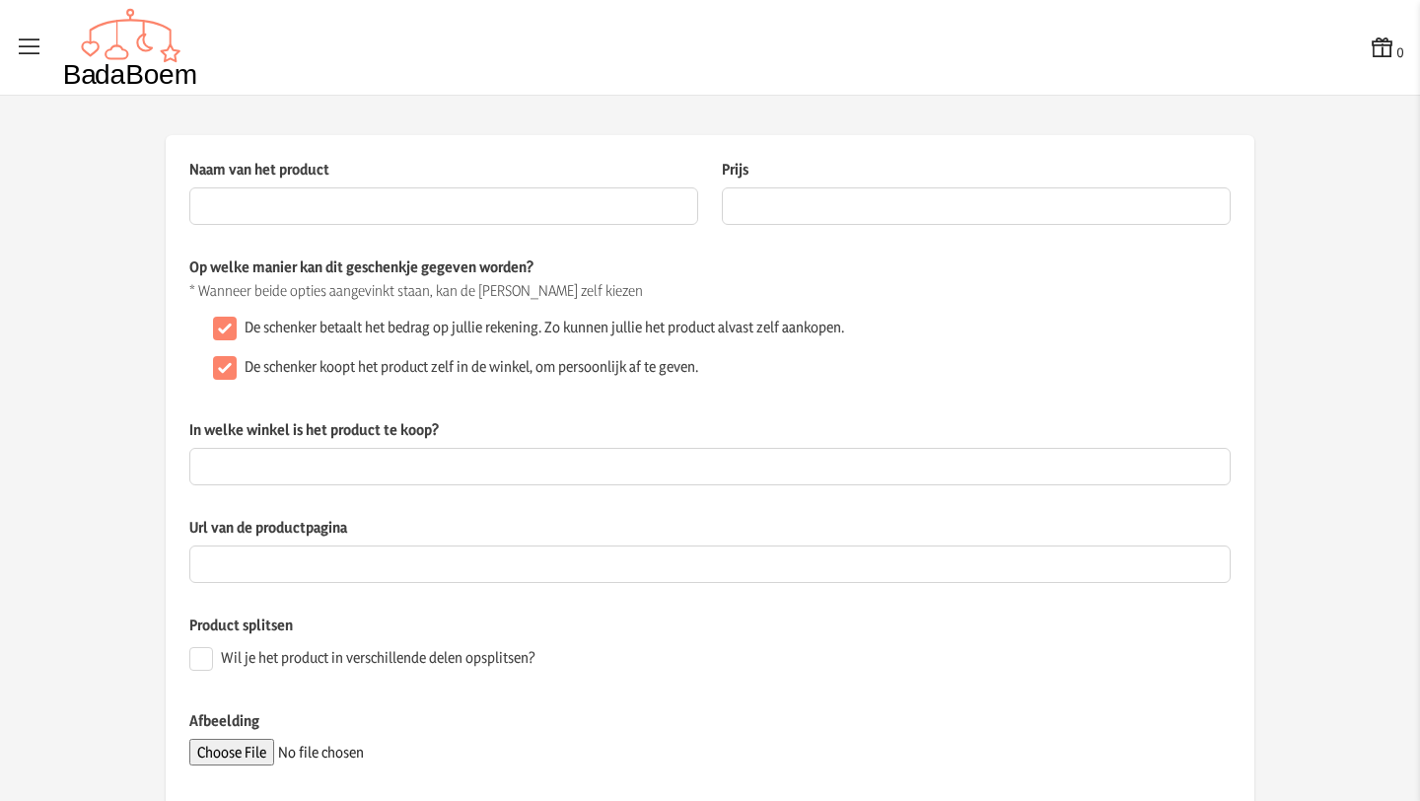
type input "GULDVÄVARE Handdoek met capuchon, groen, 60x125 cm"
type input "9.99"
type input "Ikea"
type input "[URL][DOMAIN_NAME]"
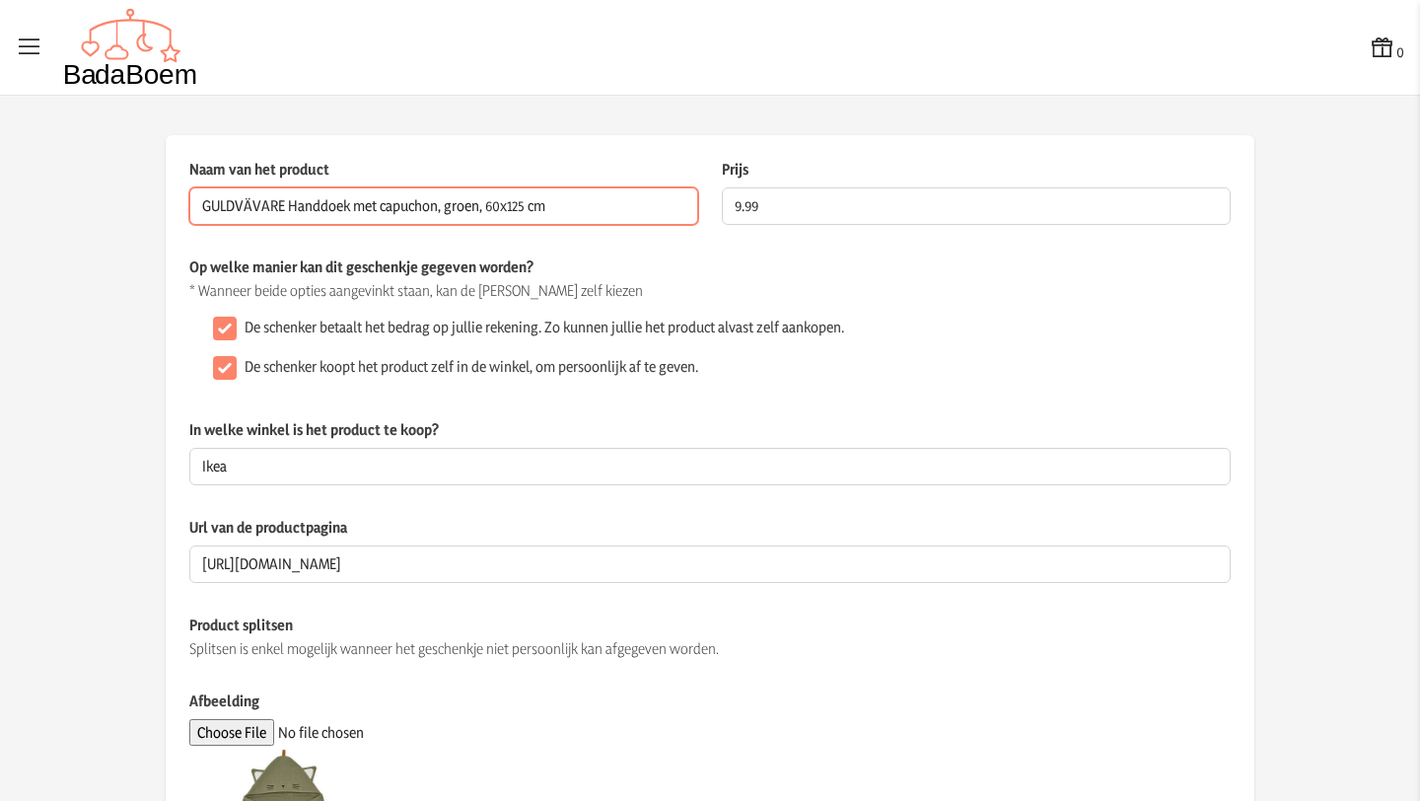
click at [549, 209] on input "GULDVÄVARE Handdoek met capuchon, groen, 60x125 cm" at bounding box center [443, 205] width 509 height 37
drag, startPoint x: 586, startPoint y: 205, endPoint x: 216, endPoint y: 184, distance: 370.5
click at [216, 184] on div "Naam van het product GULDVÄVARE Handdoek met capuchon, groen, 60x125 cm Dit vel…" at bounding box center [443, 192] width 509 height 66
paste input "Jollein - Badcape - Groen - 100% Badstof Katoen - Baby Handdoek met Badcape, Om…"
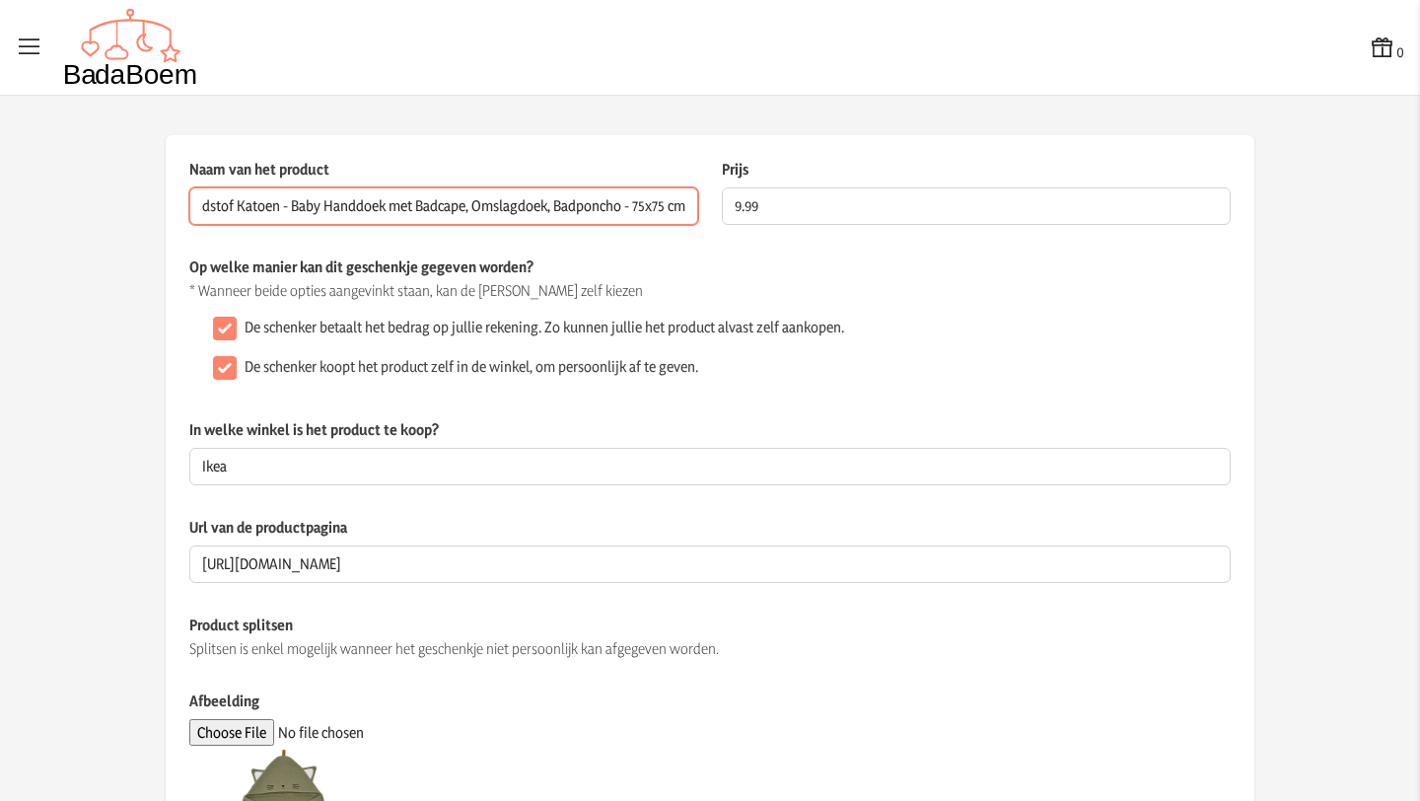
type input "Jollein - Badcape - Groen - 100% Badstof Katoen - Baby Handdoek met Badcape, Om…"
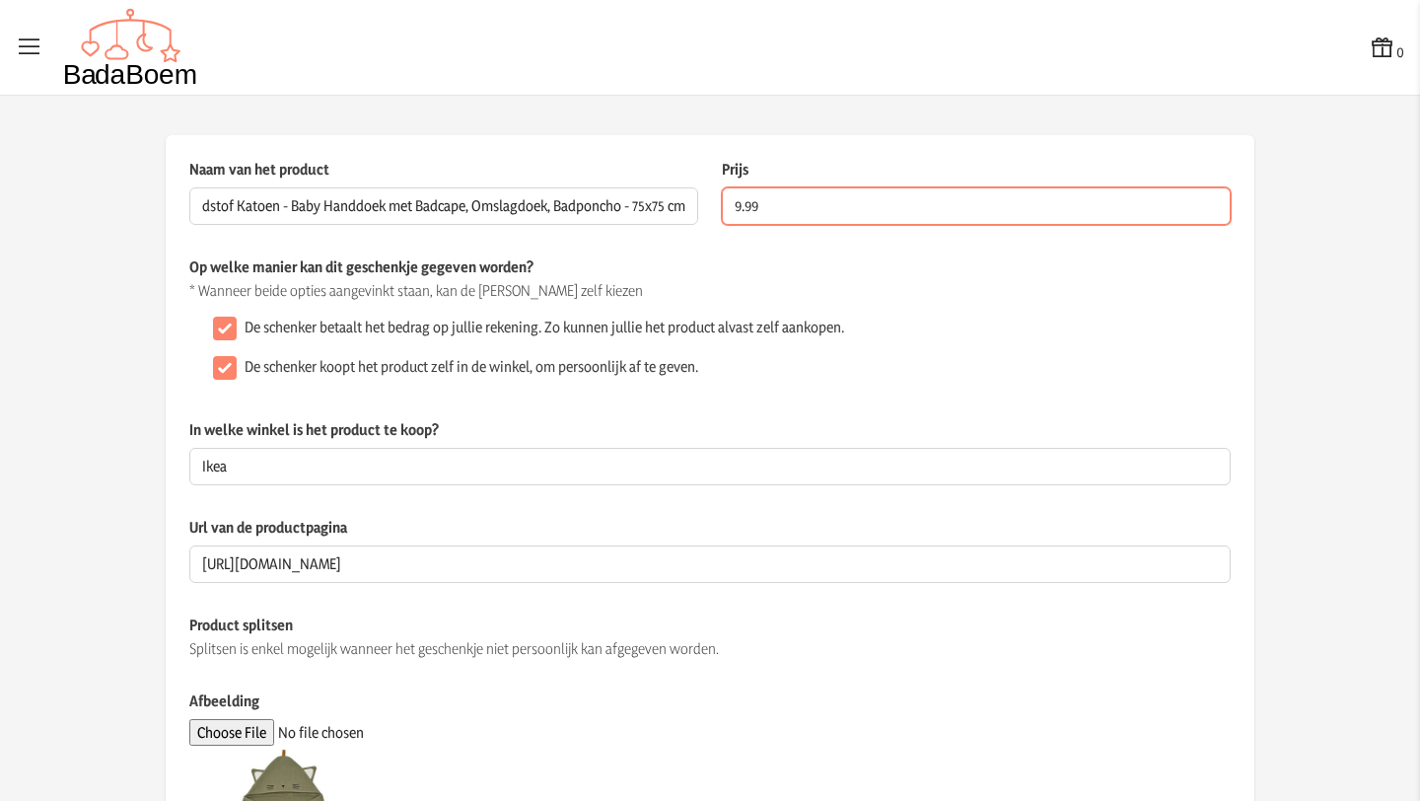
click at [744, 208] on input "9.99" at bounding box center [976, 205] width 509 height 37
type input "12.99"
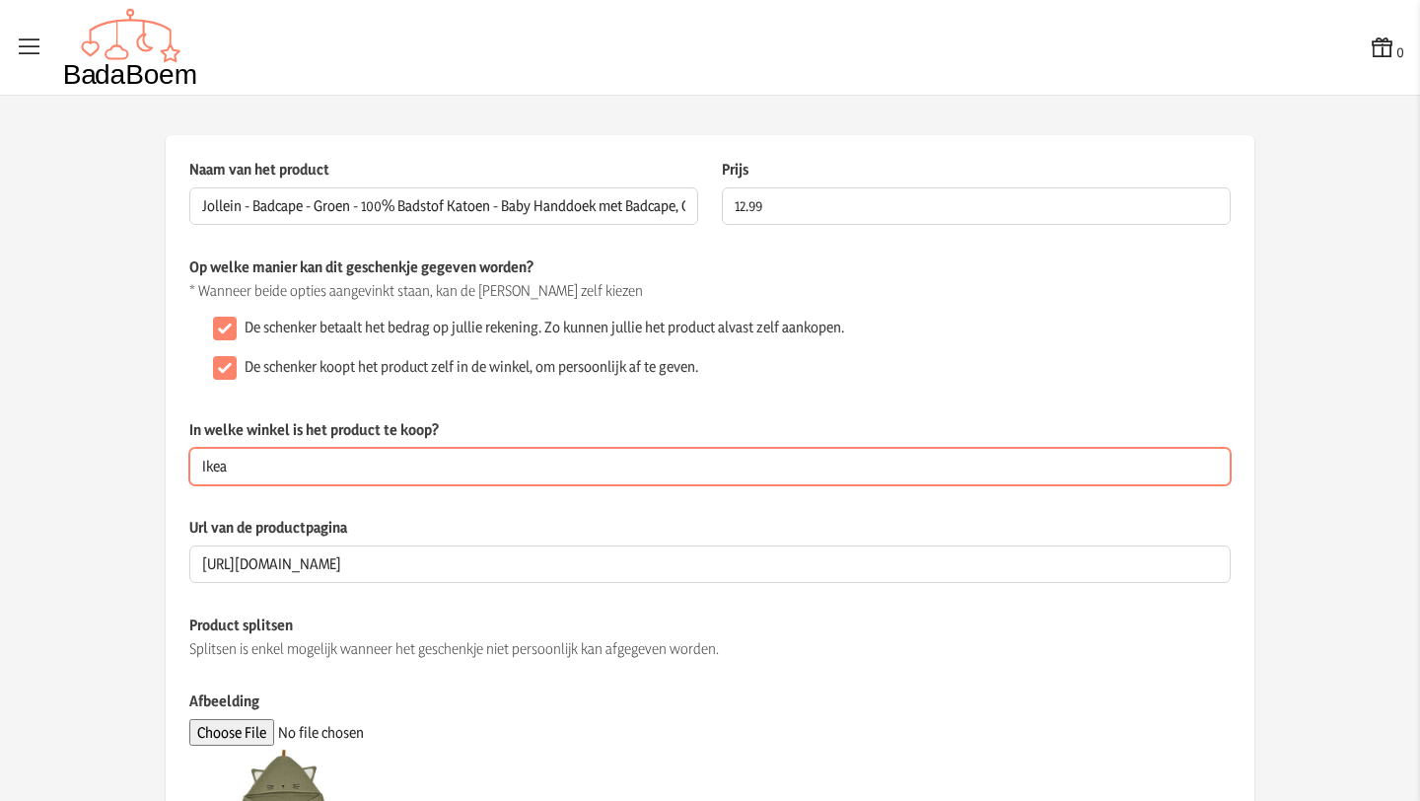
click at [371, 471] on input "Ikea" at bounding box center [710, 466] width 1042 height 37
type input "I"
type input "online"
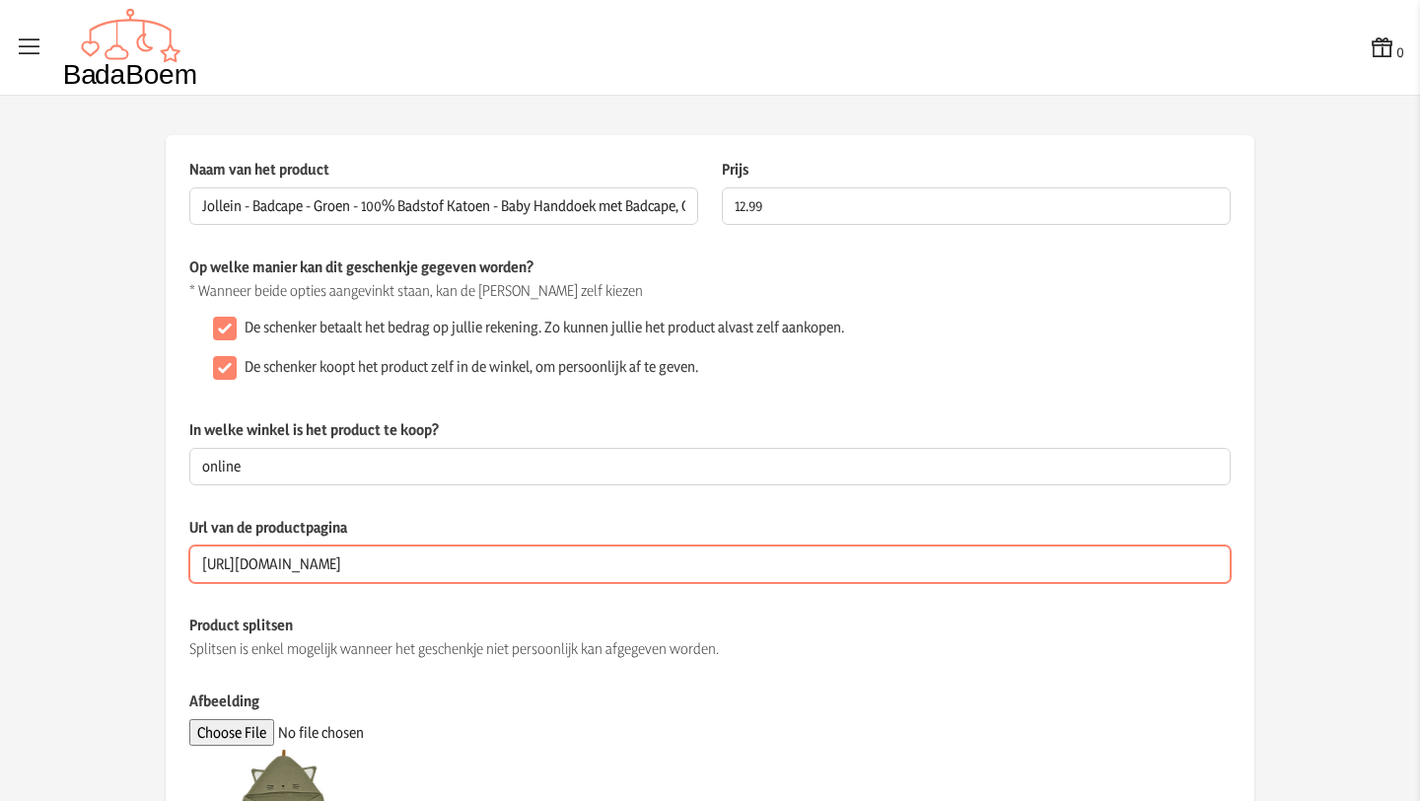
click at [752, 555] on input "[URL][DOMAIN_NAME]" at bounding box center [710, 563] width 1042 height 37
type input "h"
paste input "[URL][DOMAIN_NAME]"
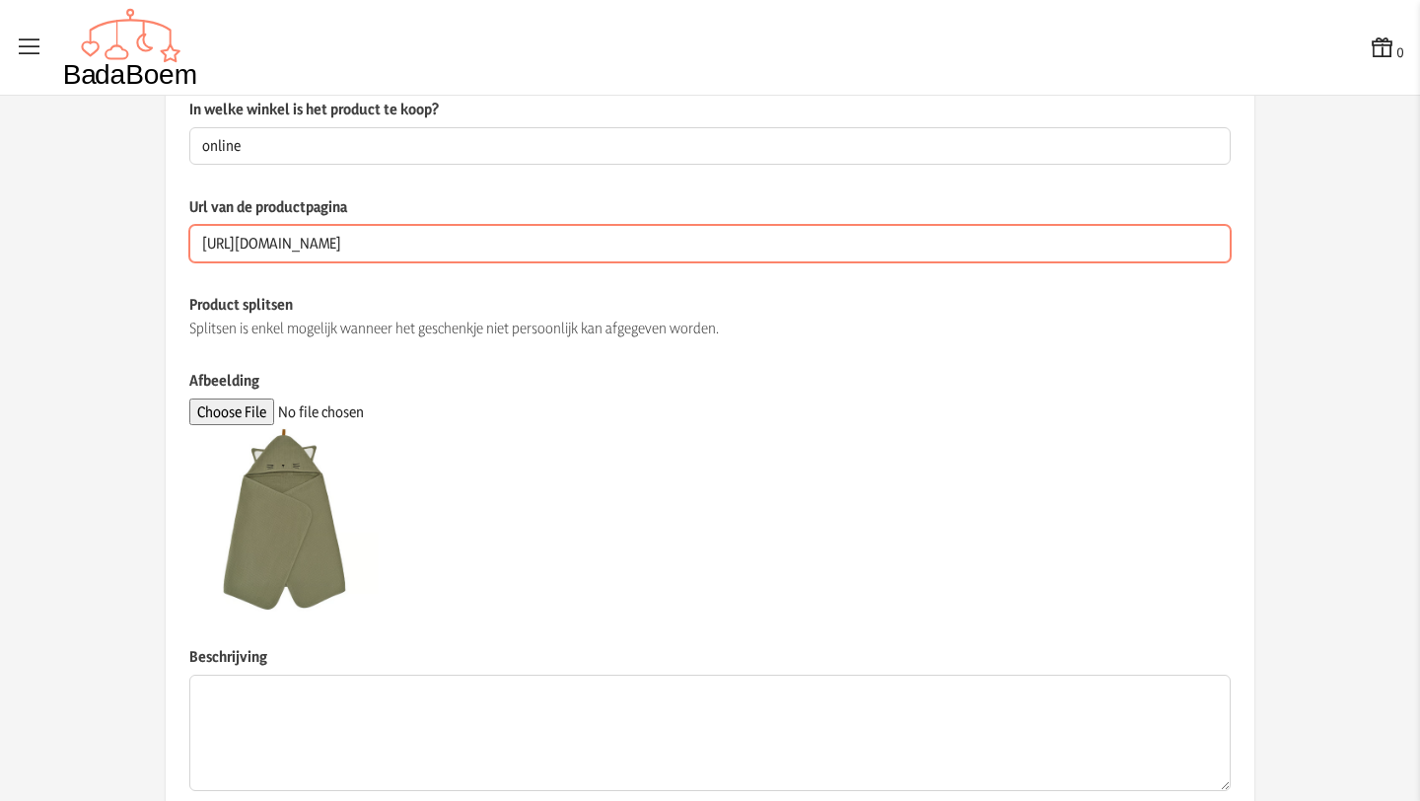
scroll to position [327, 0]
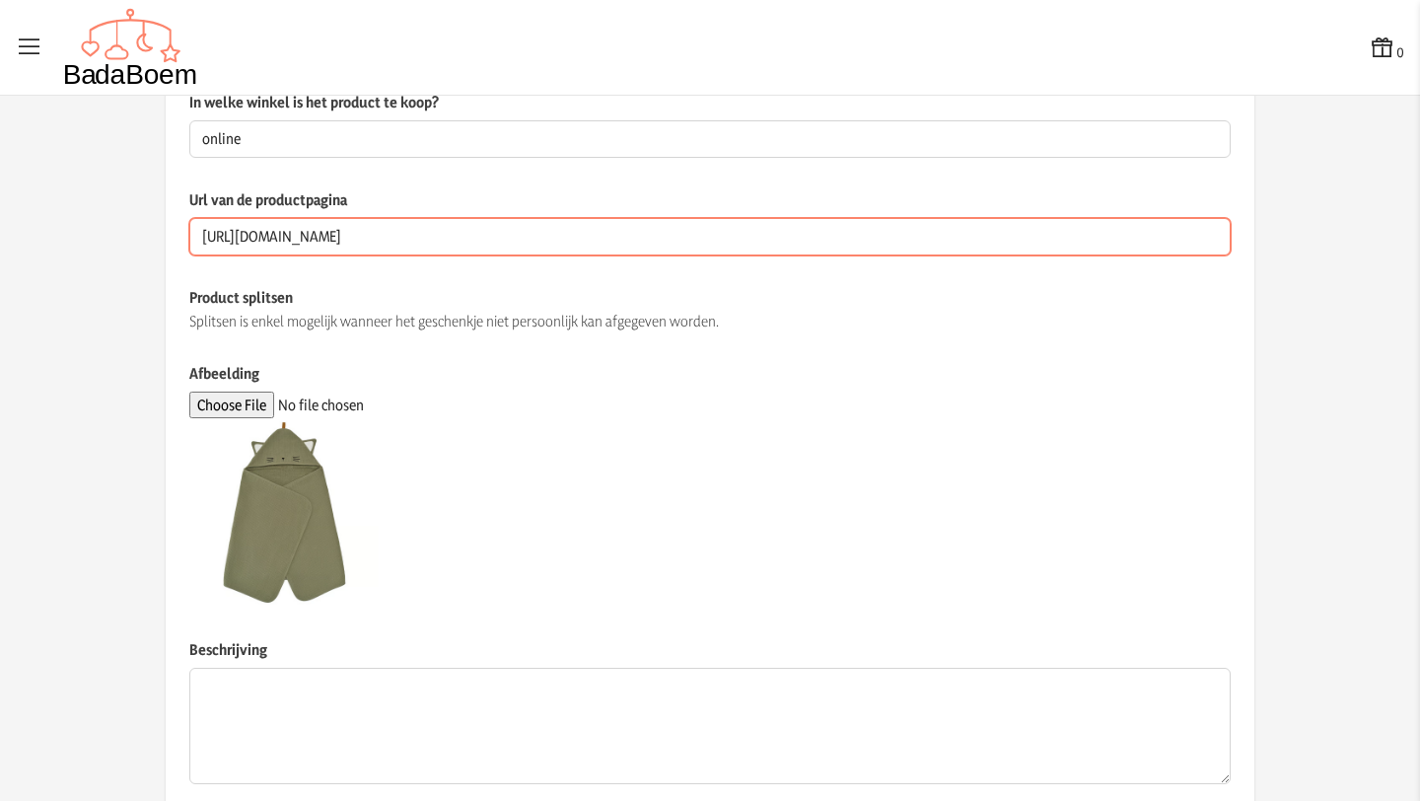
type input "[URL][DOMAIN_NAME]"
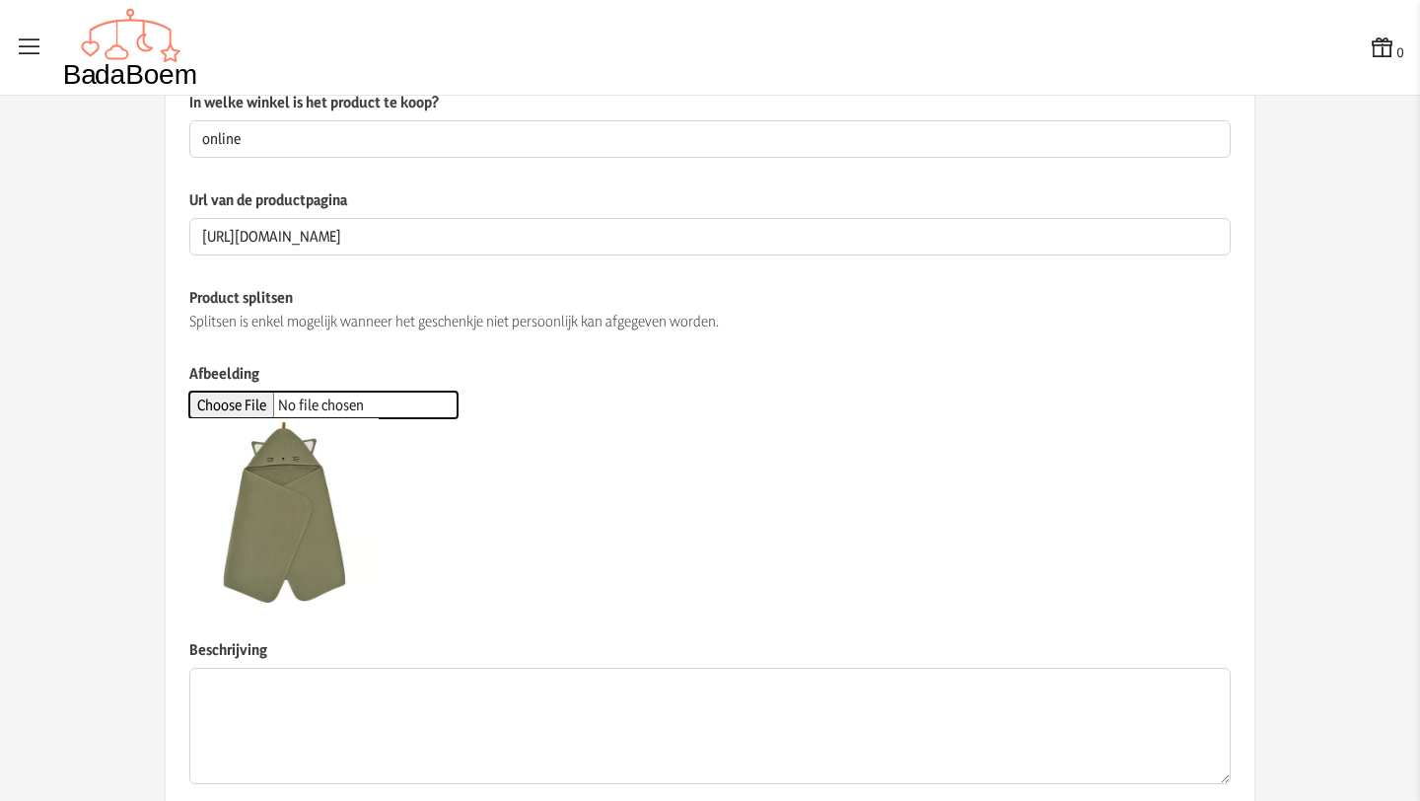
click at [254, 407] on input "Afbeelding" at bounding box center [323, 405] width 268 height 27
type input "C:\fakepath\badcape.jpg"
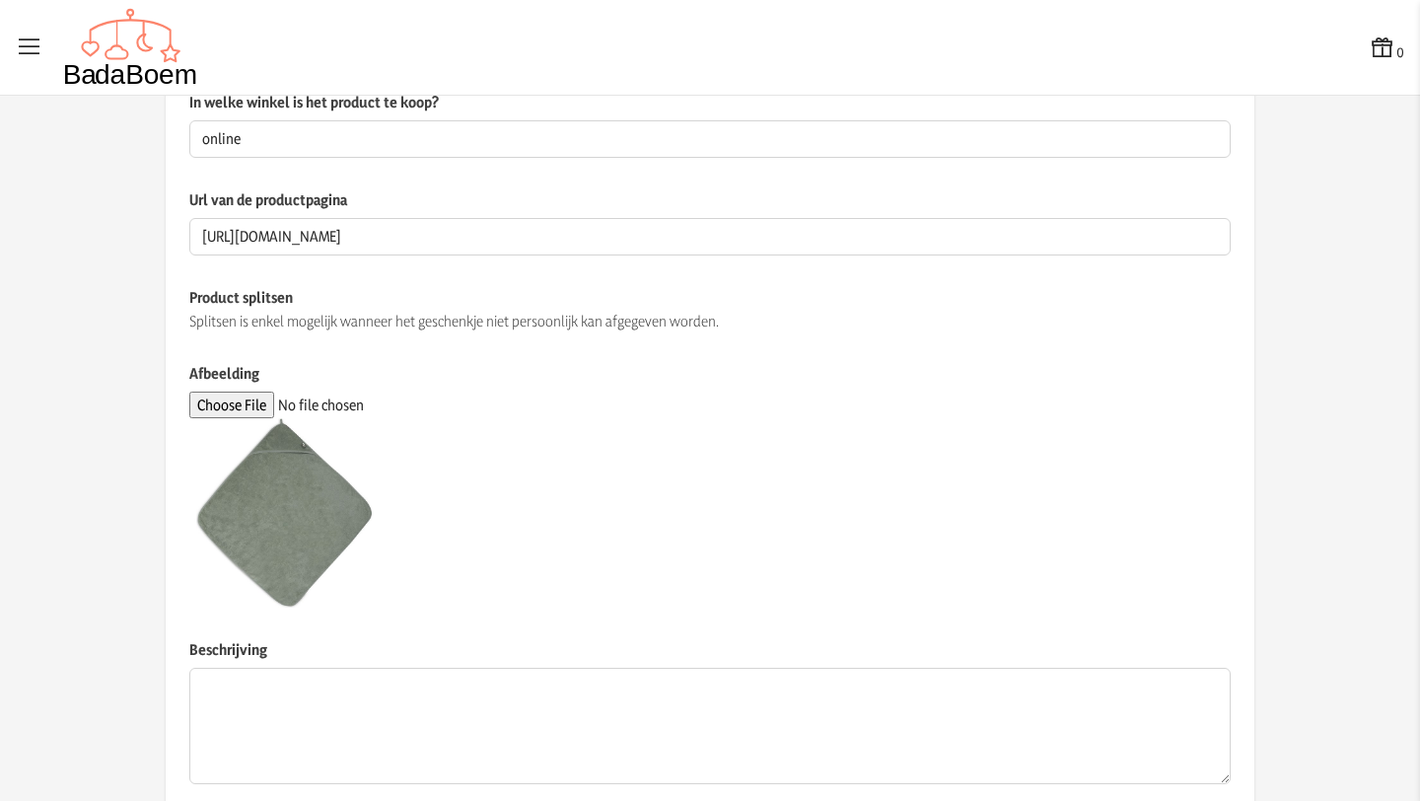
scroll to position [443, 0]
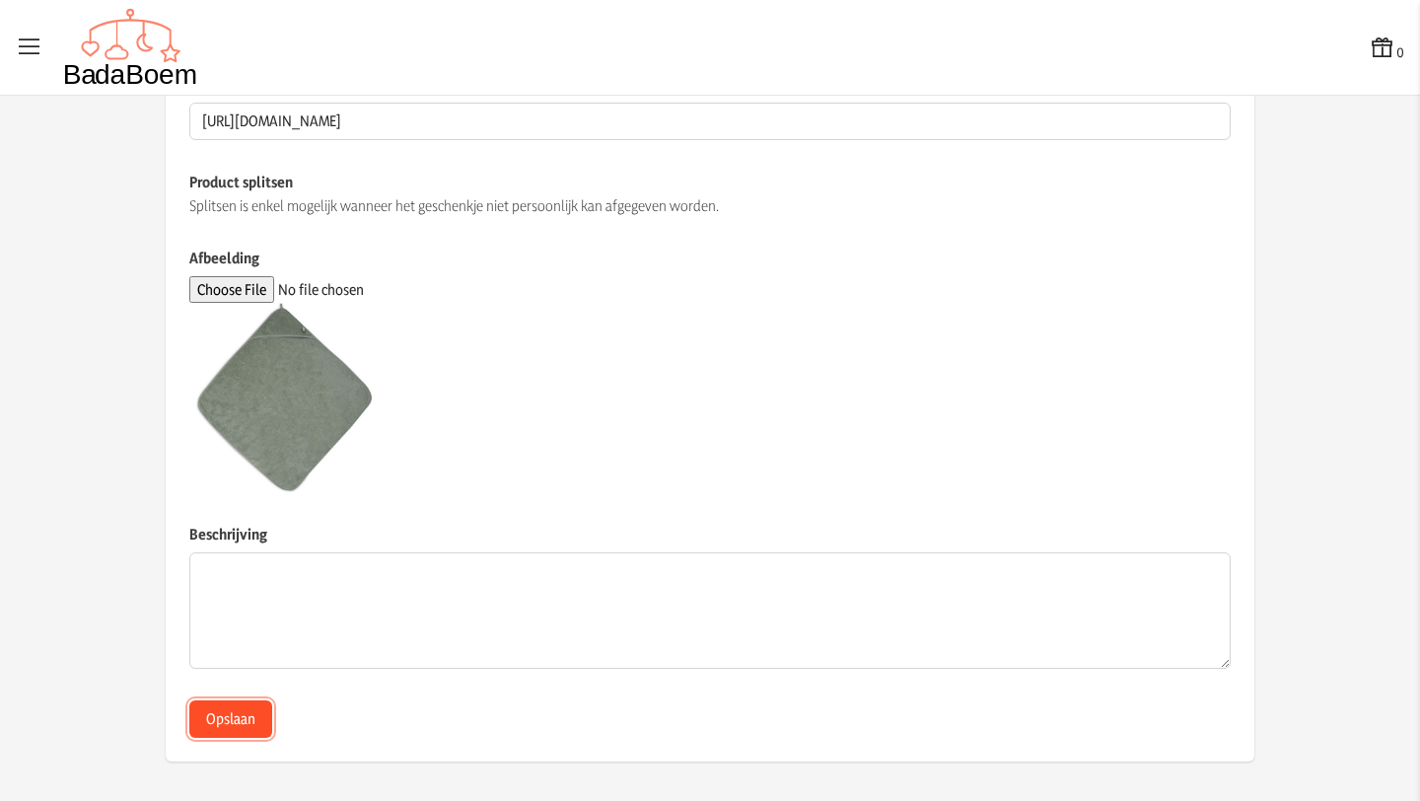
click at [244, 726] on button "Opslaan" at bounding box center [230, 718] width 83 height 37
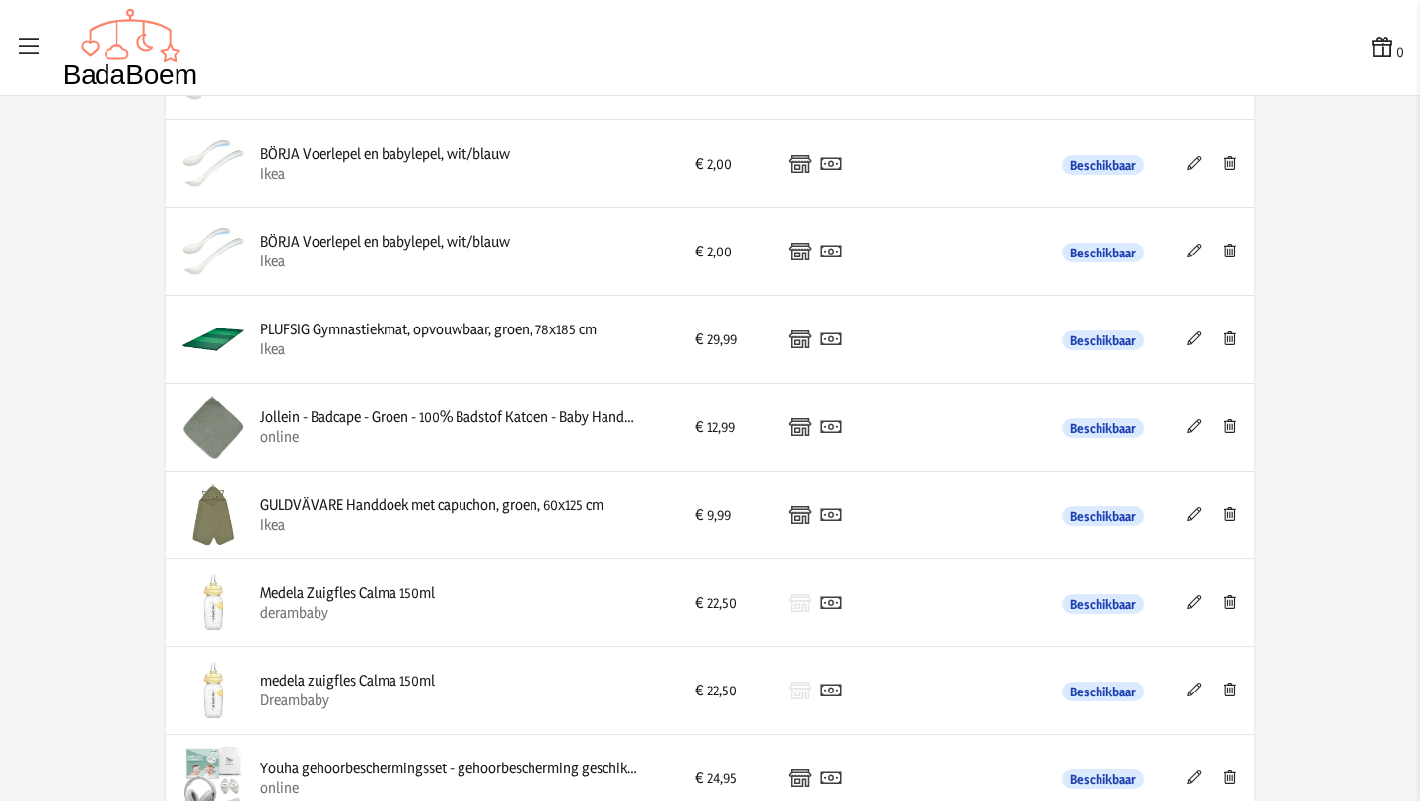
scroll to position [3747, 0]
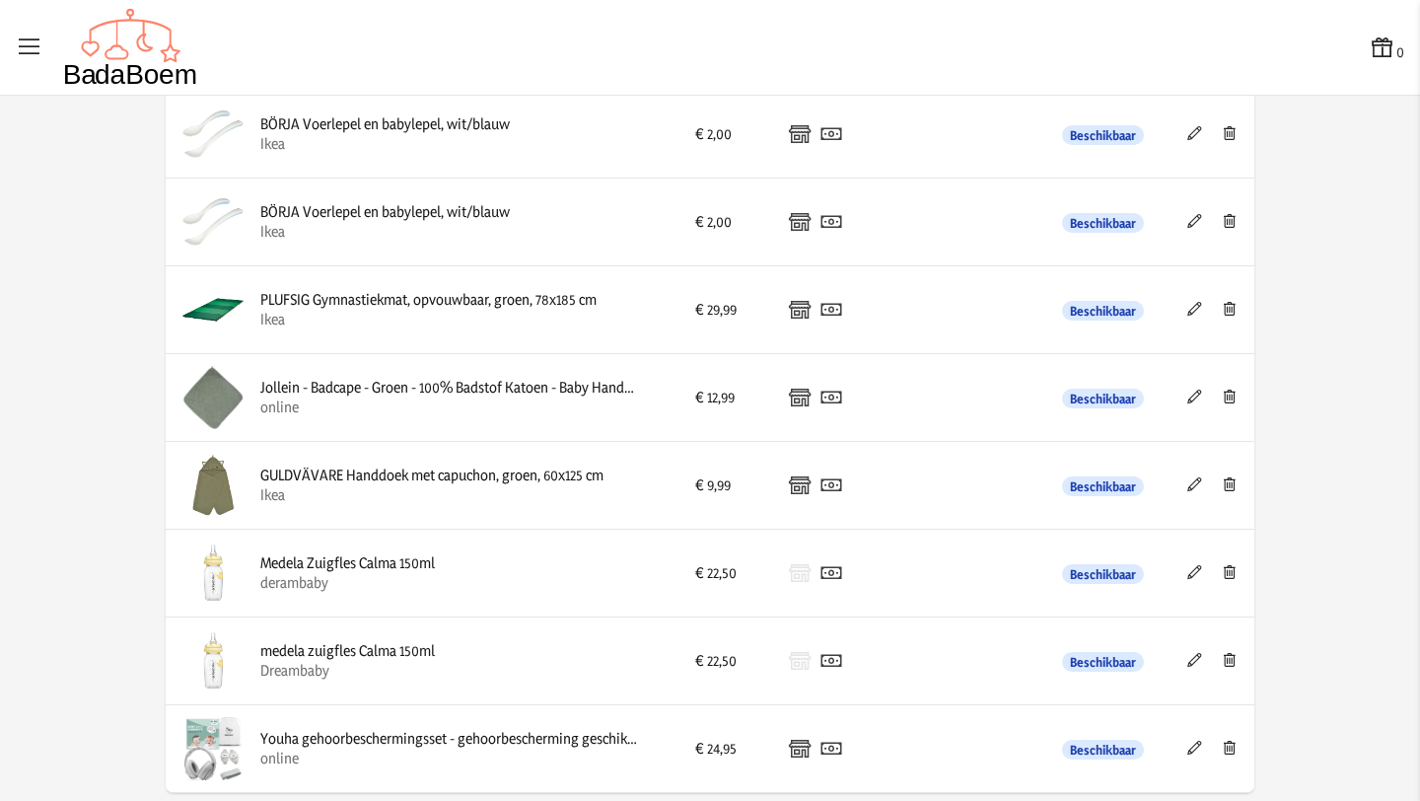
click at [1194, 483] on icon at bounding box center [1195, 484] width 19 height 14
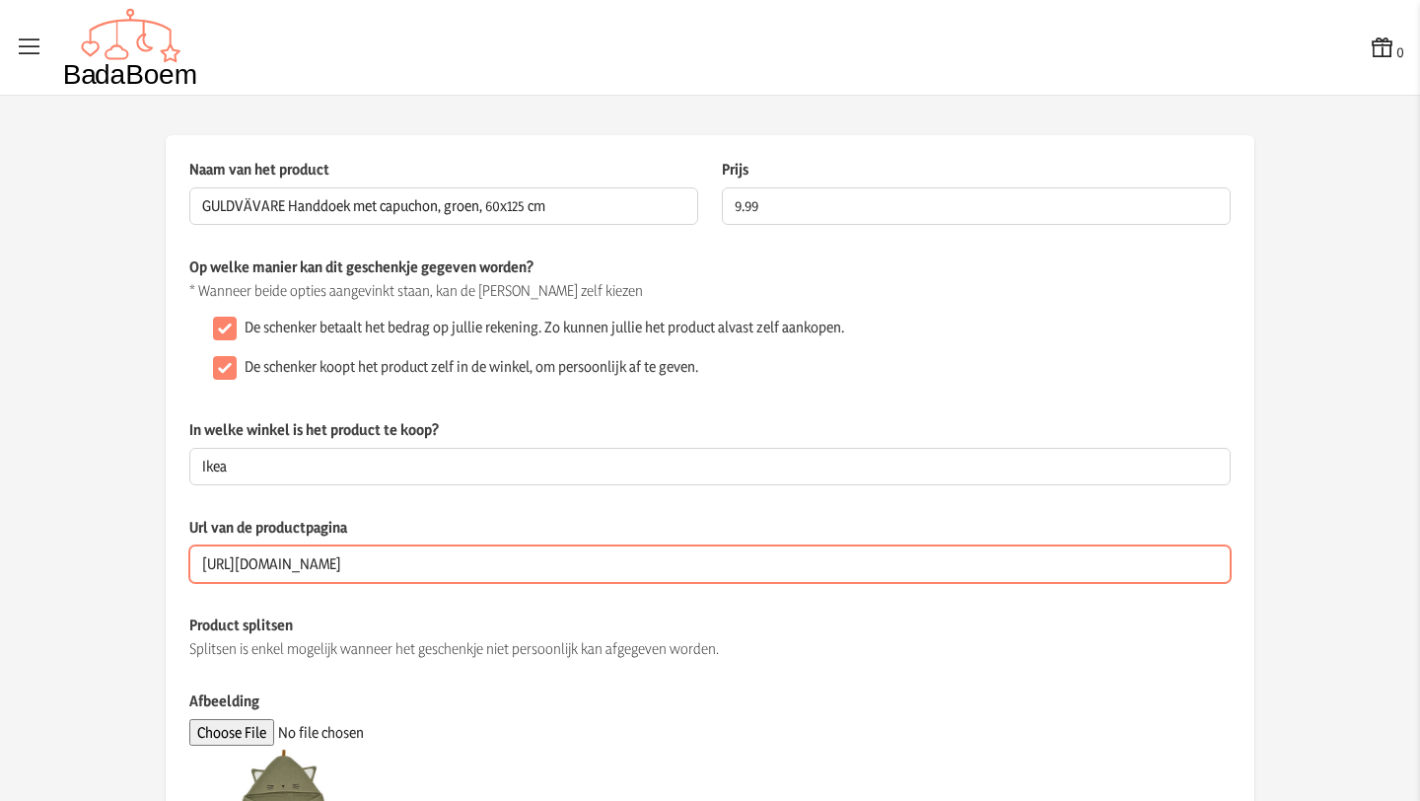
drag, startPoint x: 760, startPoint y: 564, endPoint x: 97, endPoint y: 535, distance: 664.5
click at [97, 535] on app-product-detail "Naam van het product GULDVÄVARE Handdoek met capuchon, groen, 60x125 cm Dit vel…" at bounding box center [710, 669] width 1420 height 1069
paste input "[DOMAIN_NAME][URL]"
type input "[URL][DOMAIN_NAME]"
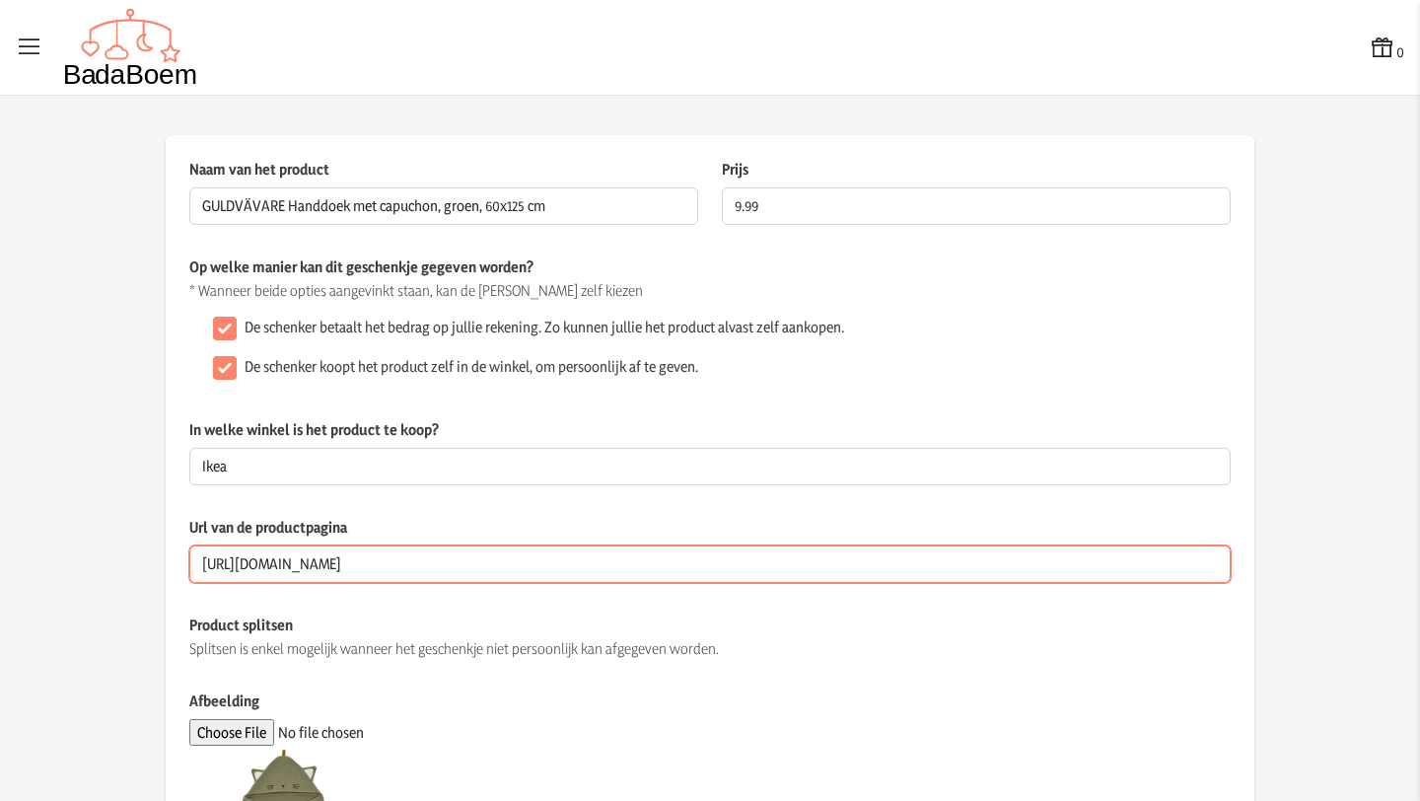
scroll to position [0, 0]
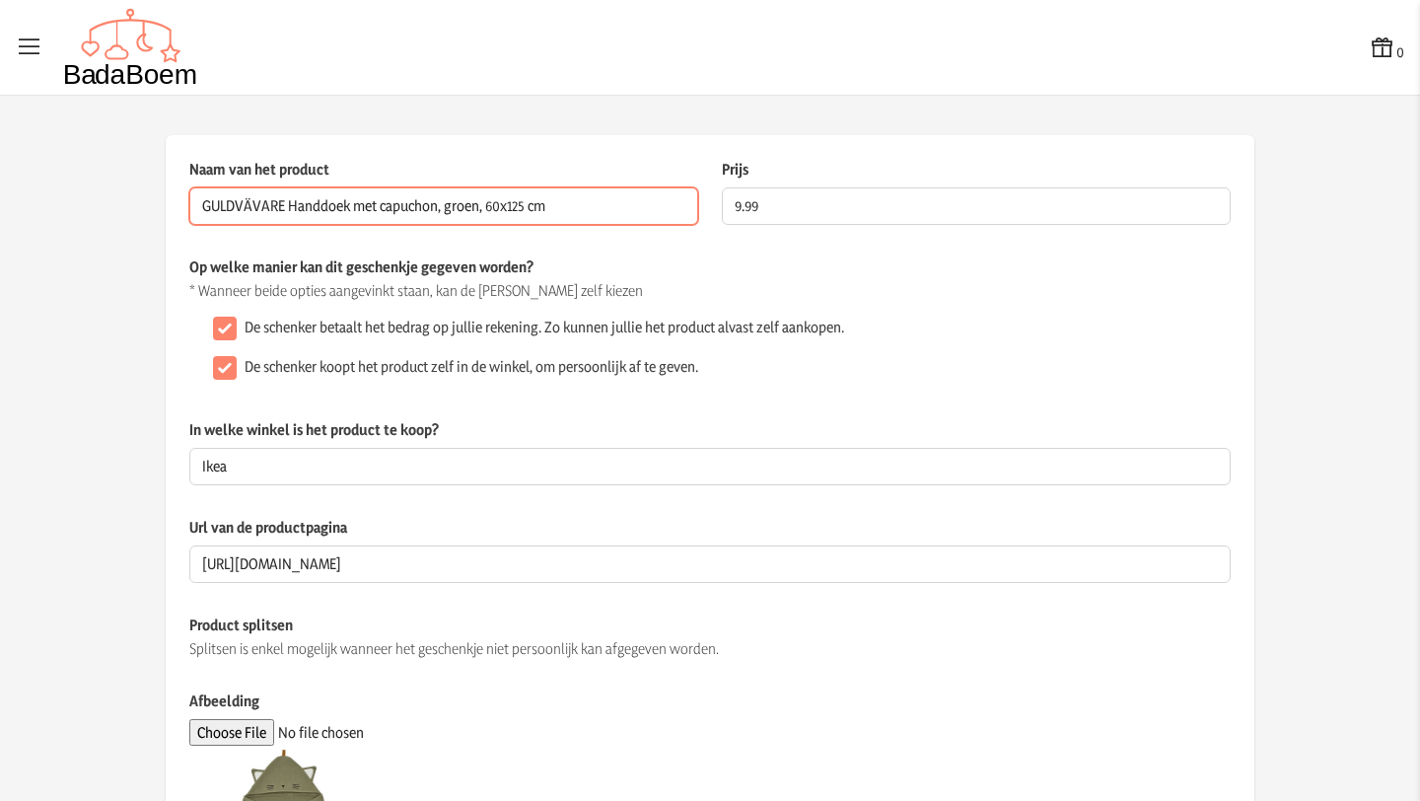
click at [566, 198] on input "GULDVÄVARE Handdoek met capuchon, groen, 60x125 cm" at bounding box center [443, 205] width 509 height 37
type input "G"
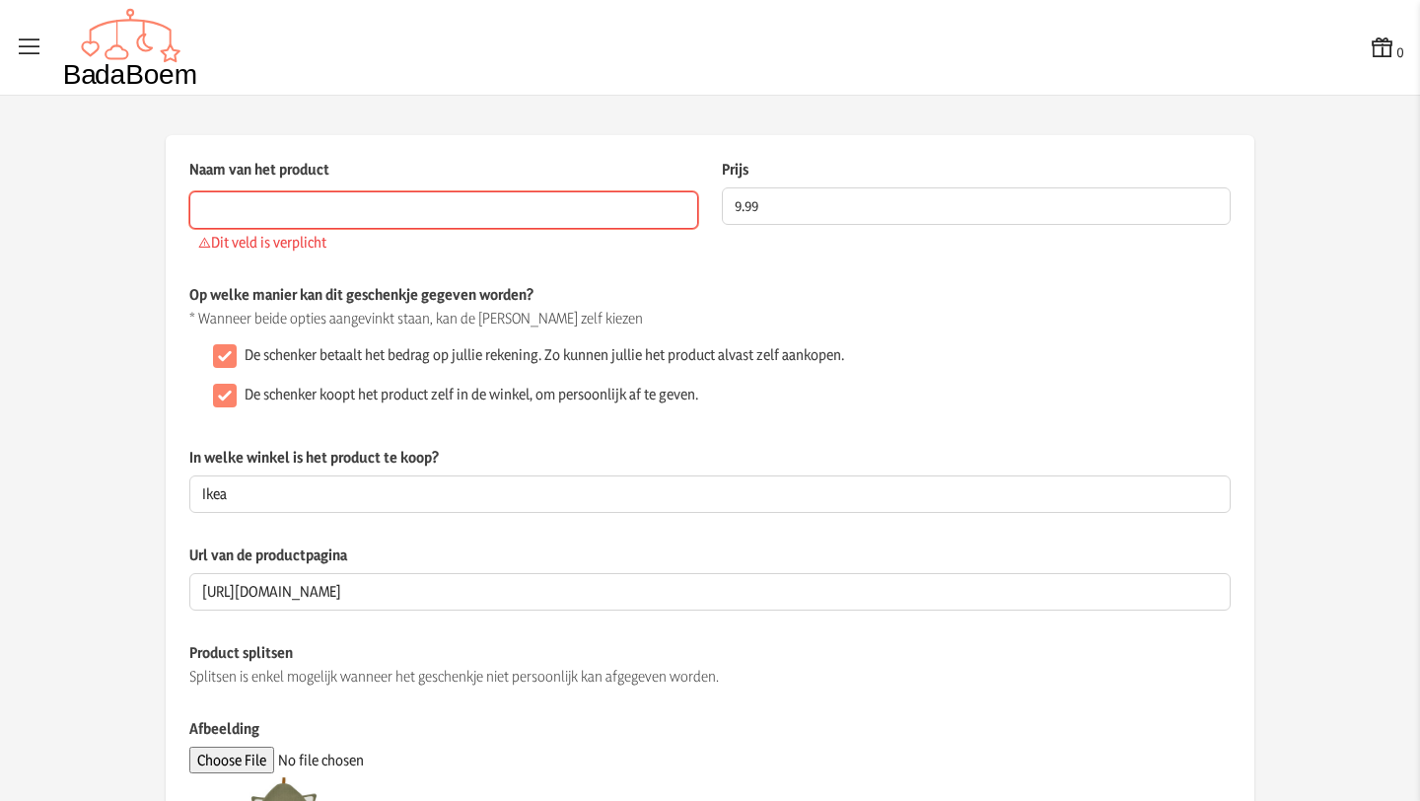
paste input "Jollein - Badcape - Groen - 100% Badstof Katoen - Baby Handdoek met Badcape, Om…"
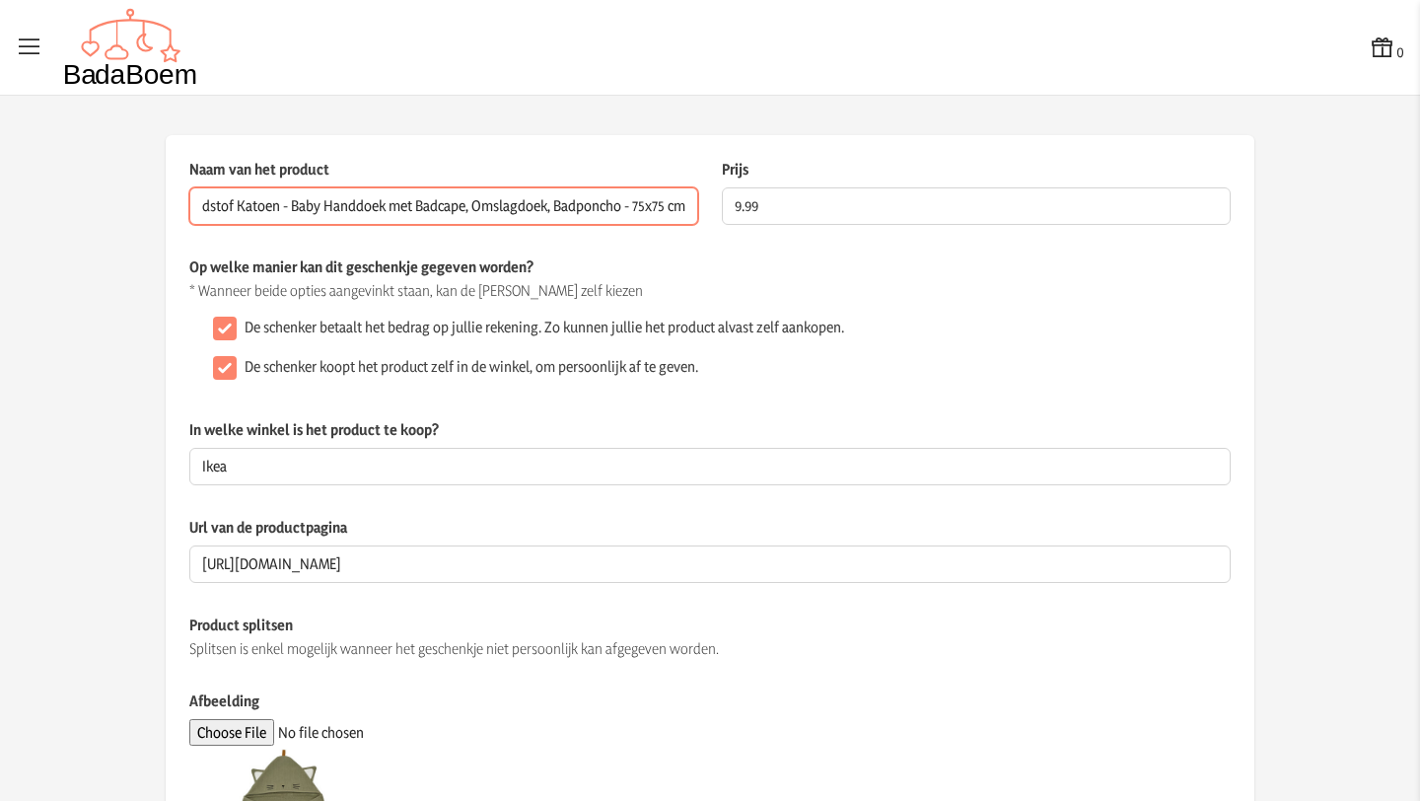
type input "Jollein - Badcape - Groen - 100% Badstof Katoen - Baby Handdoek met Badcape, Om…"
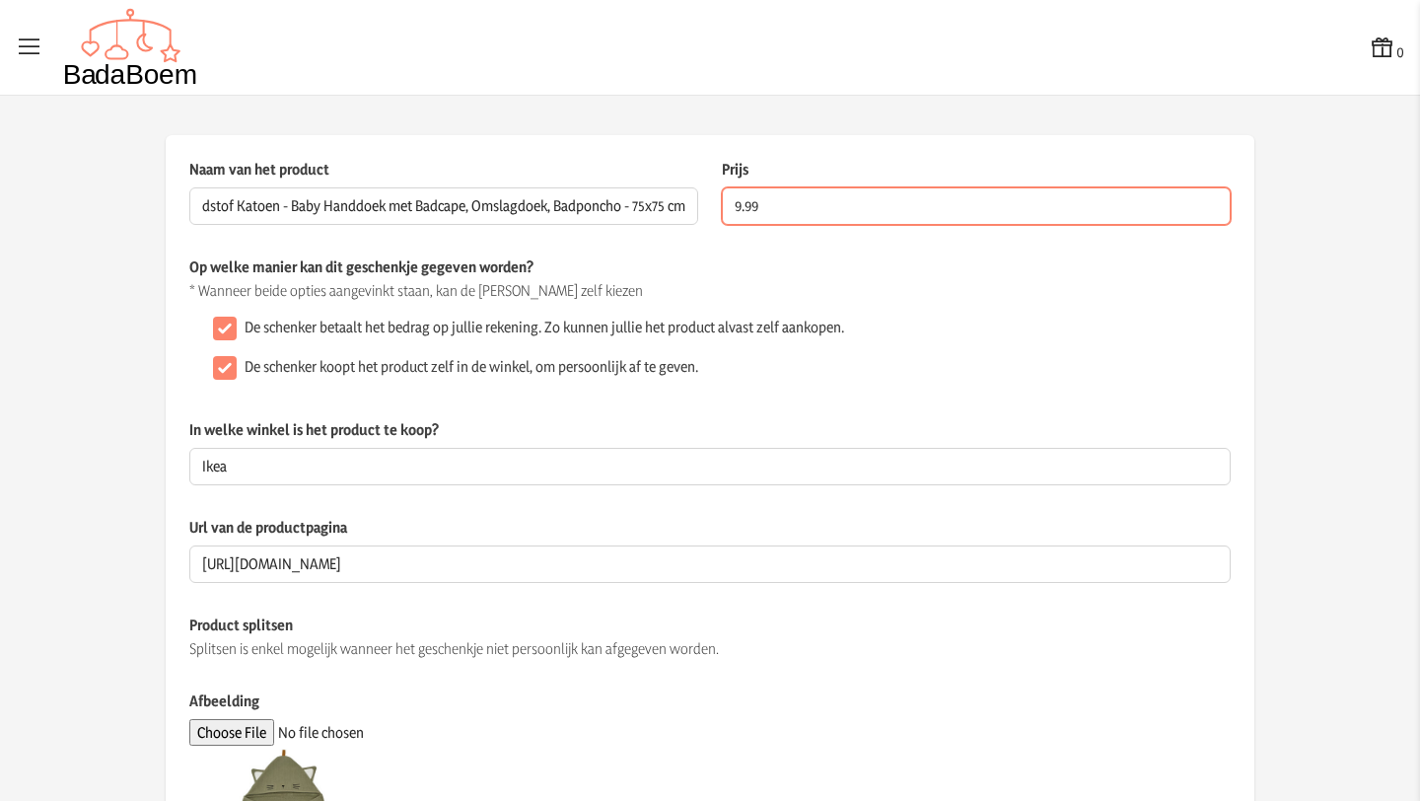
click at [743, 203] on input "9.99" at bounding box center [976, 205] width 509 height 37
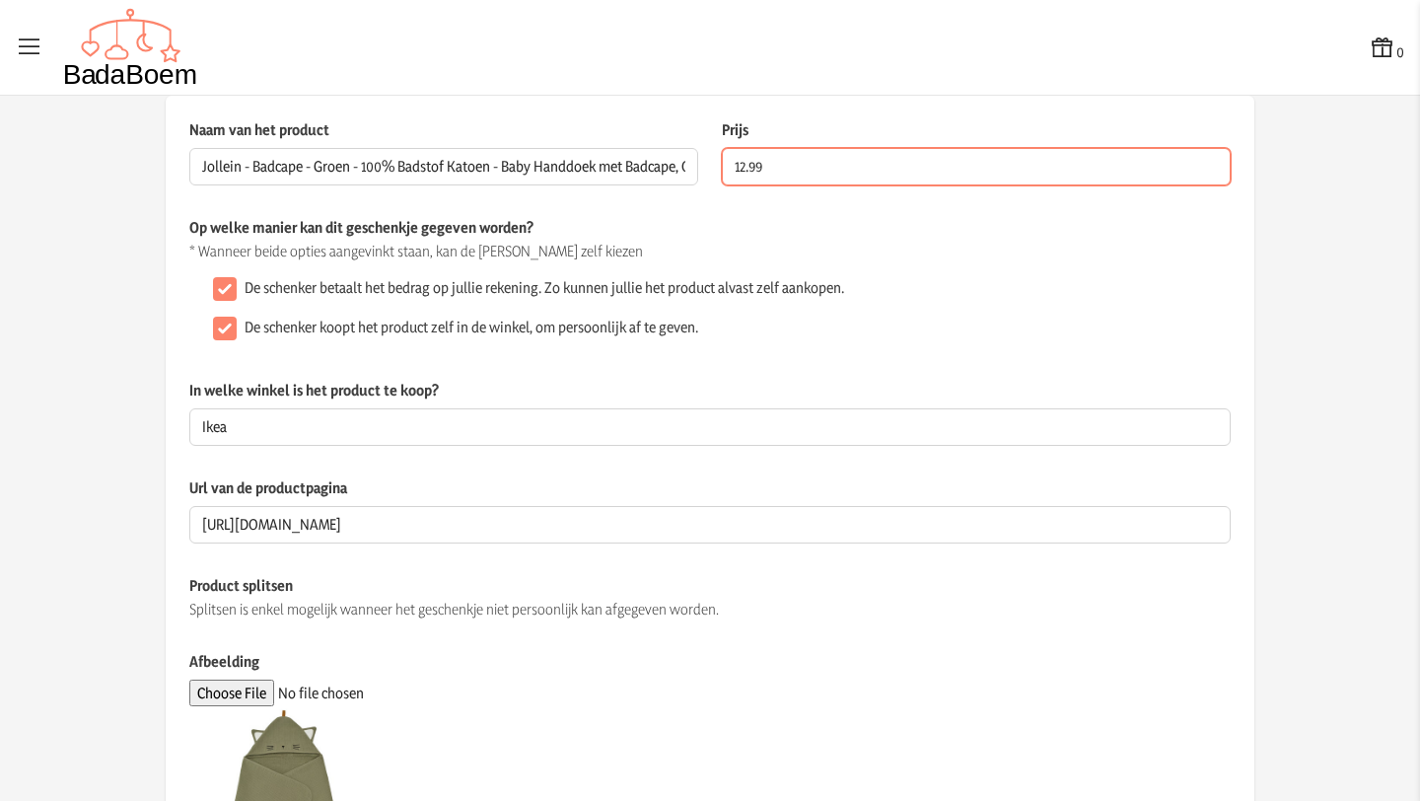
scroll to position [0, 0]
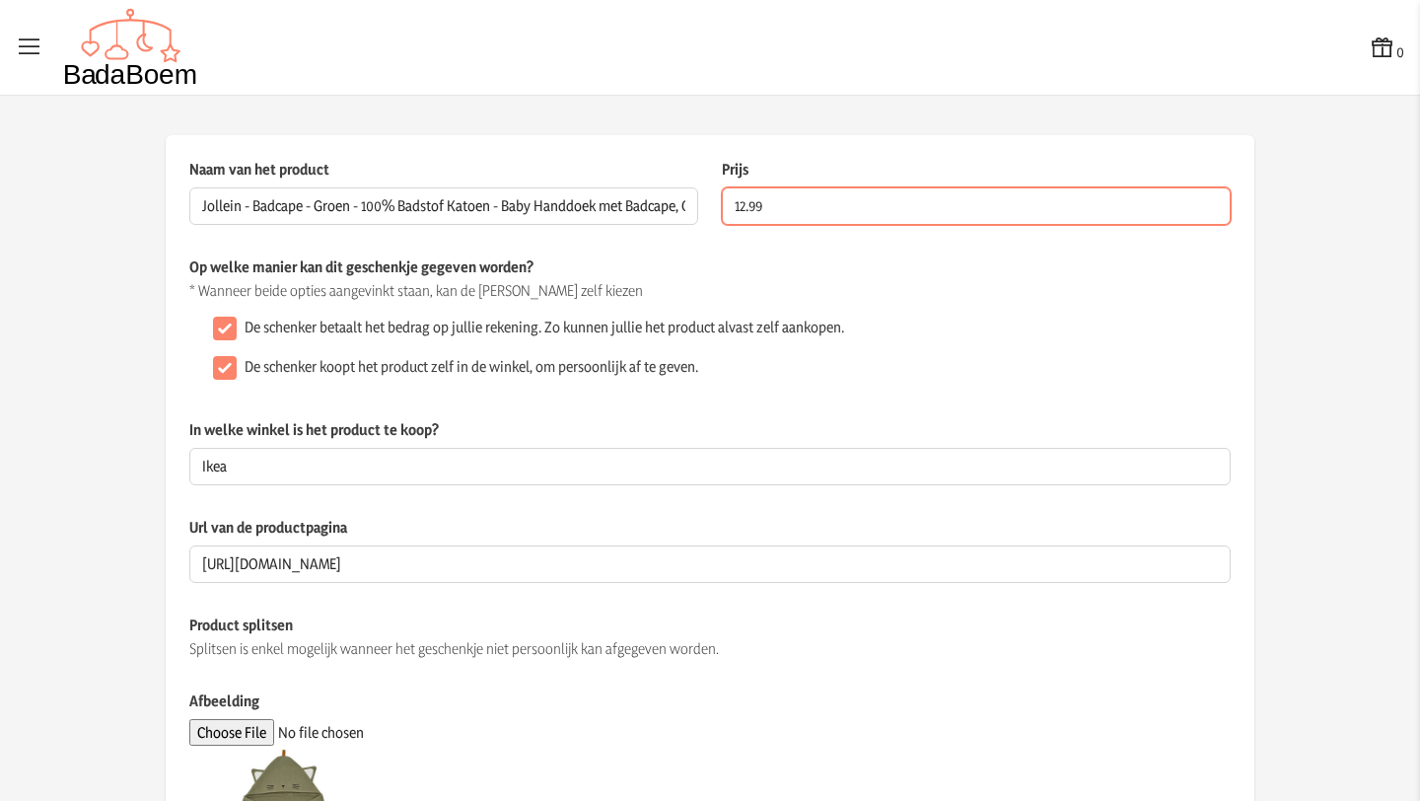
type input "12.99"
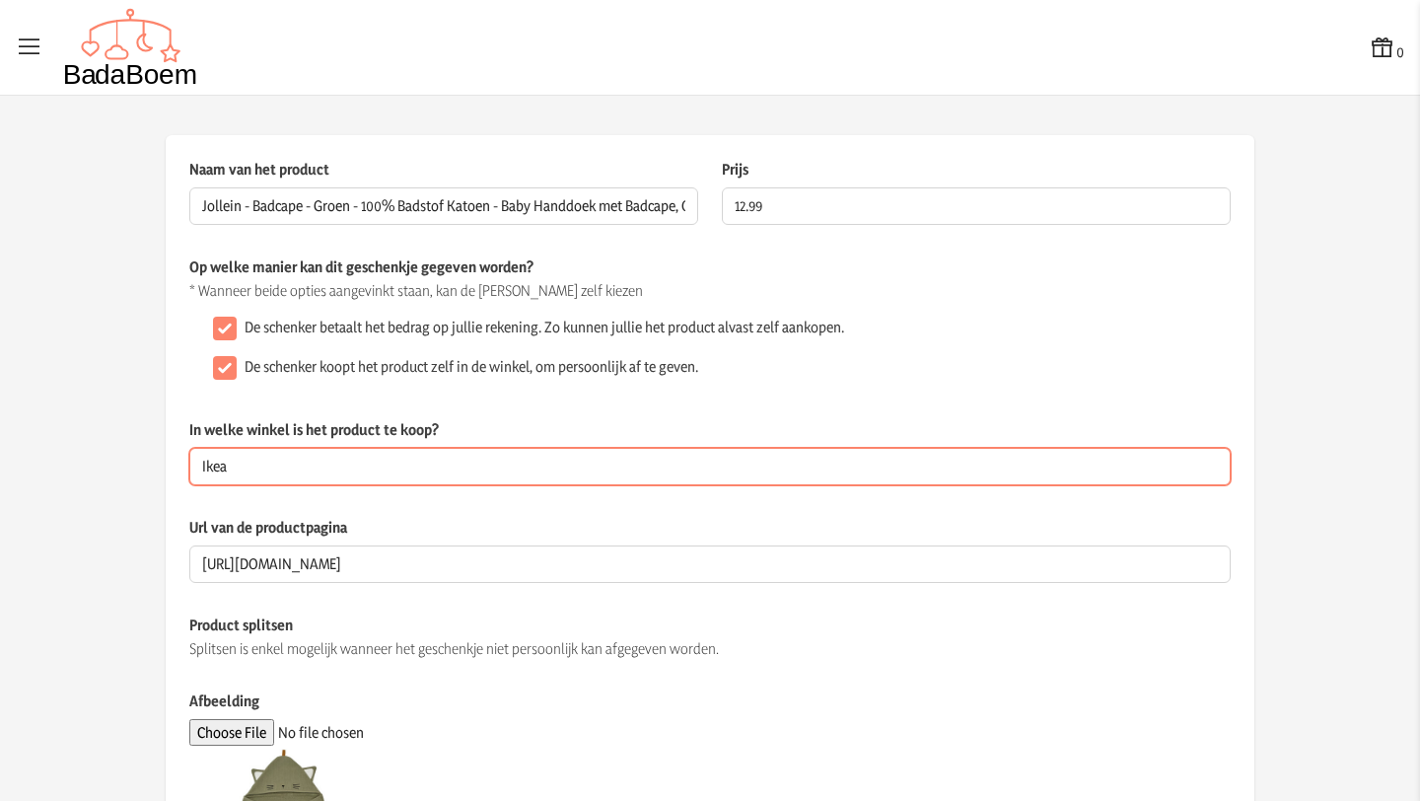
click at [293, 472] on input "Ikea" at bounding box center [710, 466] width 1042 height 37
type input "I"
type input "online"
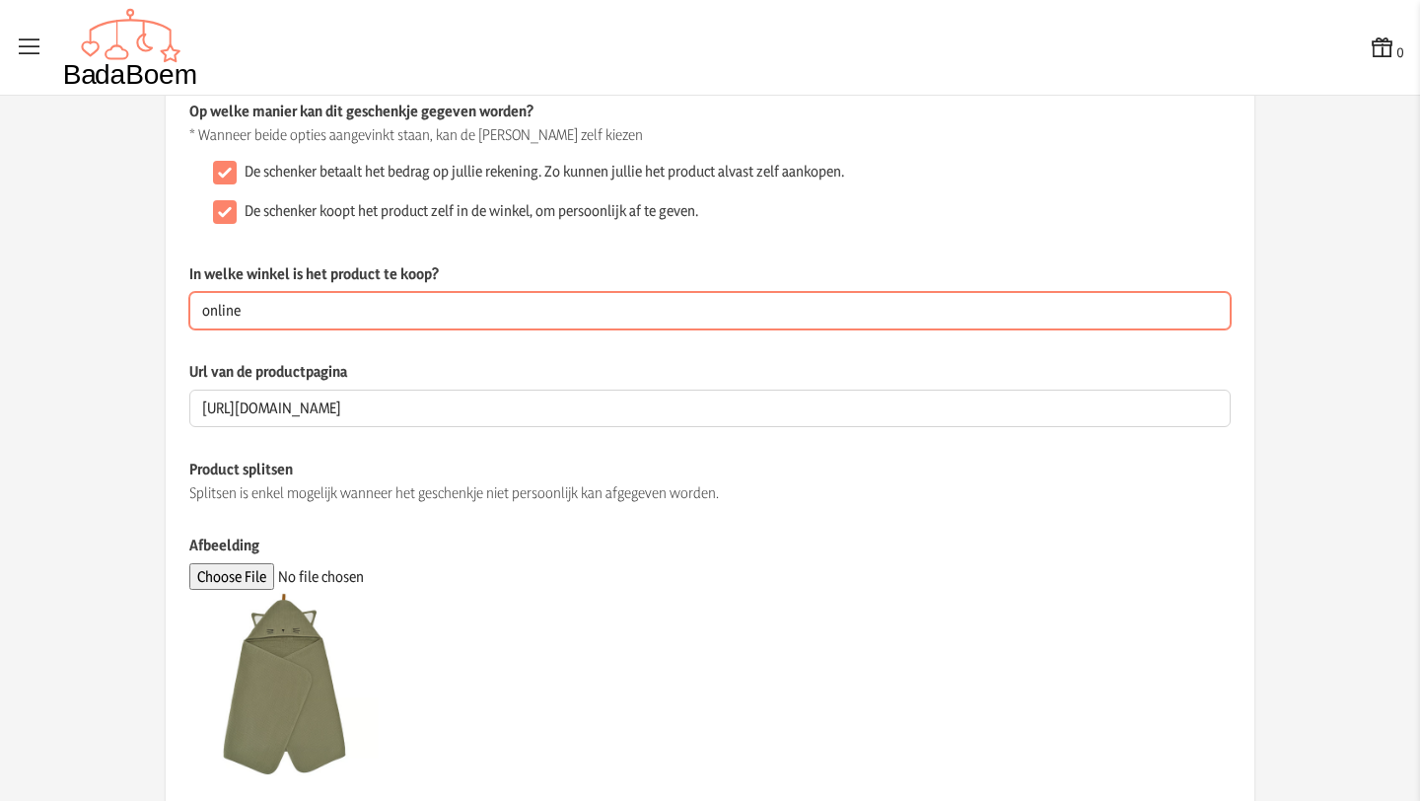
scroll to position [323, 0]
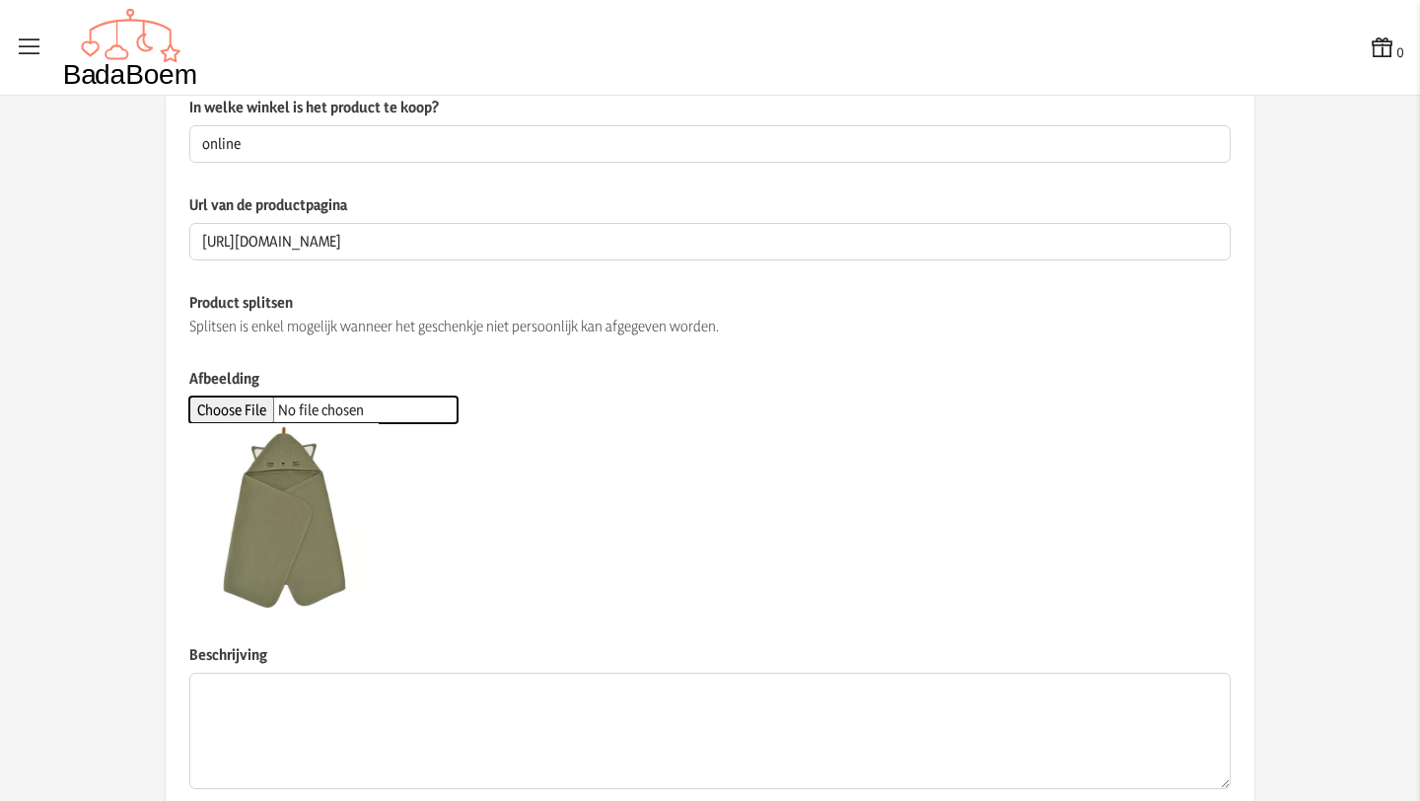
click at [229, 408] on input "Afbeelding" at bounding box center [323, 410] width 268 height 27
type input "C:\fakepath\badcape.jpg"
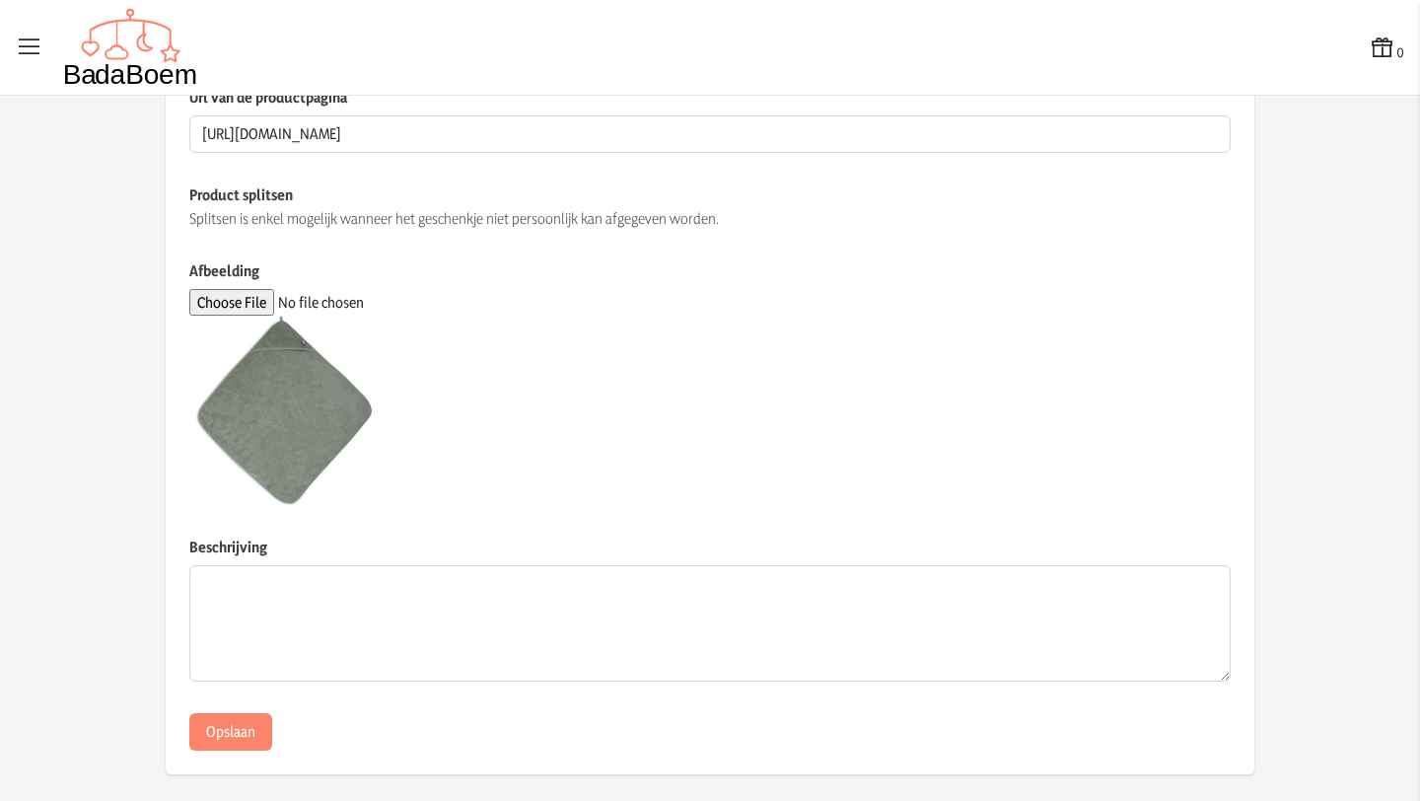
scroll to position [443, 0]
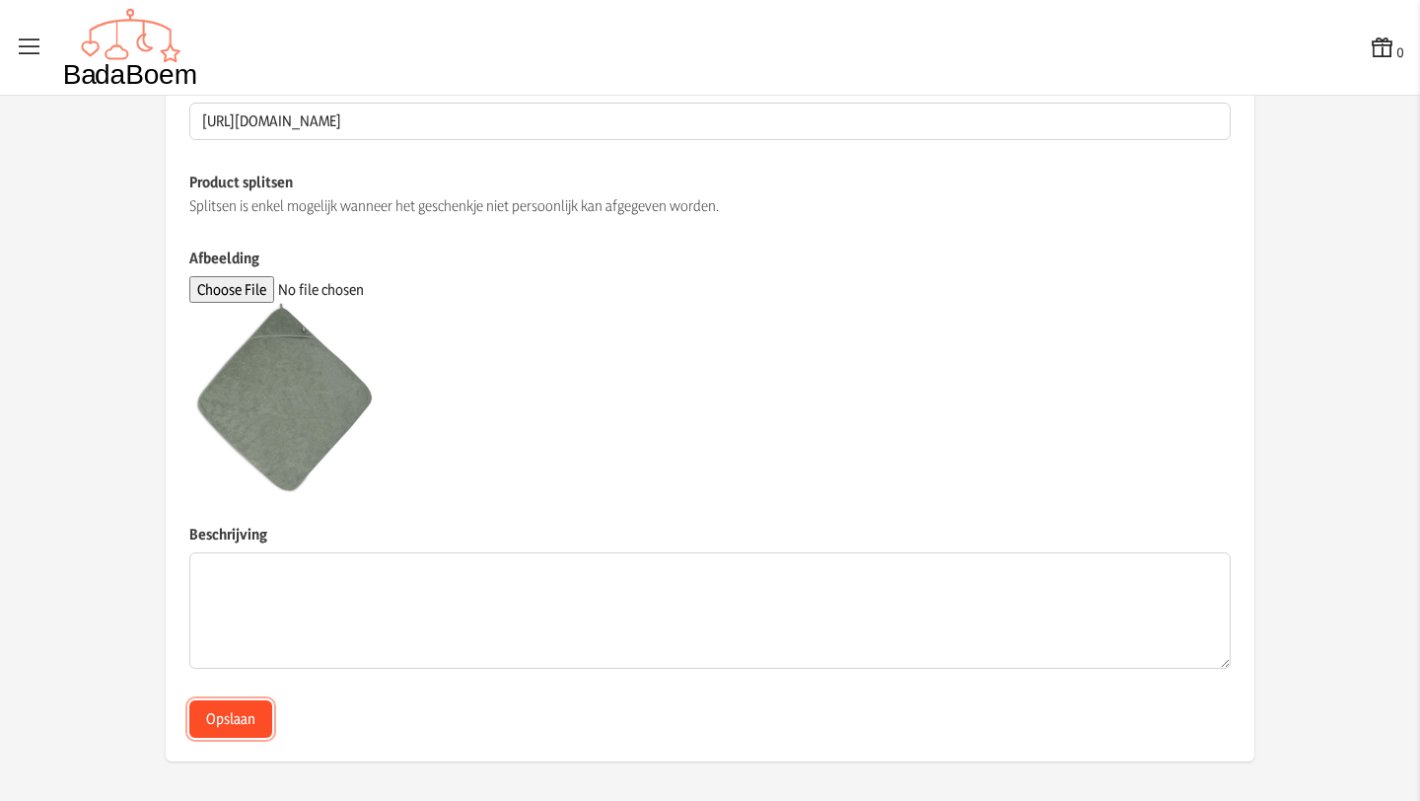
click at [239, 713] on button "Opslaan" at bounding box center [230, 718] width 83 height 37
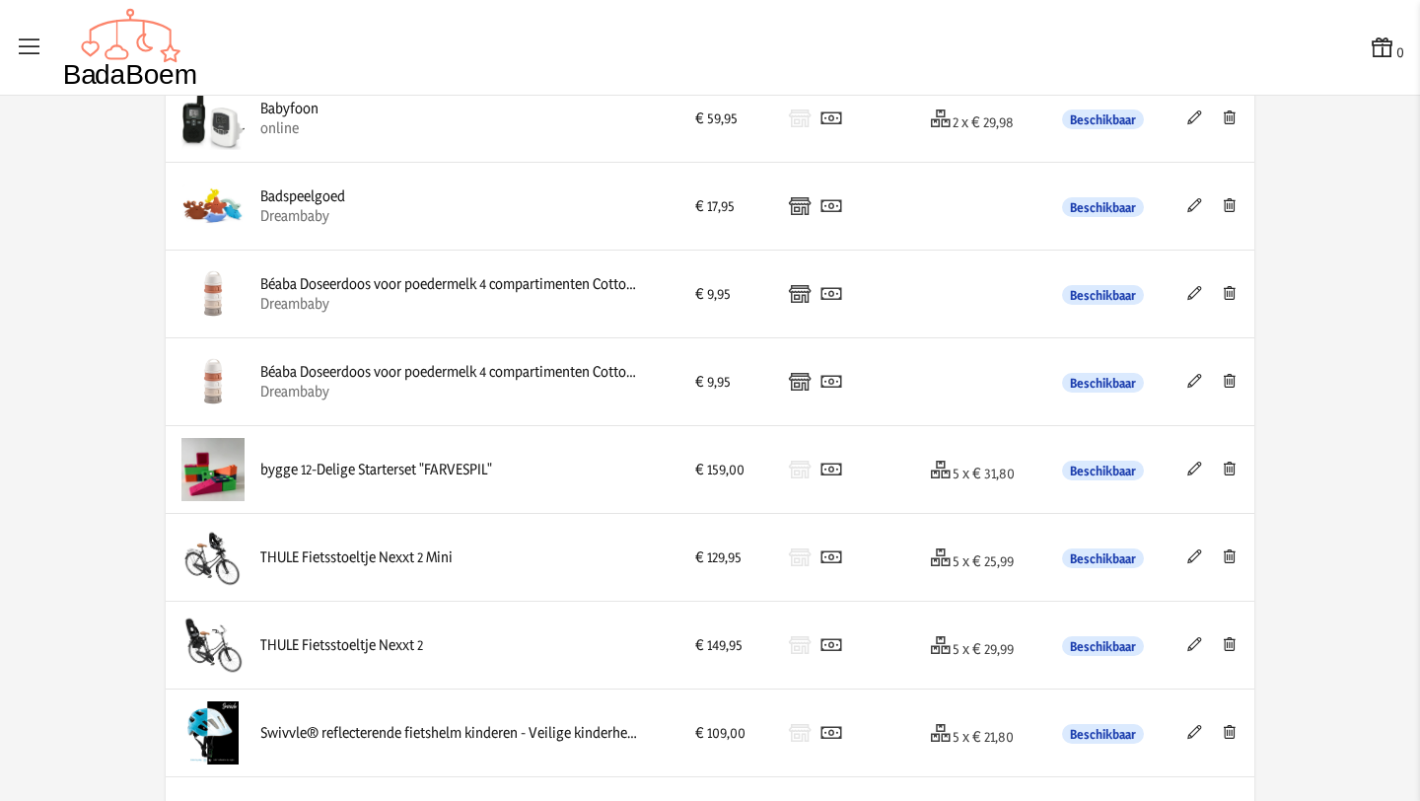
scroll to position [1660, 0]
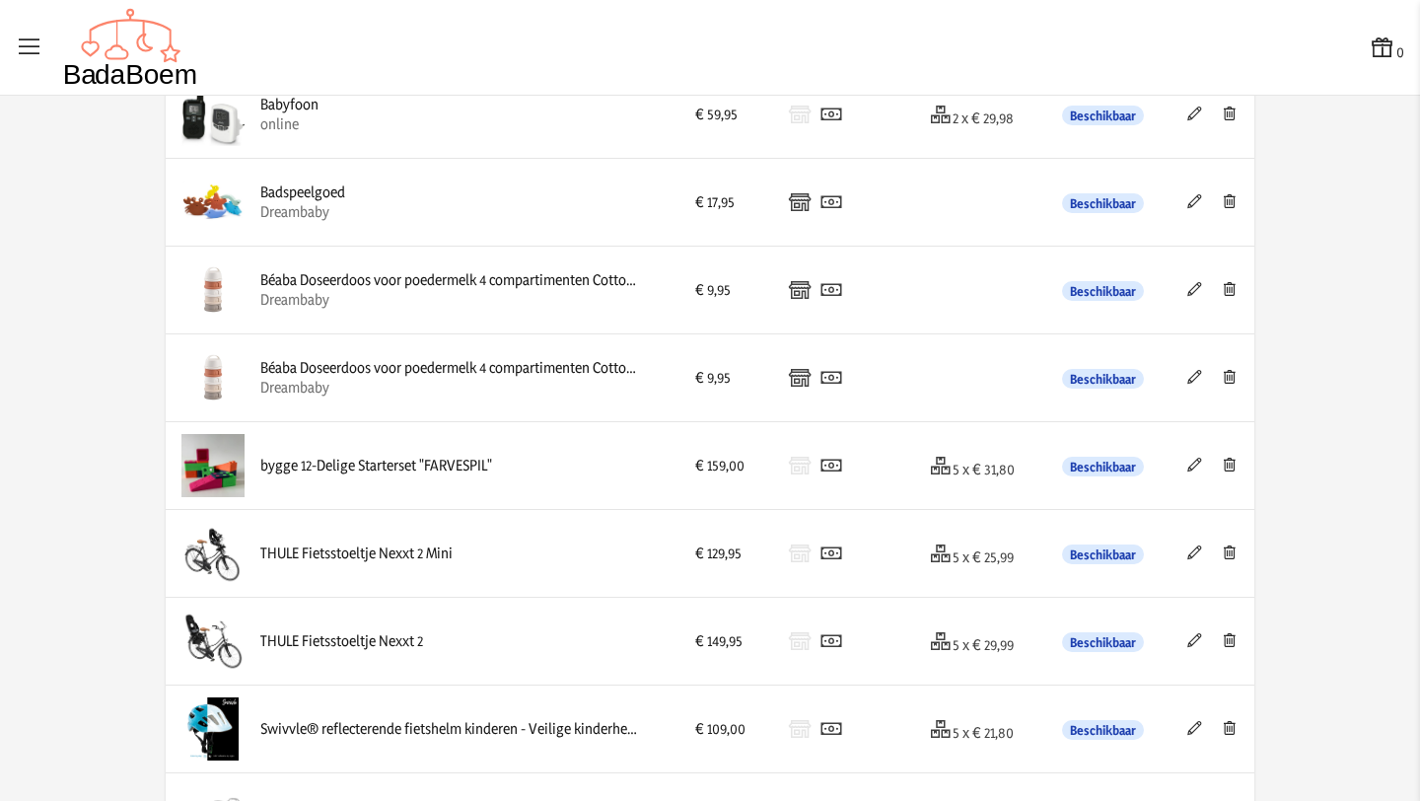
click at [1320, 114] on app-list-product-overview-container "Volgorde aanpassen Lijst bekijken Product toevoegen Product Prijs Betaalmethode…" at bounding box center [710, 681] width 1420 height 4413
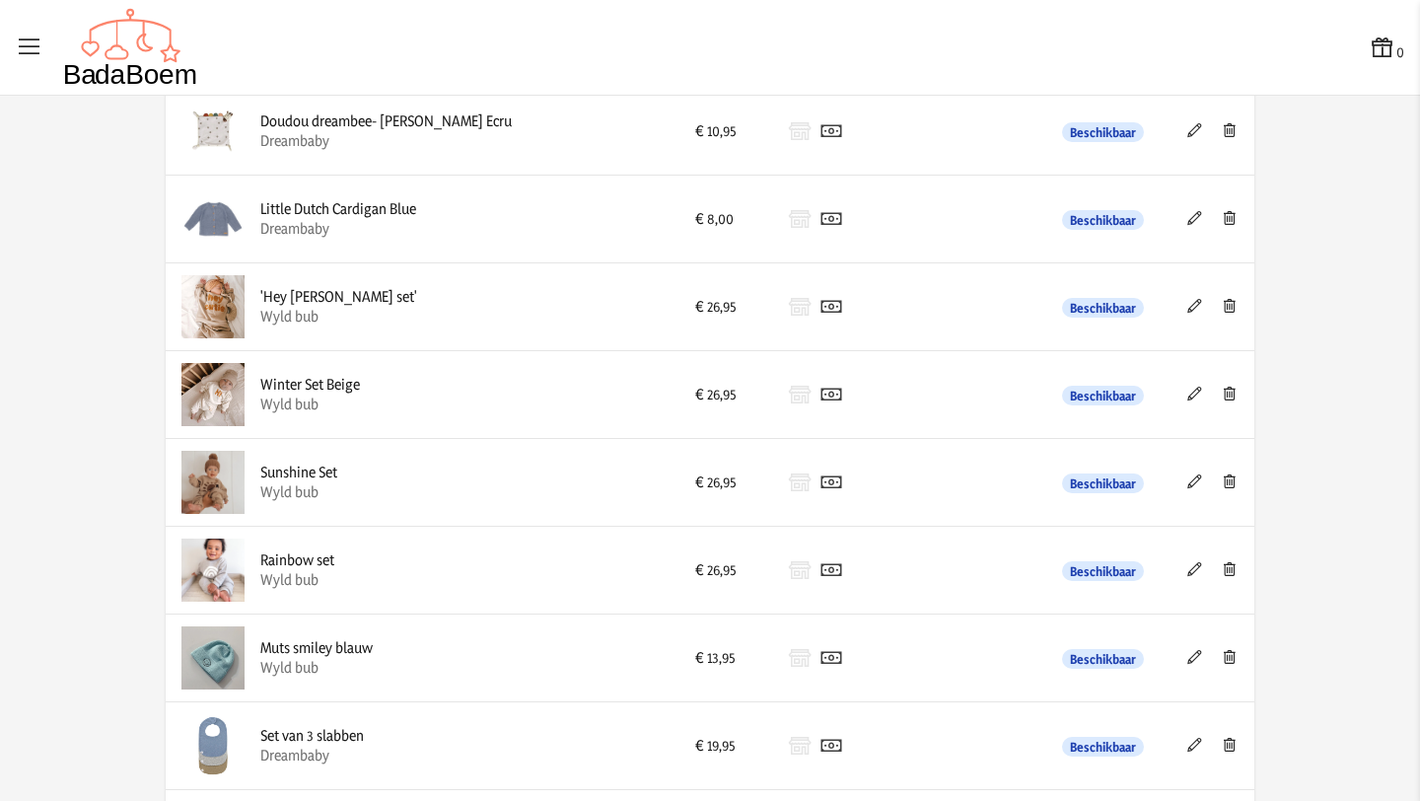
scroll to position [0, 0]
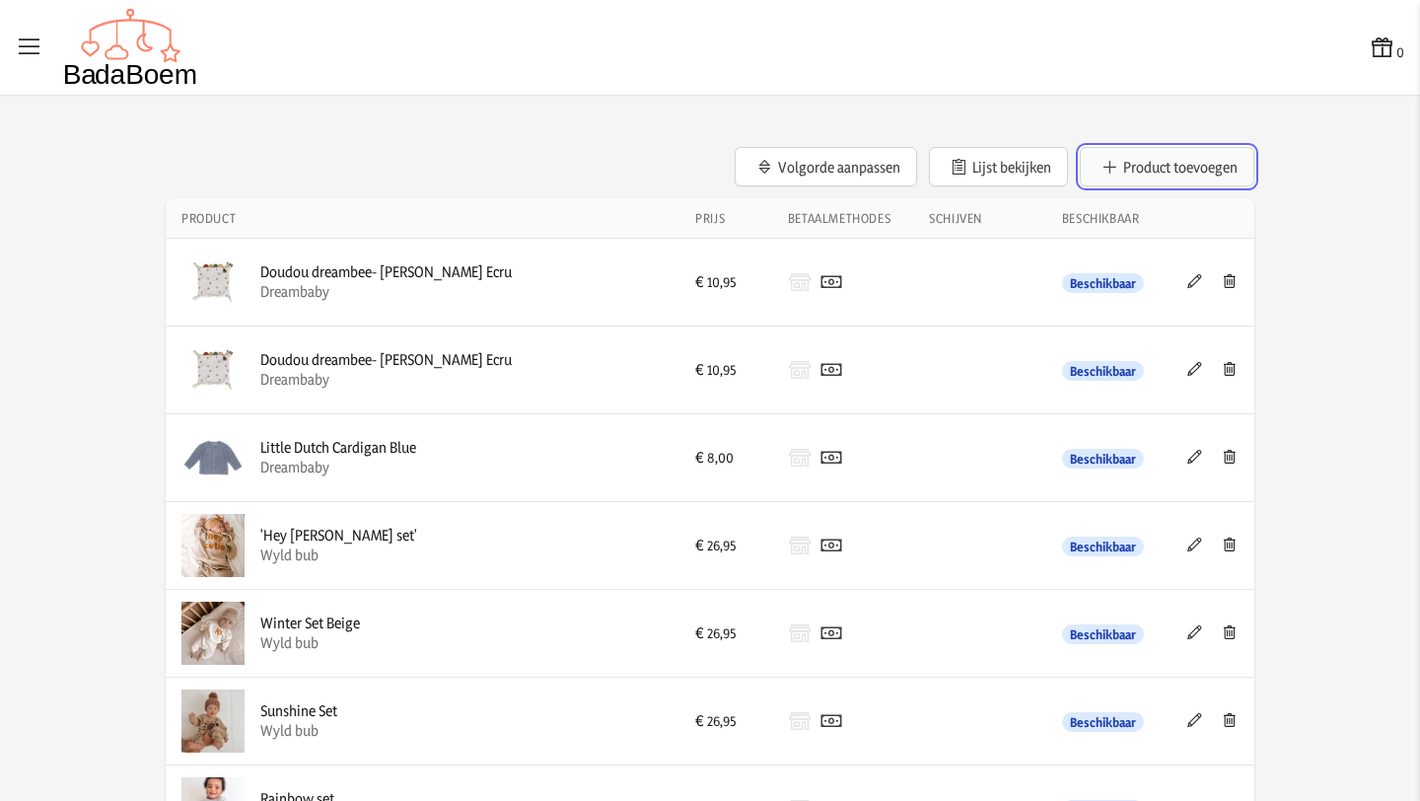
click at [1197, 163] on button "Product toevoegen" at bounding box center [1167, 166] width 175 height 39
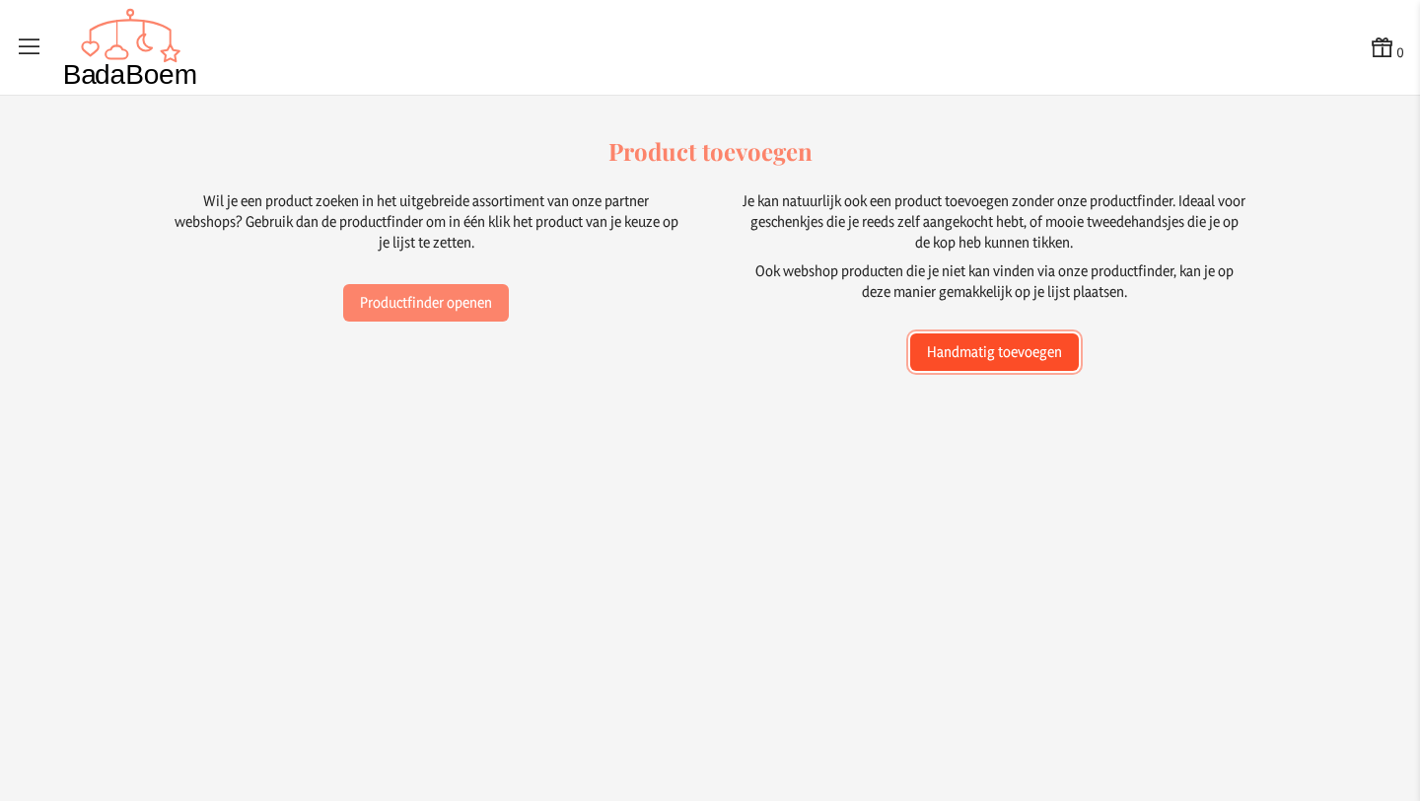
click at [1023, 362] on button "Handmatig toevoegen" at bounding box center [994, 351] width 169 height 37
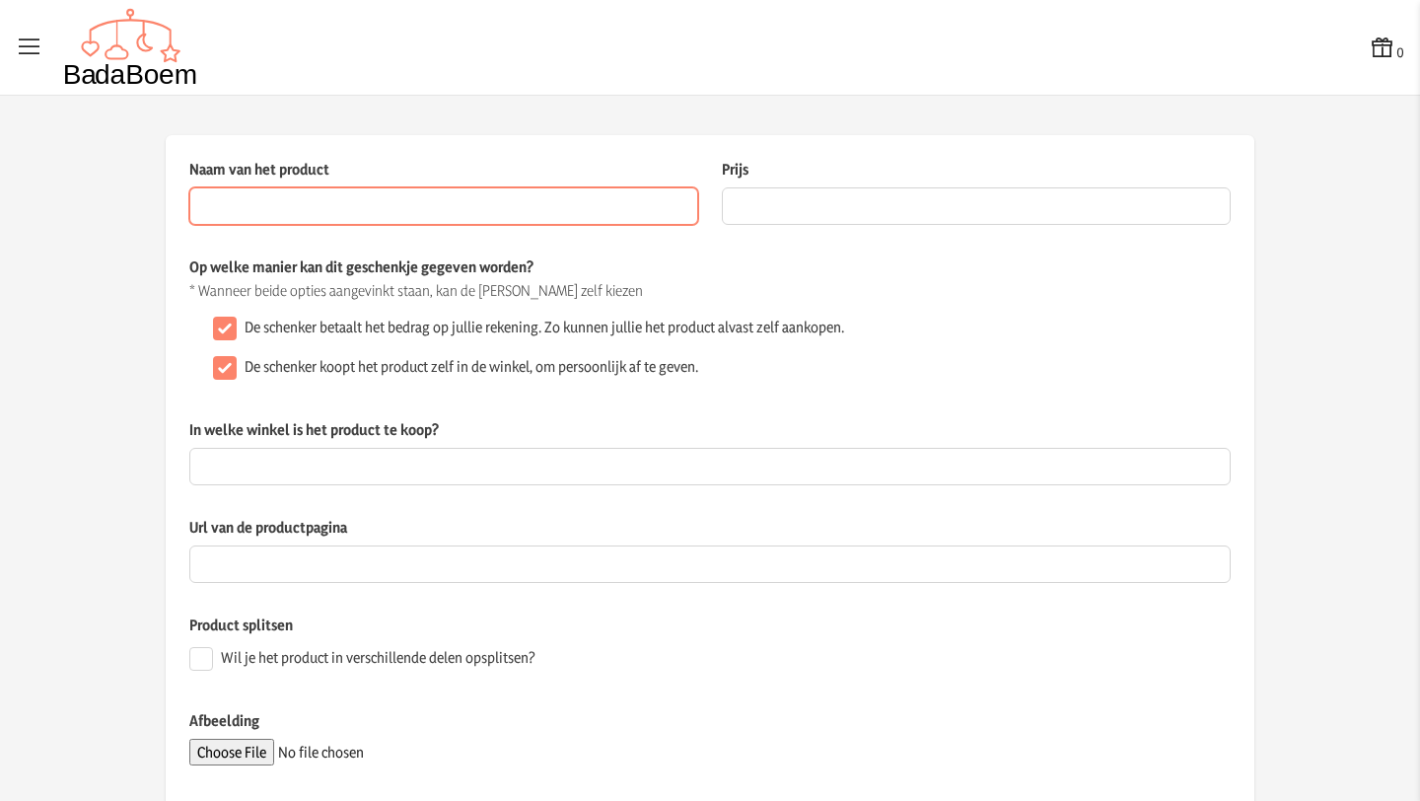
click at [448, 204] on input "Naam van het product" at bounding box center [443, 205] width 509 height 37
paste input "ÄNGSHUMLA 4-delige badspeeltjesset"
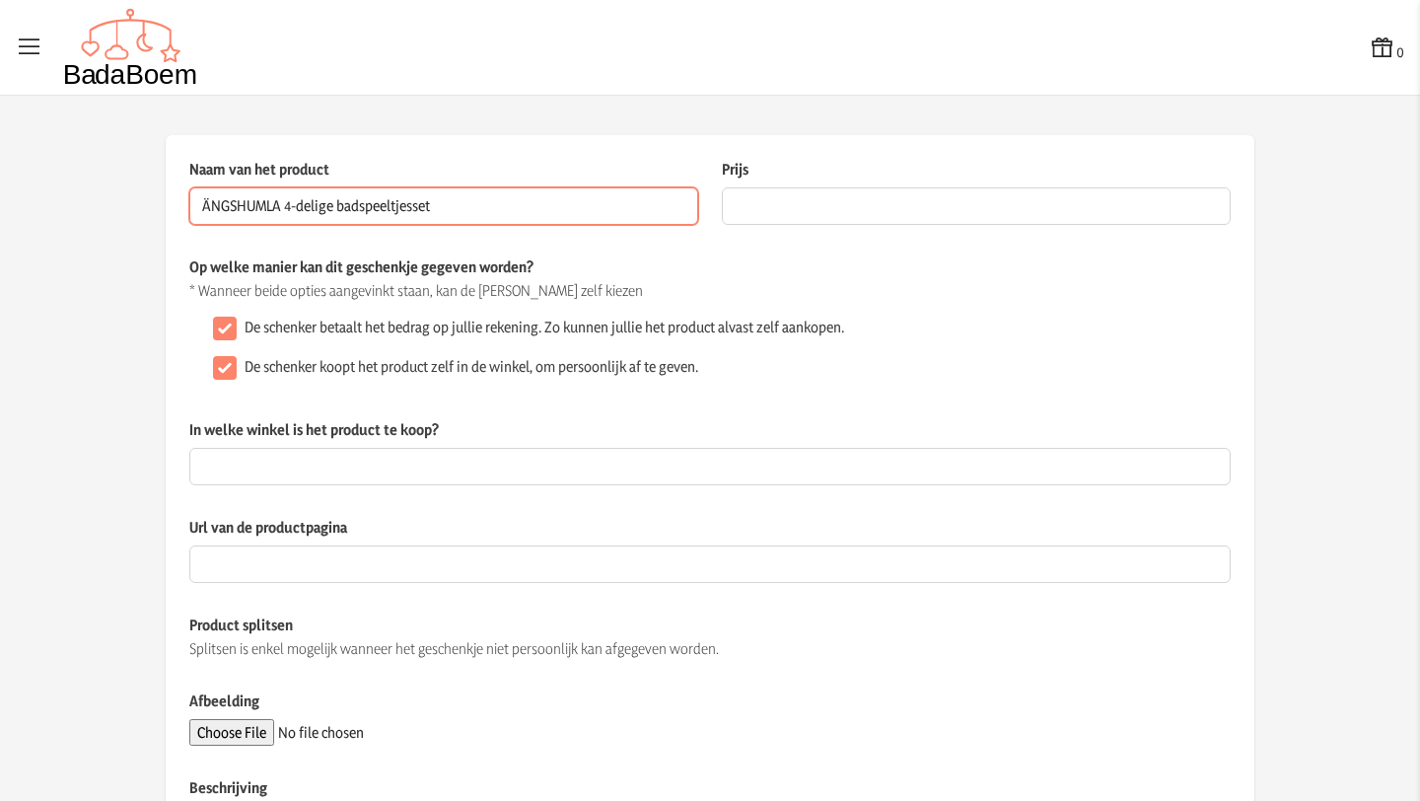
type input "ÄNGSHUMLA 4-delige badspeeltjesset"
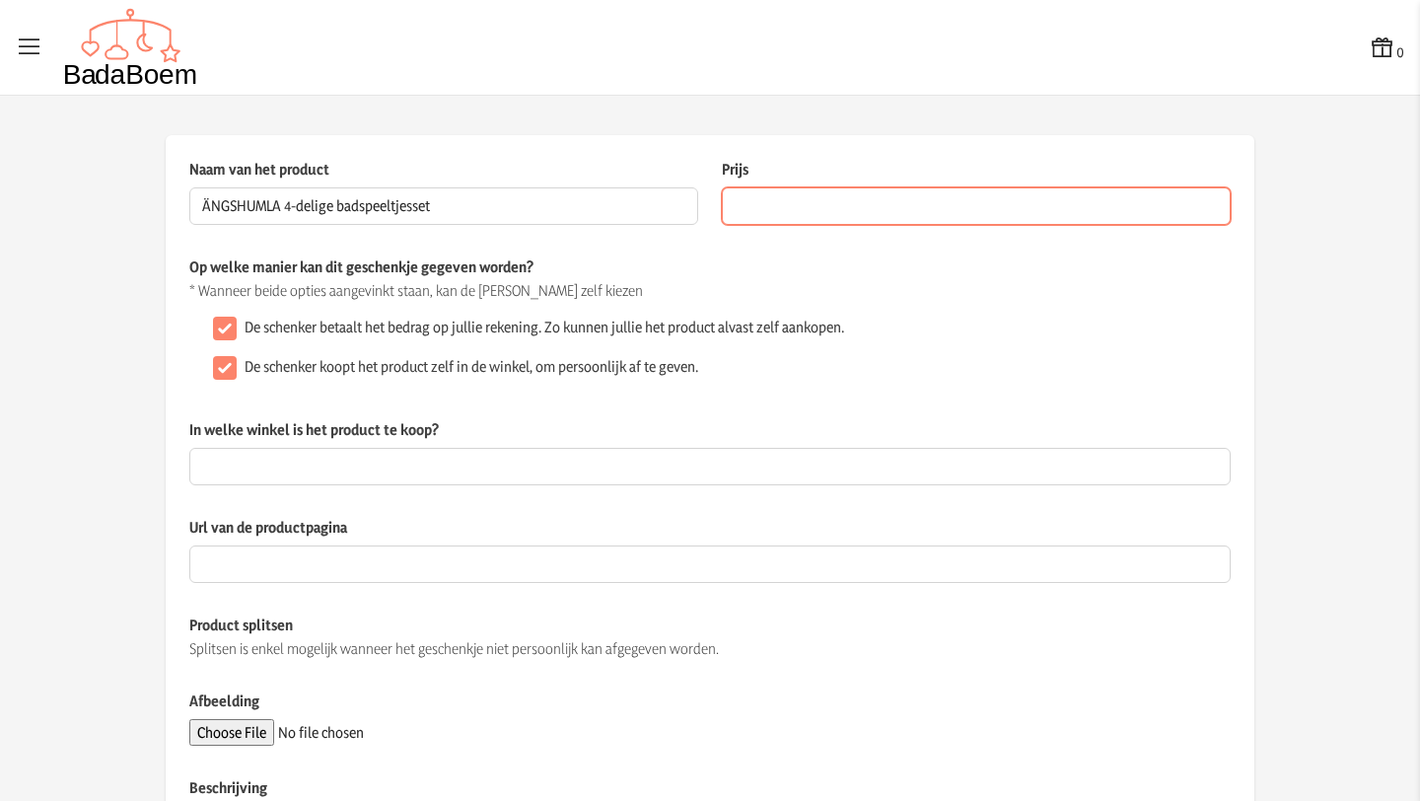
click at [821, 201] on input "Prijs" at bounding box center [976, 205] width 509 height 37
type input "6.99"
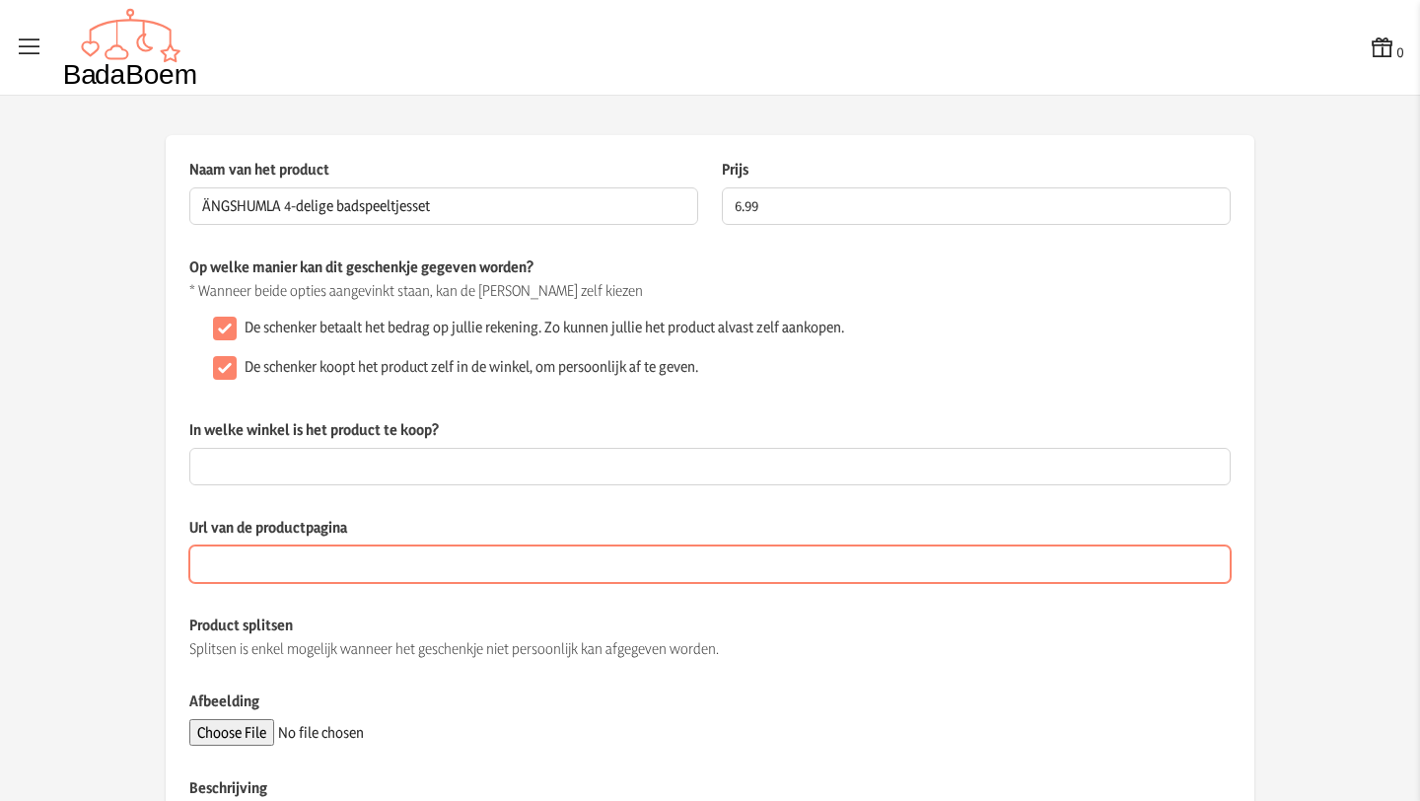
click at [343, 576] on input "Url van de productpagina" at bounding box center [710, 563] width 1042 height 37
paste input "[URL][DOMAIN_NAME]"
type input "[URL][DOMAIN_NAME]"
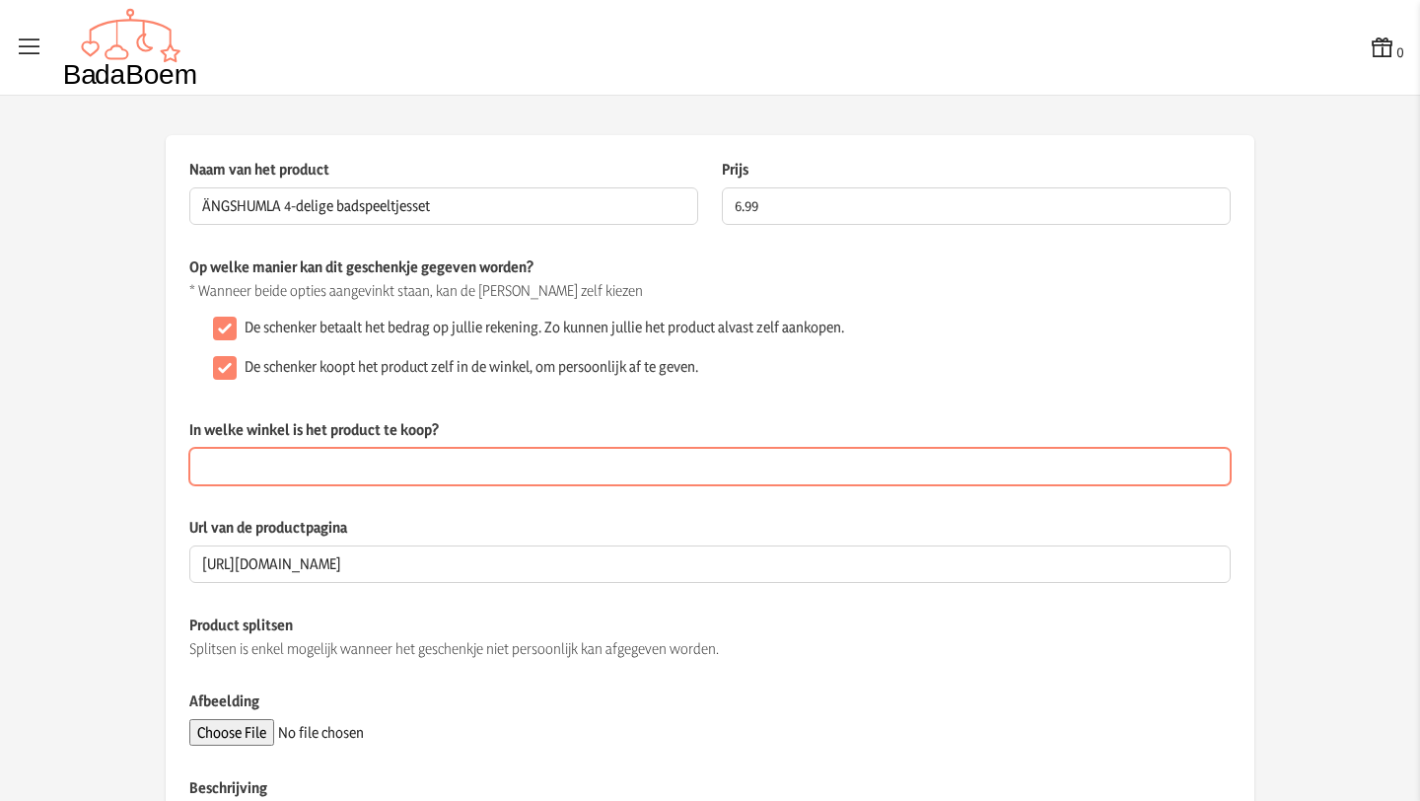
click at [322, 463] on input "In welke winkel is het product te koop?" at bounding box center [710, 466] width 1042 height 37
type input "Ikea"
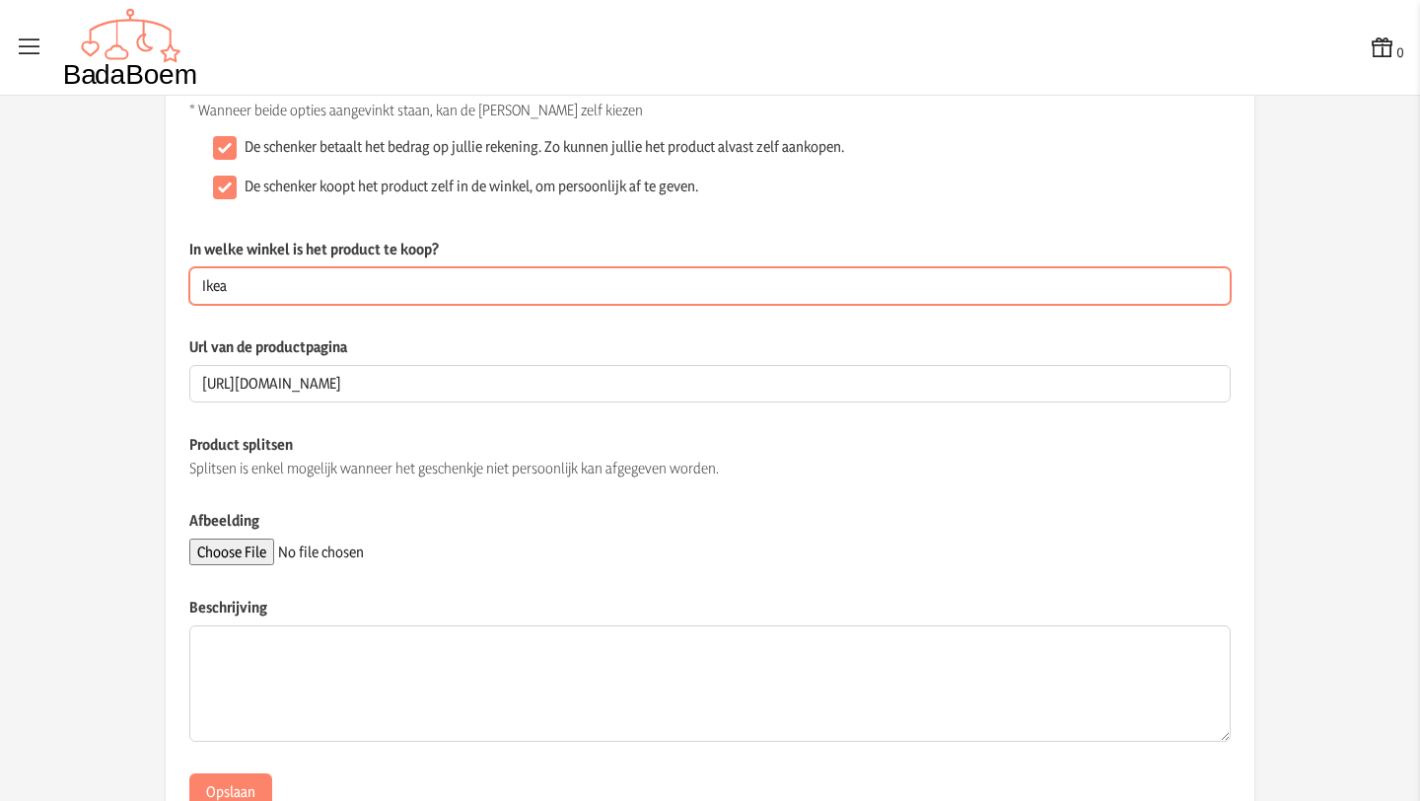
scroll to position [253, 0]
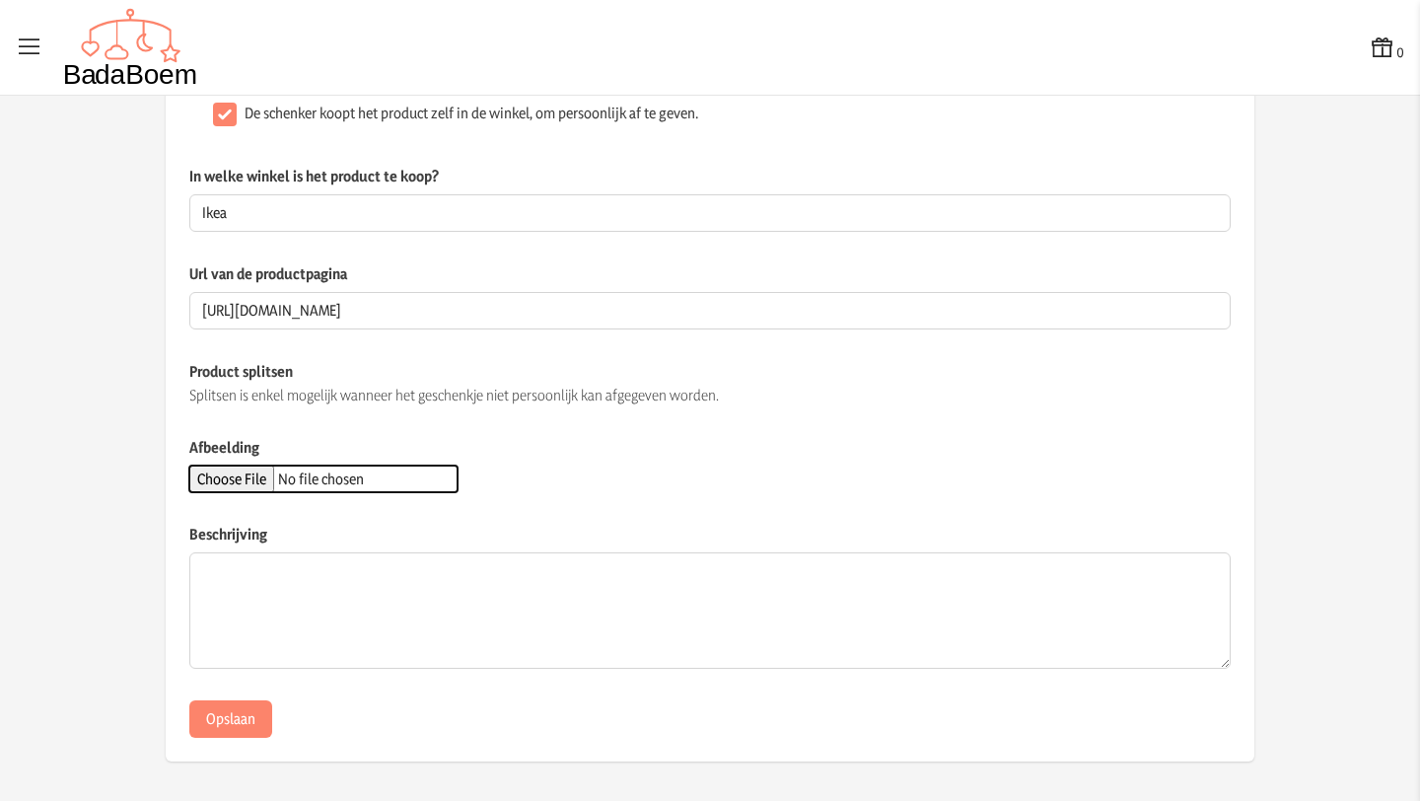
click at [230, 485] on input "Afbeelding" at bounding box center [323, 479] width 268 height 27
type input "C:\fakepath\bad.avif"
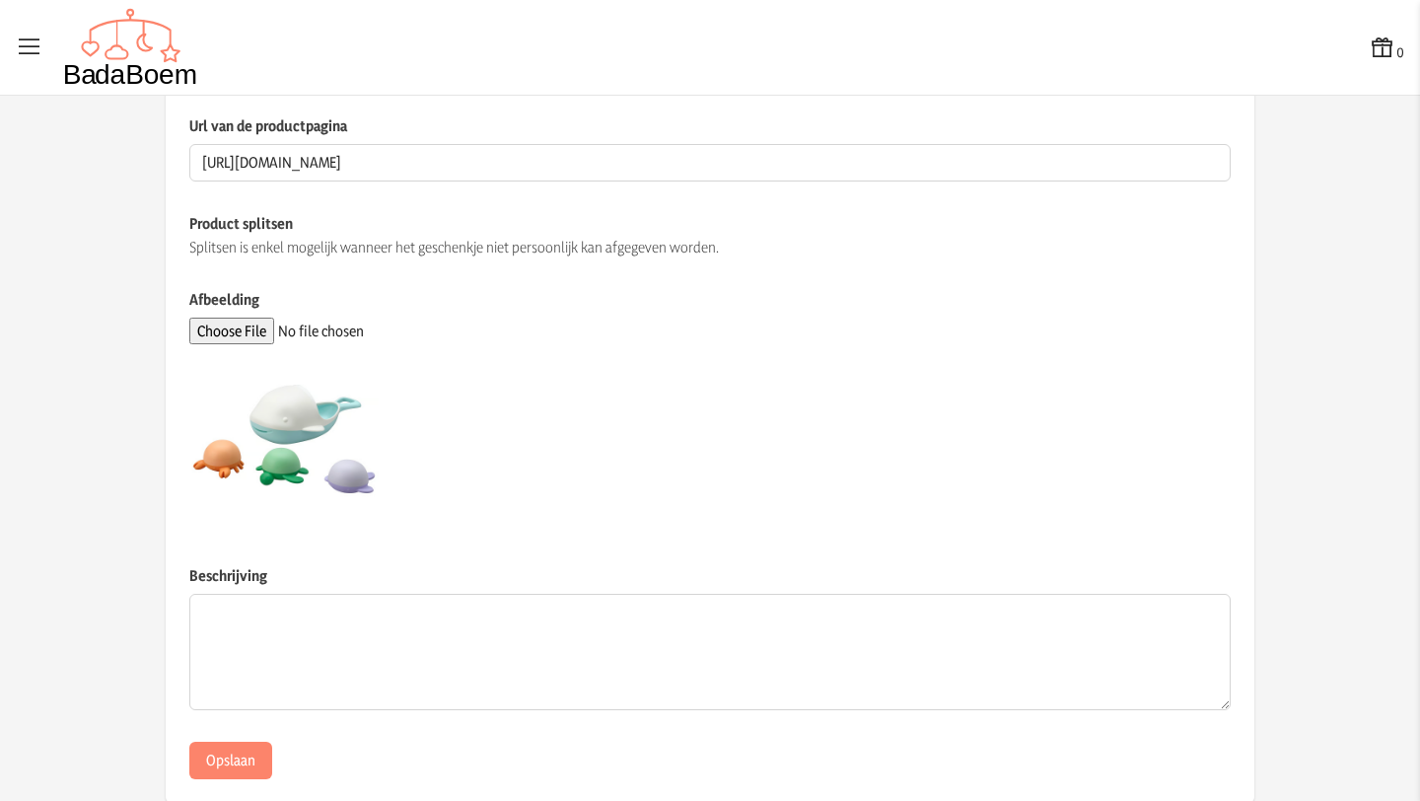
scroll to position [443, 0]
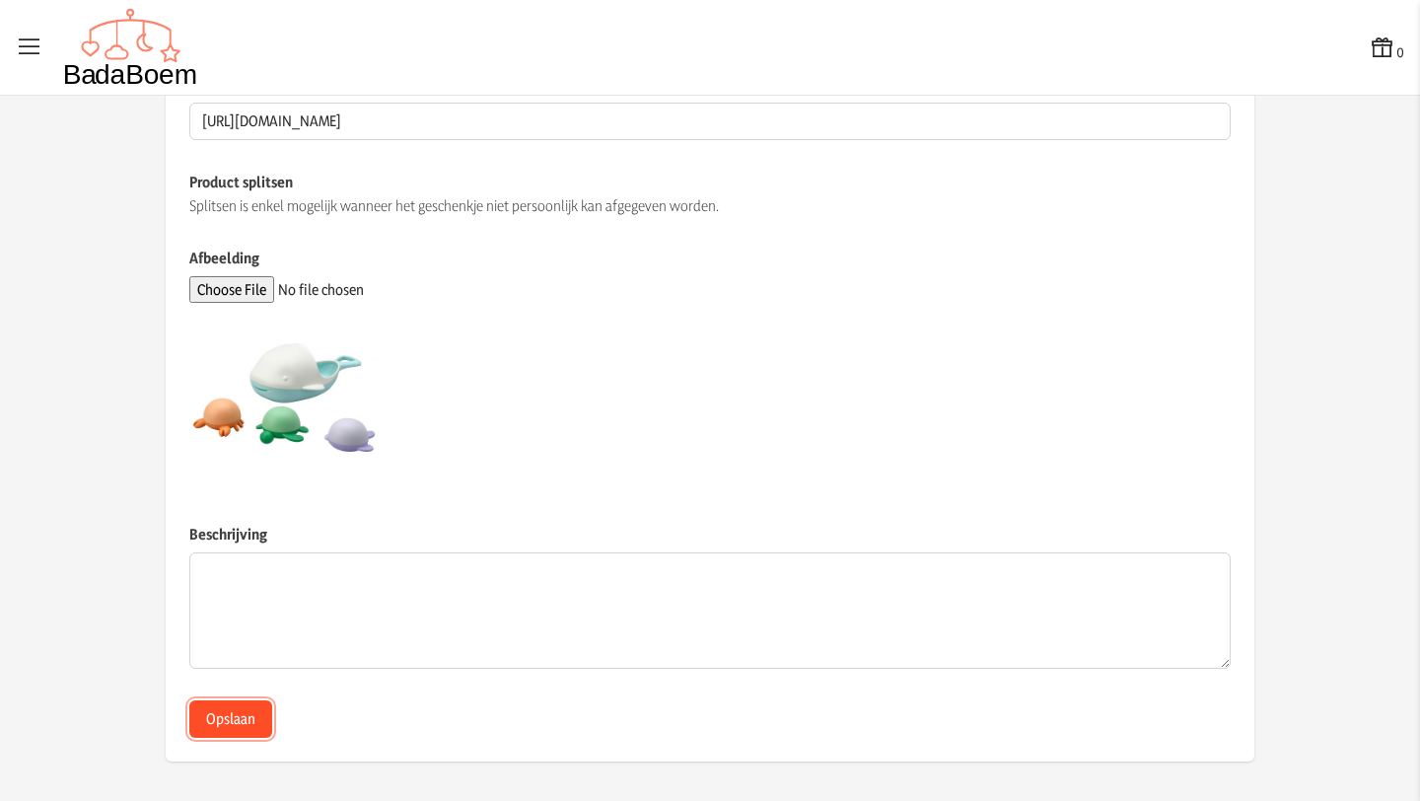
click at [239, 719] on button "Opslaan" at bounding box center [230, 718] width 83 height 37
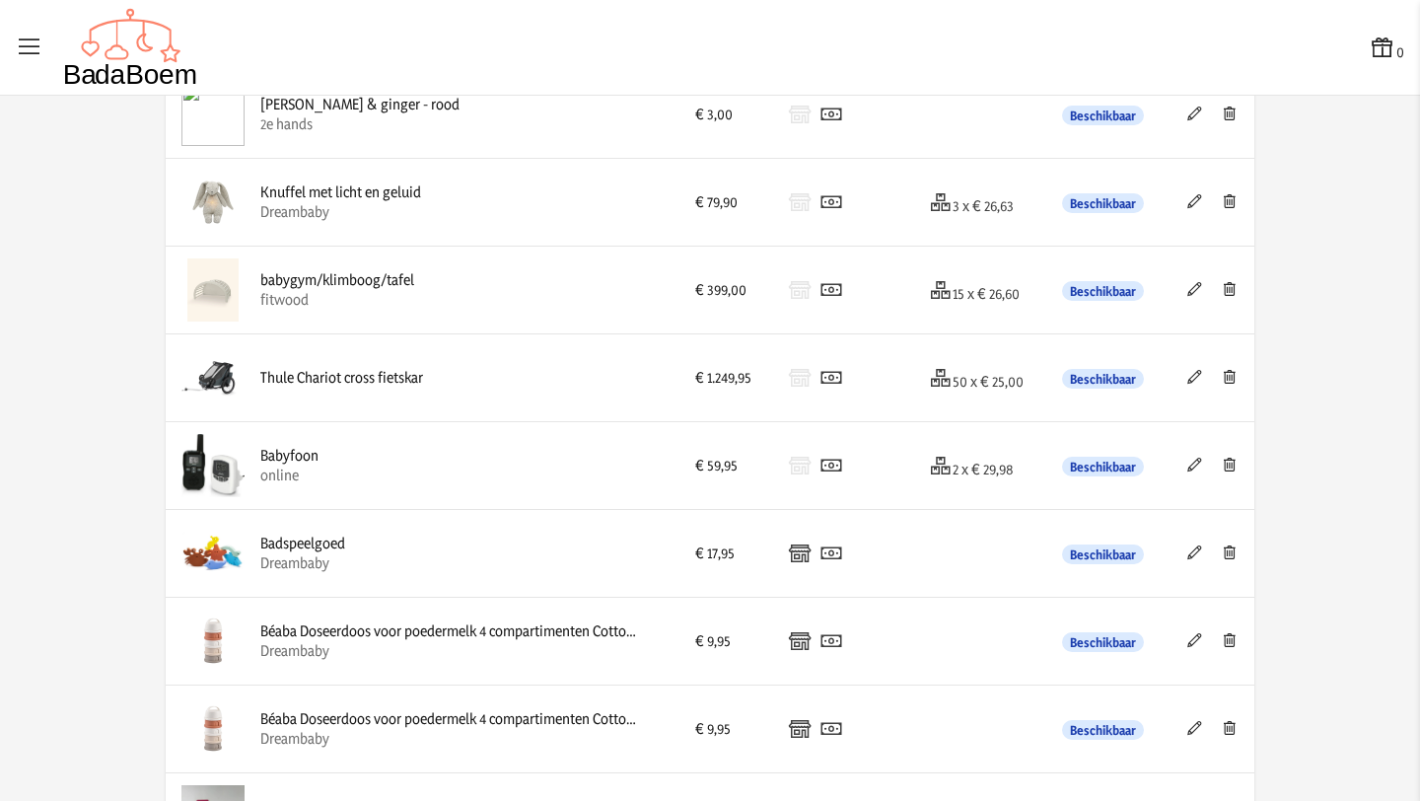
scroll to position [1321, 0]
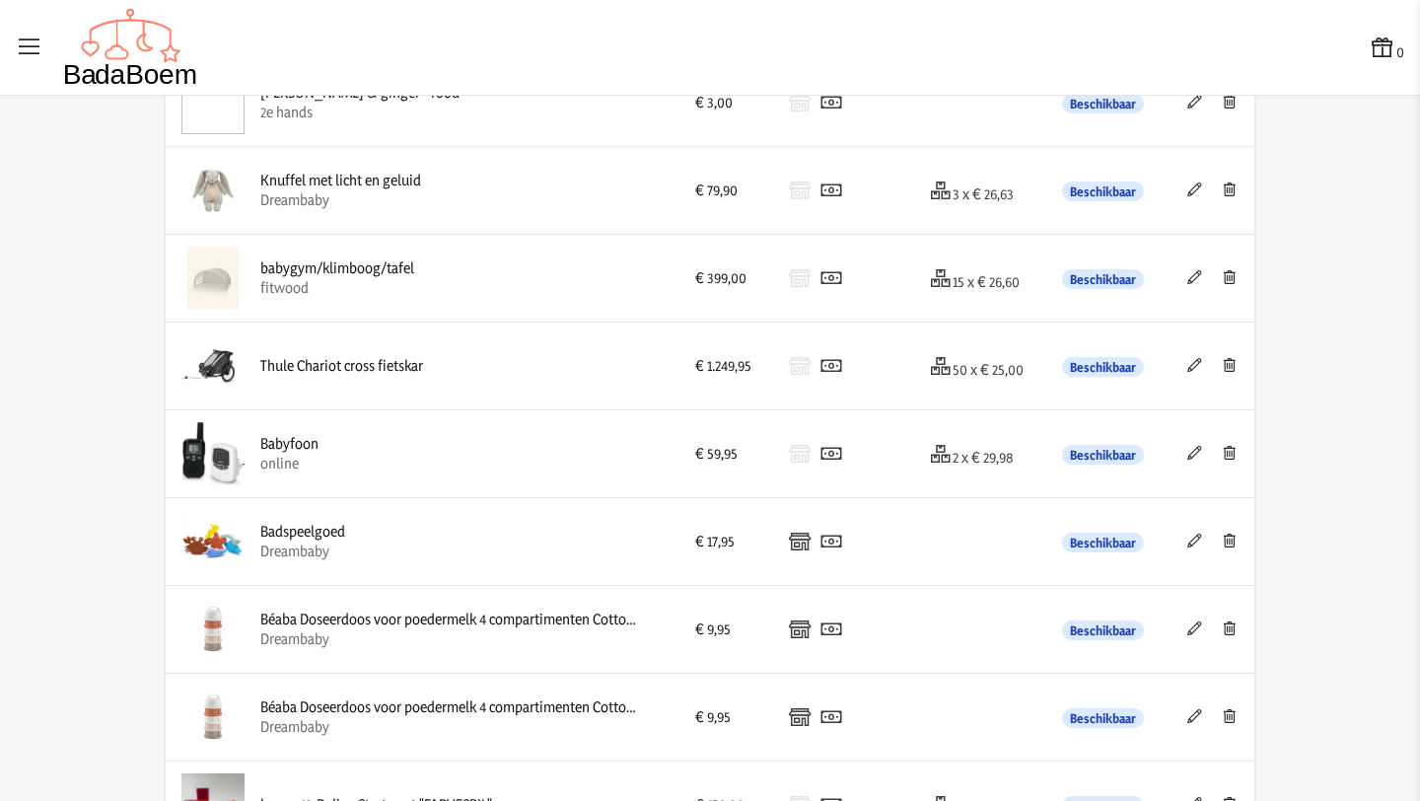
click at [1191, 540] on icon at bounding box center [1195, 541] width 19 height 14
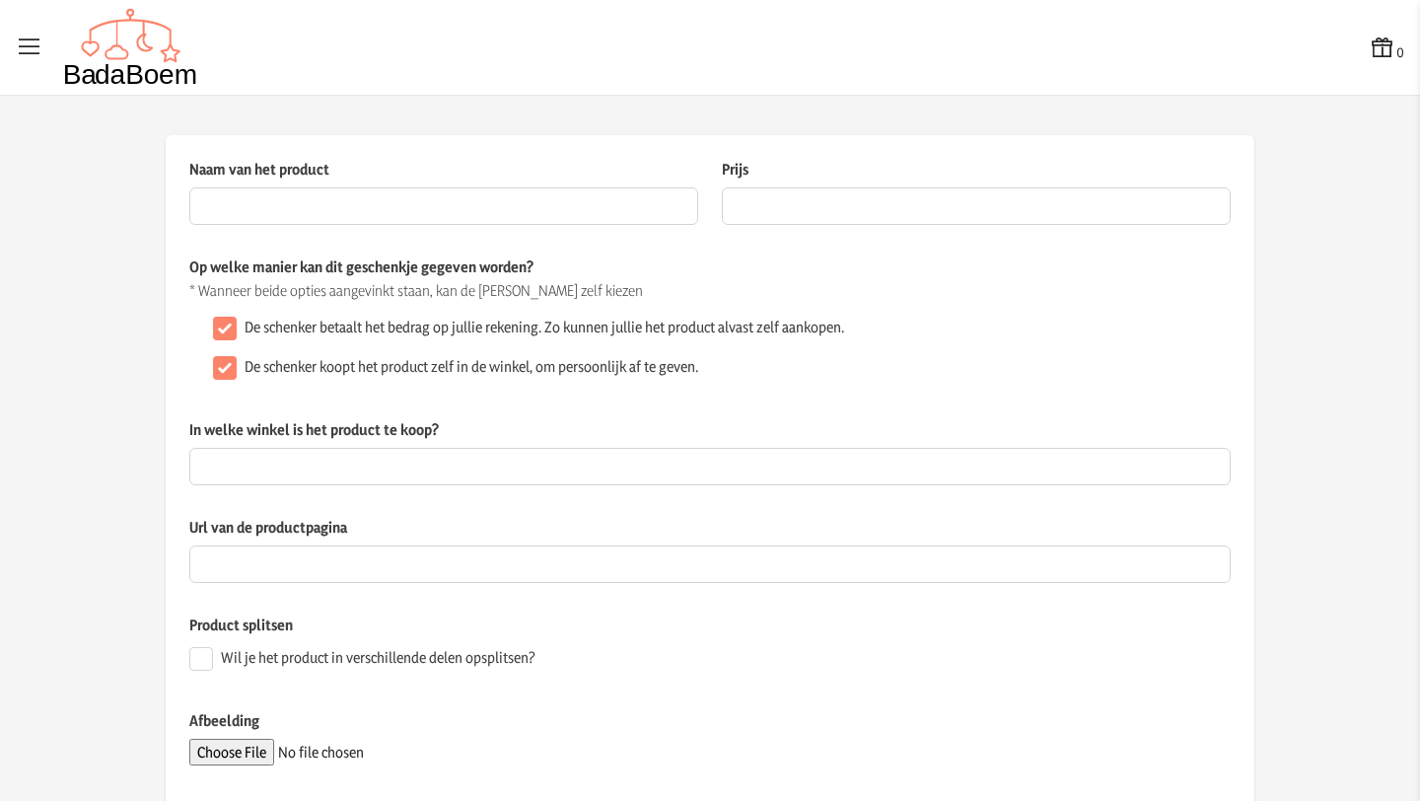
type input "Badspeelgoed"
type input "17.95"
type input "Dreambaby"
type input "[URL][DOMAIN_NAME]"
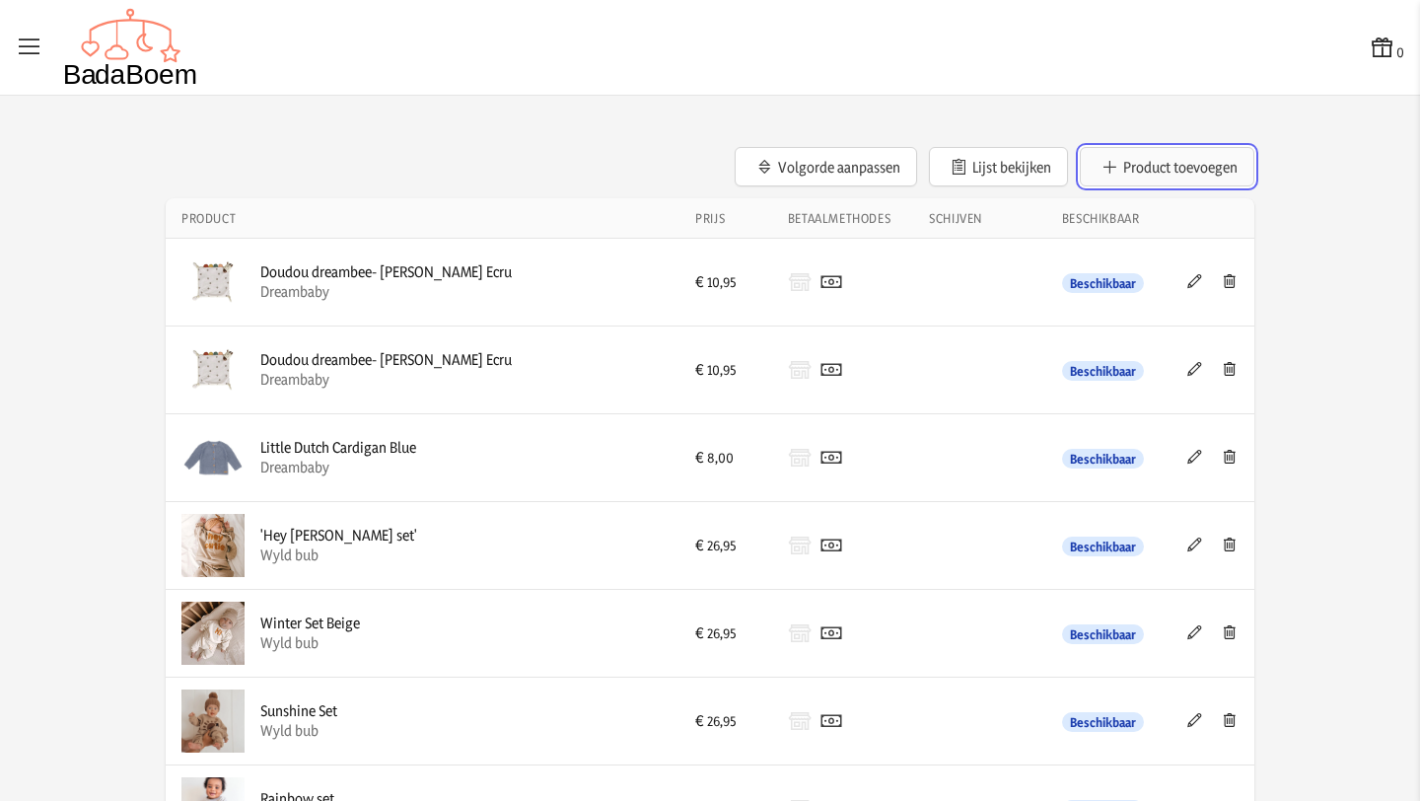
click at [1174, 165] on button "Product toevoegen" at bounding box center [1167, 166] width 175 height 39
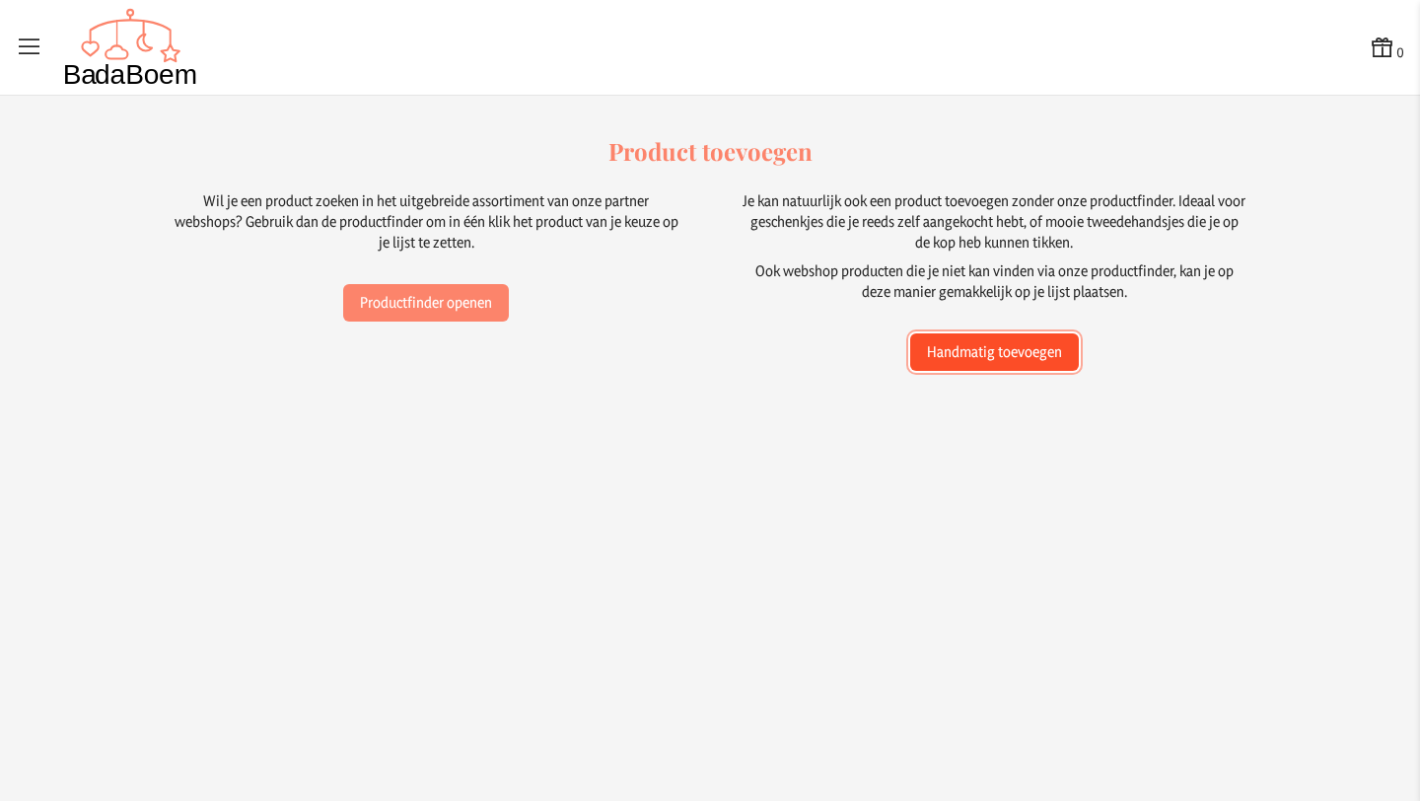
click at [947, 344] on button "Handmatig toevoegen" at bounding box center [994, 351] width 169 height 37
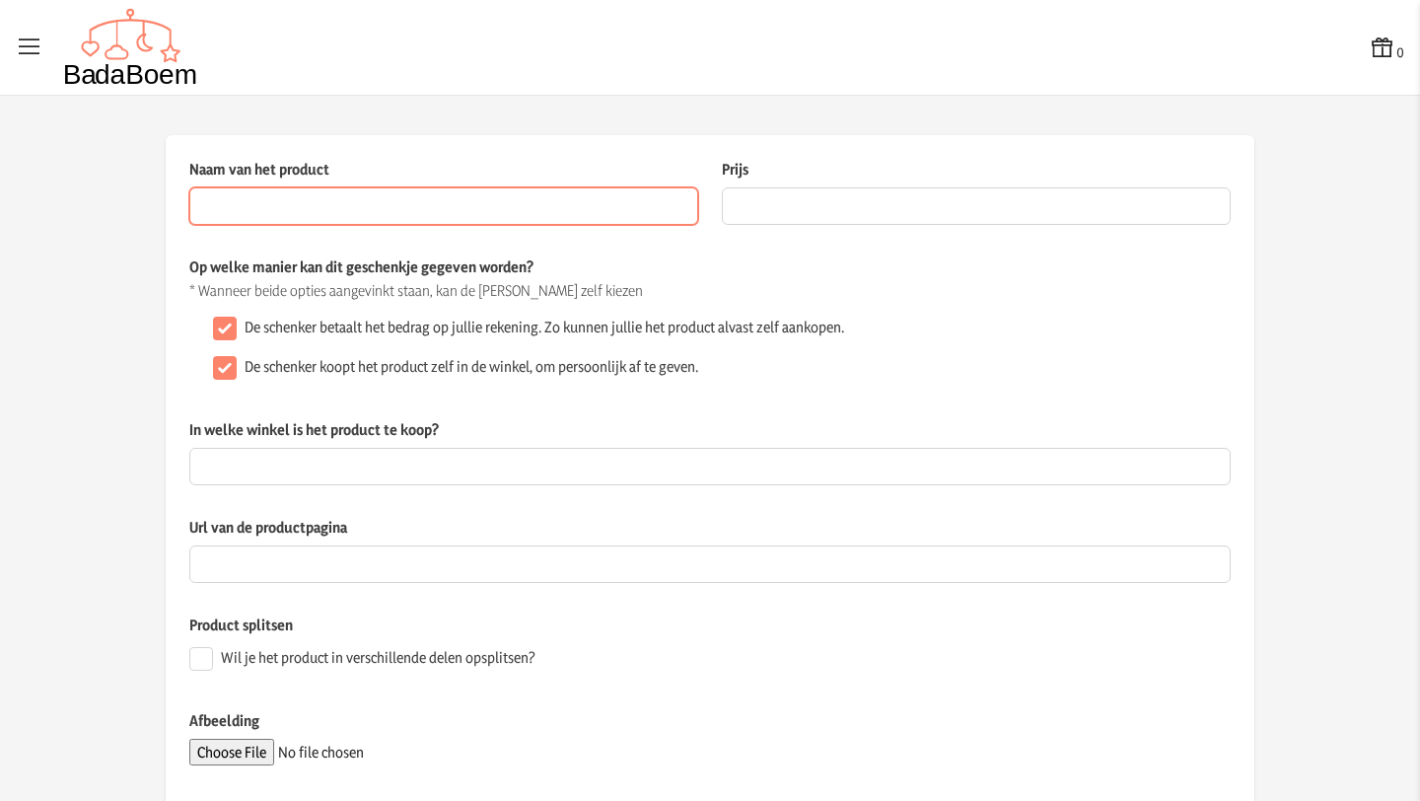
click at [459, 194] on input "Naam van het product" at bounding box center [443, 205] width 509 height 37
paste input "Liewood [PERSON_NAME] Hydrofiele Doek 2pack Mini Whale/sandy"
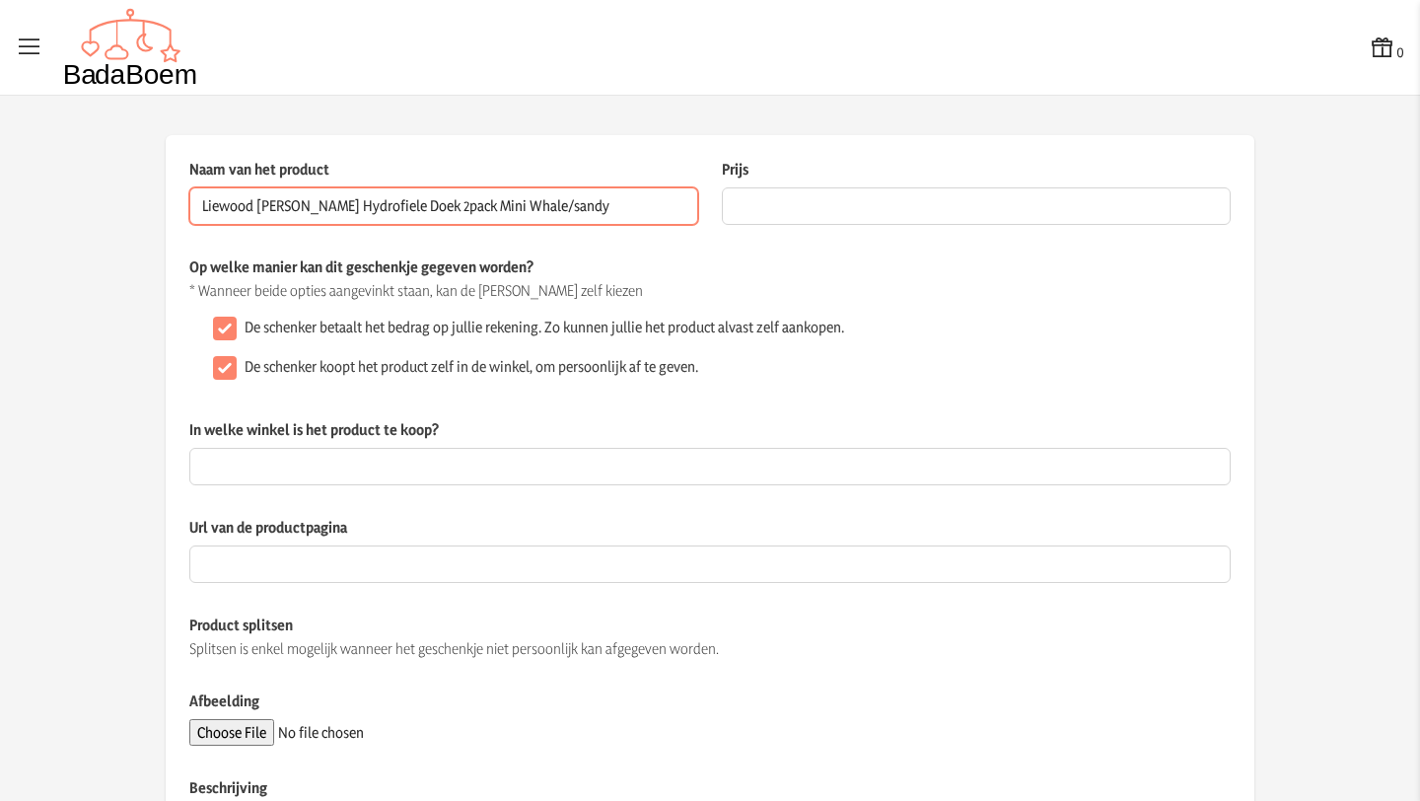
type input "Liewood [PERSON_NAME] Hydrofiele Doek 2pack Mini Whale/sandy"
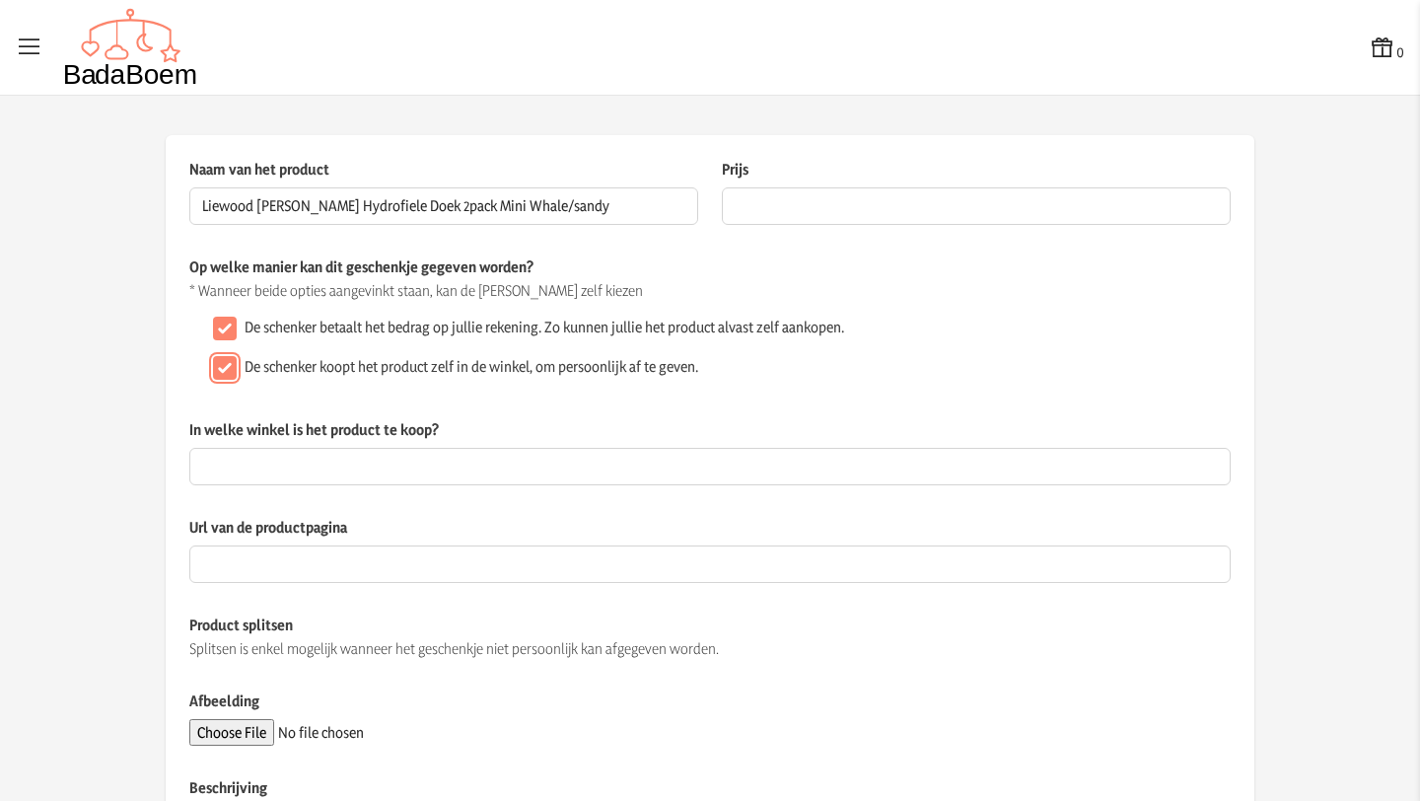
click at [226, 367] on input "De schenker koopt het product zelf in de winkel, om persoonlijk af te geven." at bounding box center [225, 368] width 24 height 24
checkbox input "false"
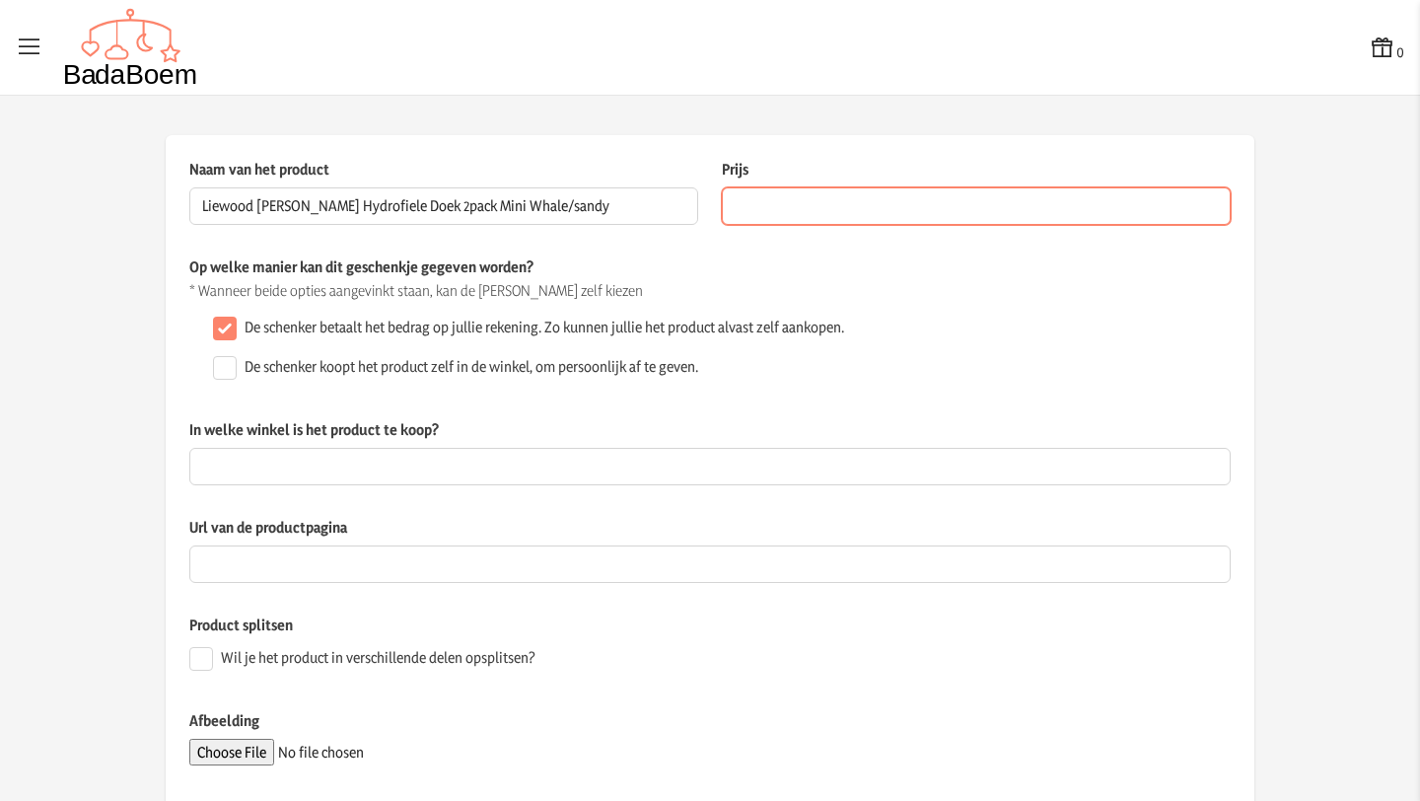
click at [760, 198] on input "Prijs" at bounding box center [976, 205] width 509 height 37
type input "17.99"
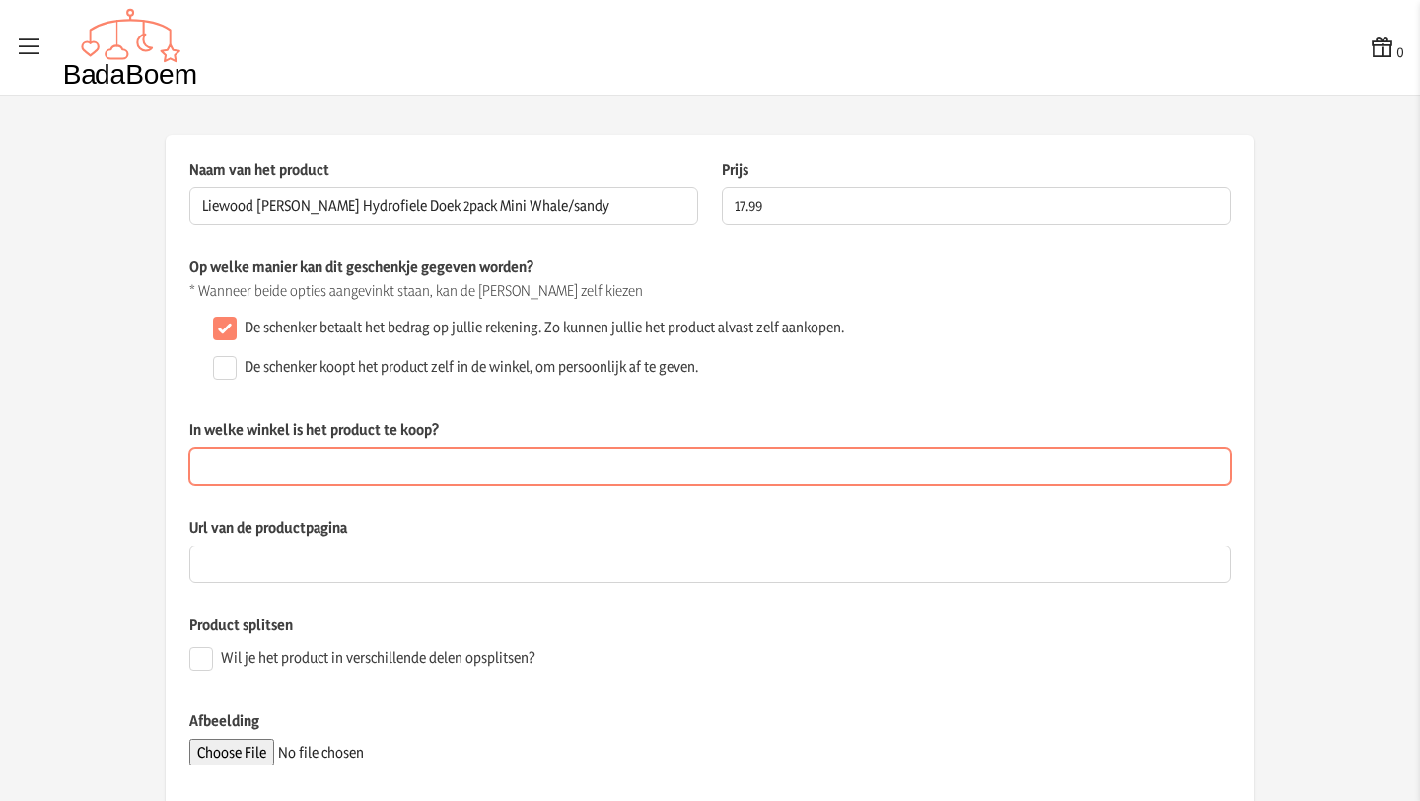
click at [276, 467] on input "In welke winkel is het product te koop?" at bounding box center [710, 466] width 1042 height 37
type input "online"
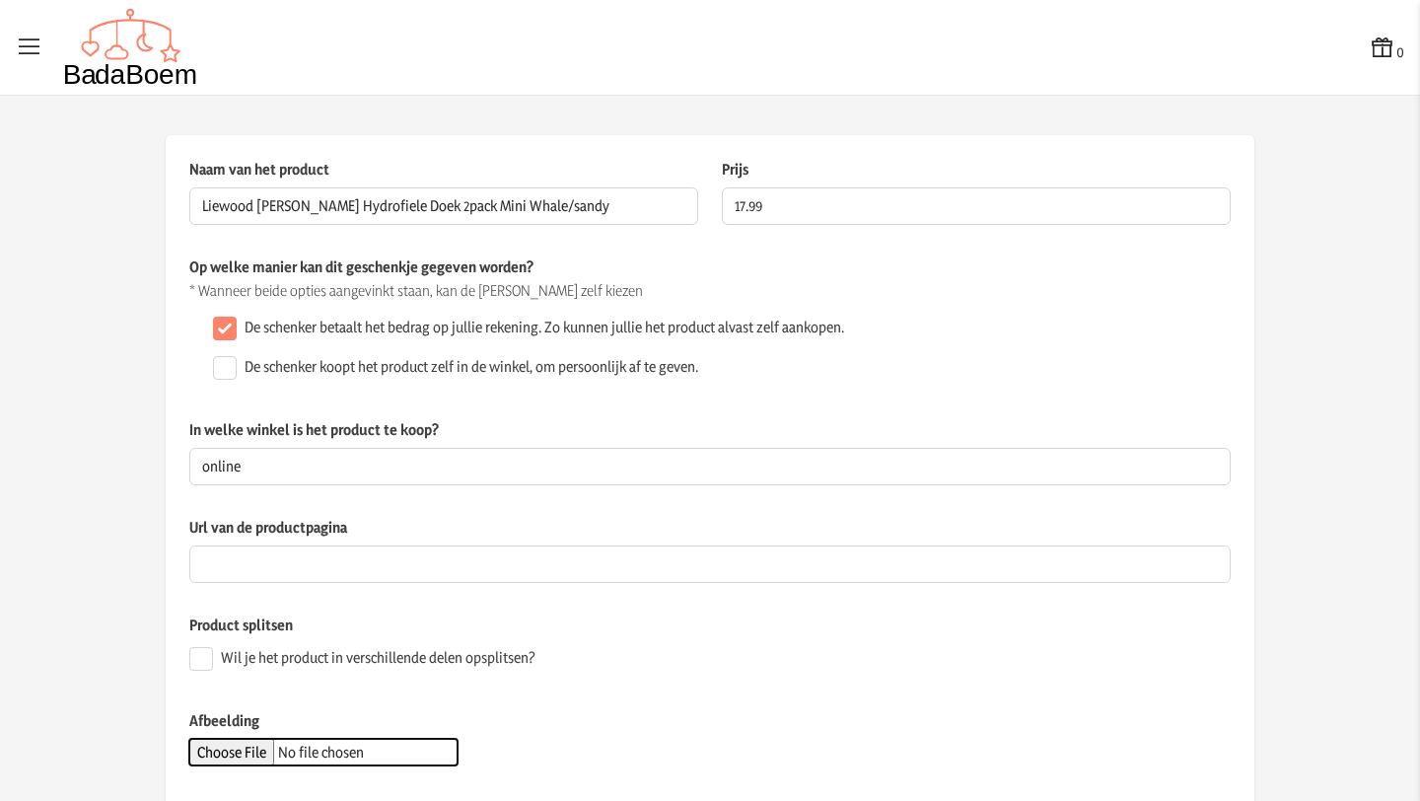
click at [242, 754] on input "Afbeelding" at bounding box center [323, 752] width 268 height 27
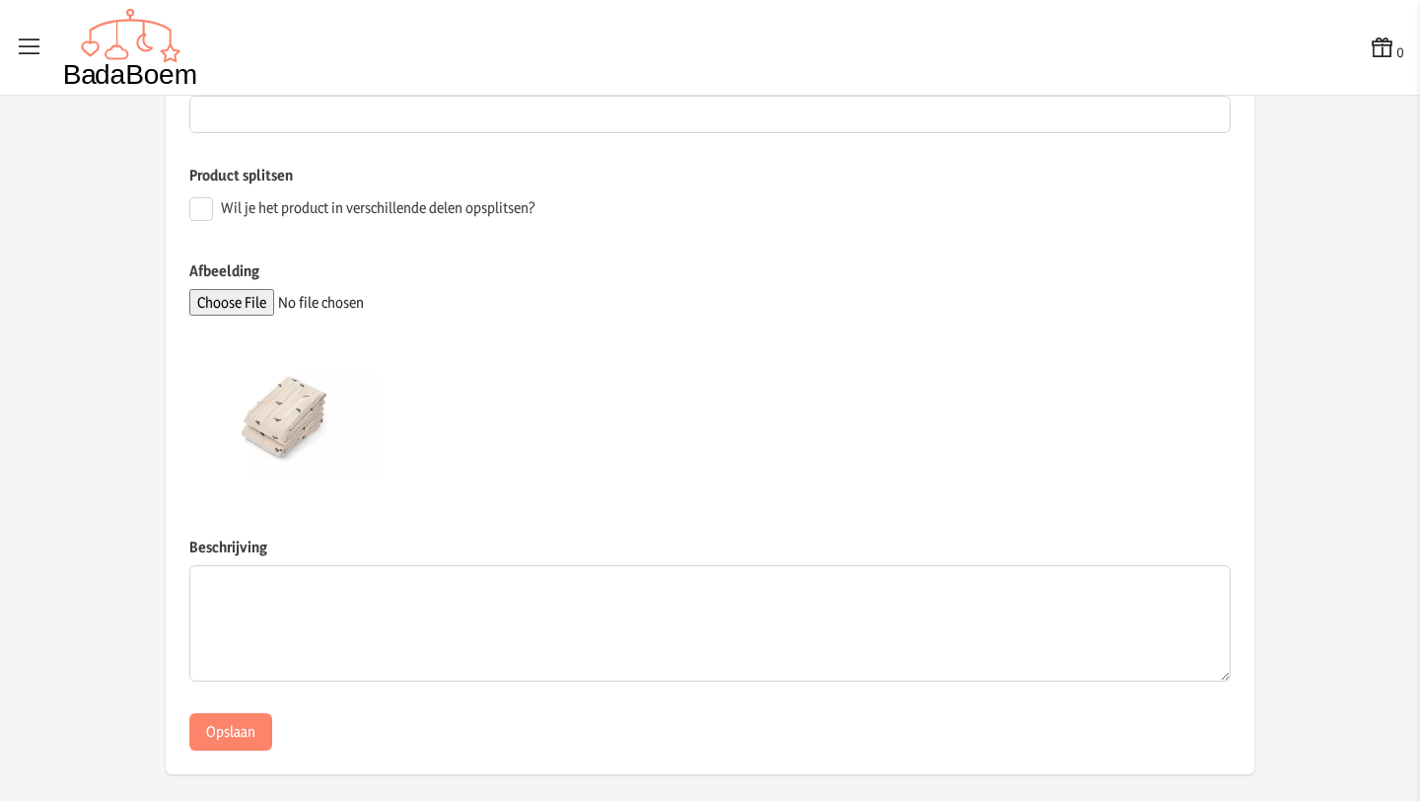
scroll to position [463, 0]
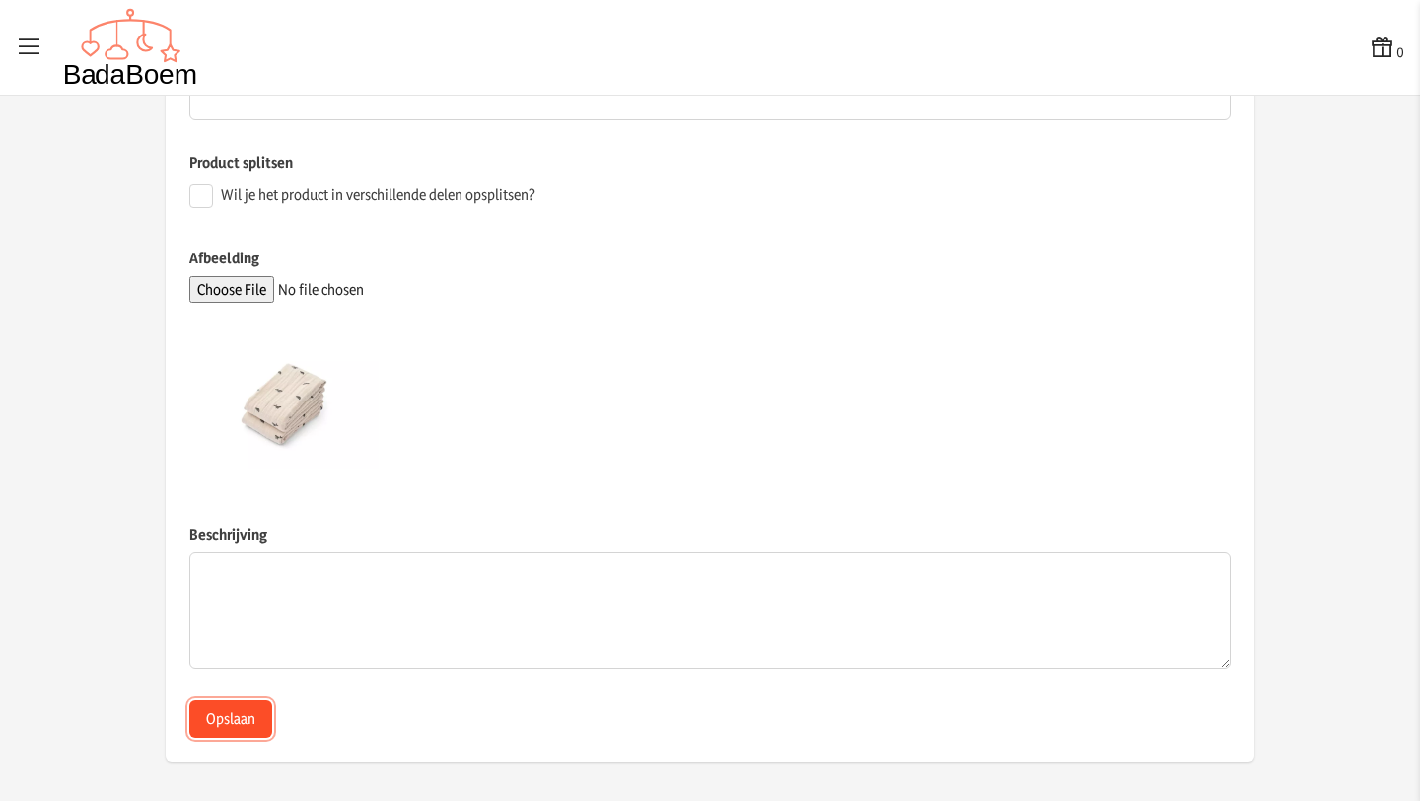
click at [243, 721] on button "Opslaan" at bounding box center [230, 718] width 83 height 37
